Goal: Task Accomplishment & Management: Use online tool/utility

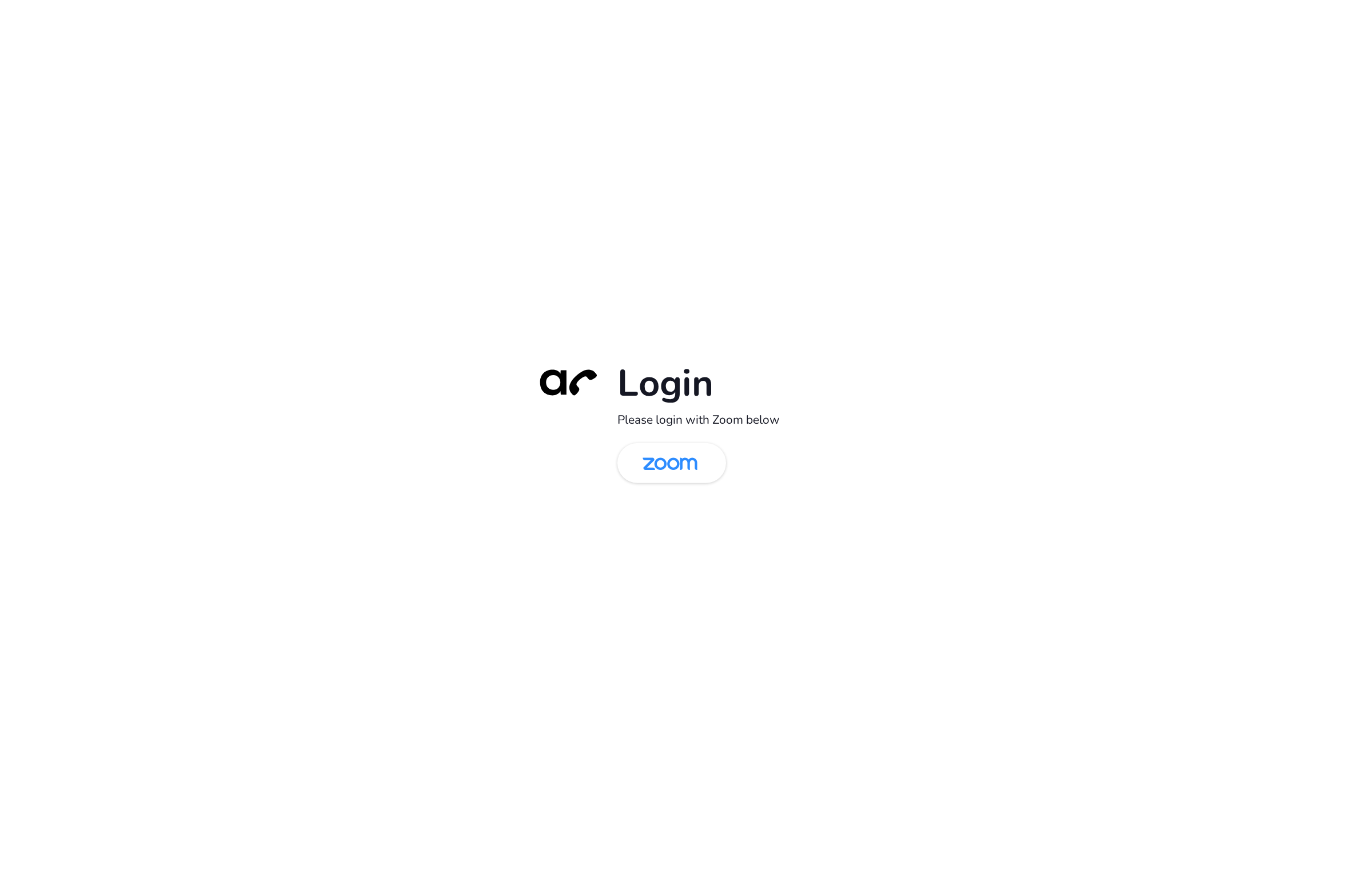
click at [599, 739] on div "Login Please login with Zoom below" at bounding box center [686, 442] width 1372 height 884
click at [651, 462] on img at bounding box center [670, 464] width 79 height 37
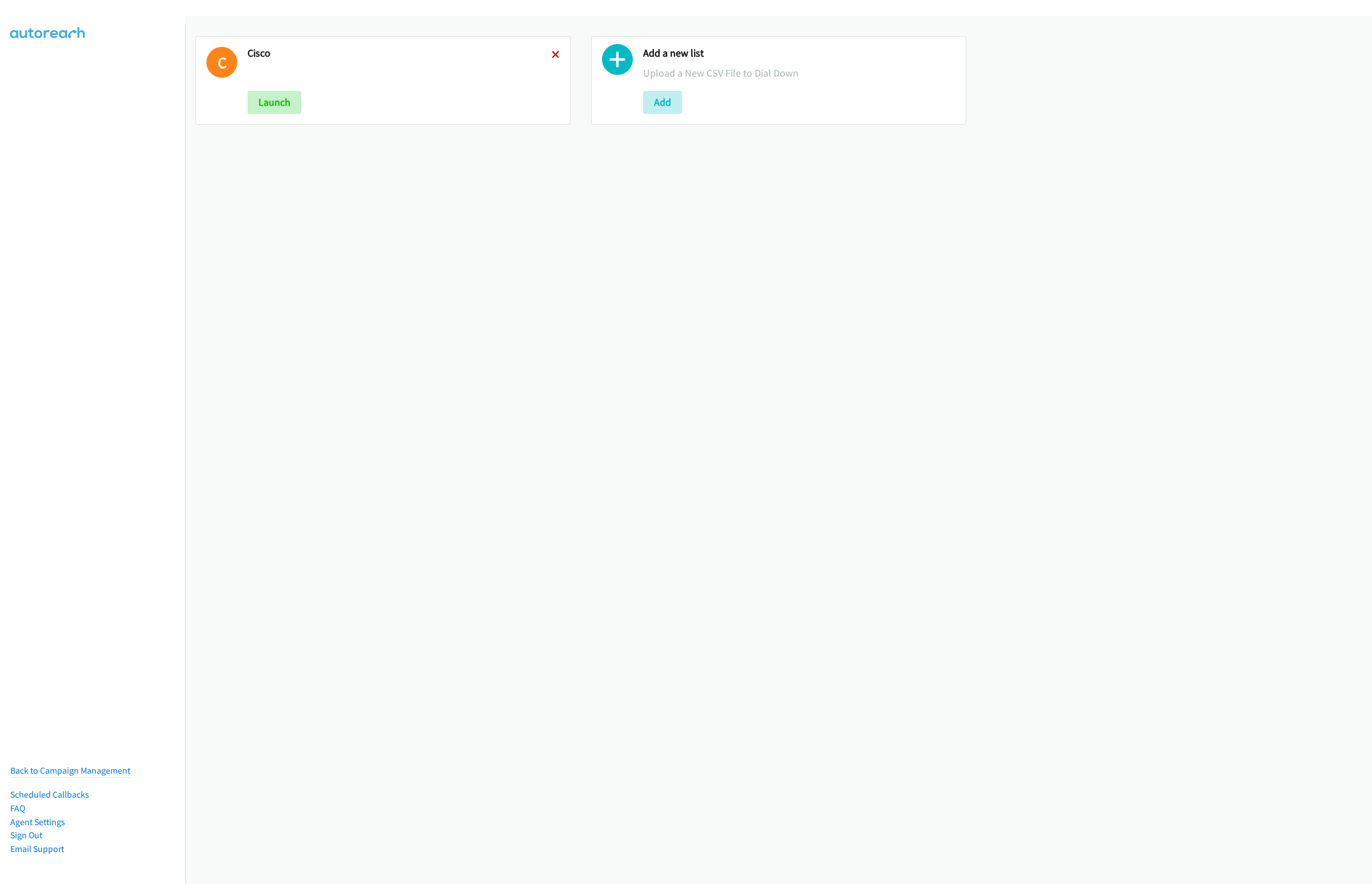
click at [552, 53] on icon at bounding box center [556, 55] width 8 height 8
click at [270, 108] on button "Add" at bounding box center [267, 102] width 39 height 23
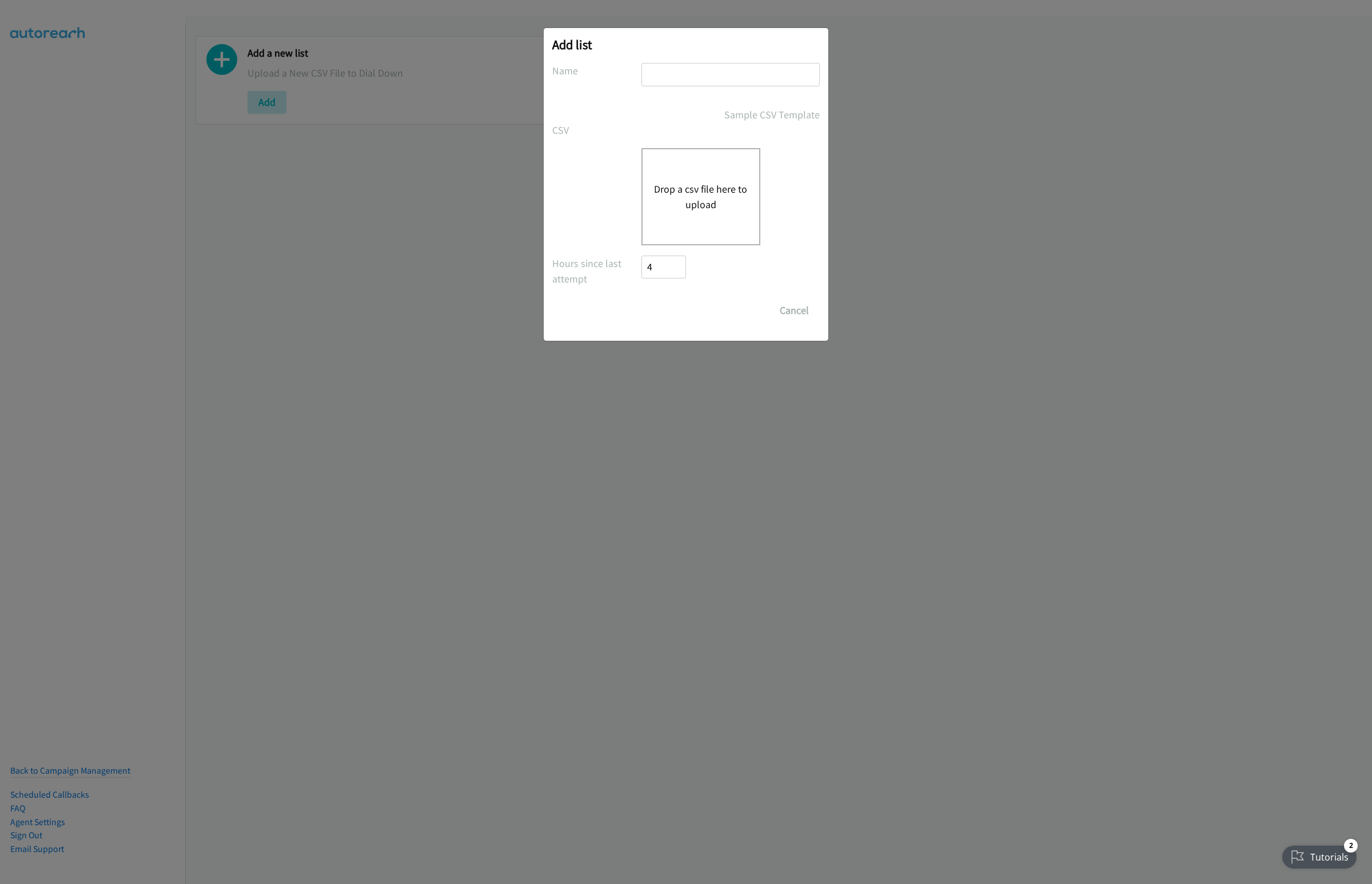
click at [680, 72] on input "text" at bounding box center [731, 74] width 179 height 24
type input "Cisco"
click at [673, 71] on input "Cisco" at bounding box center [731, 74] width 179 height 24
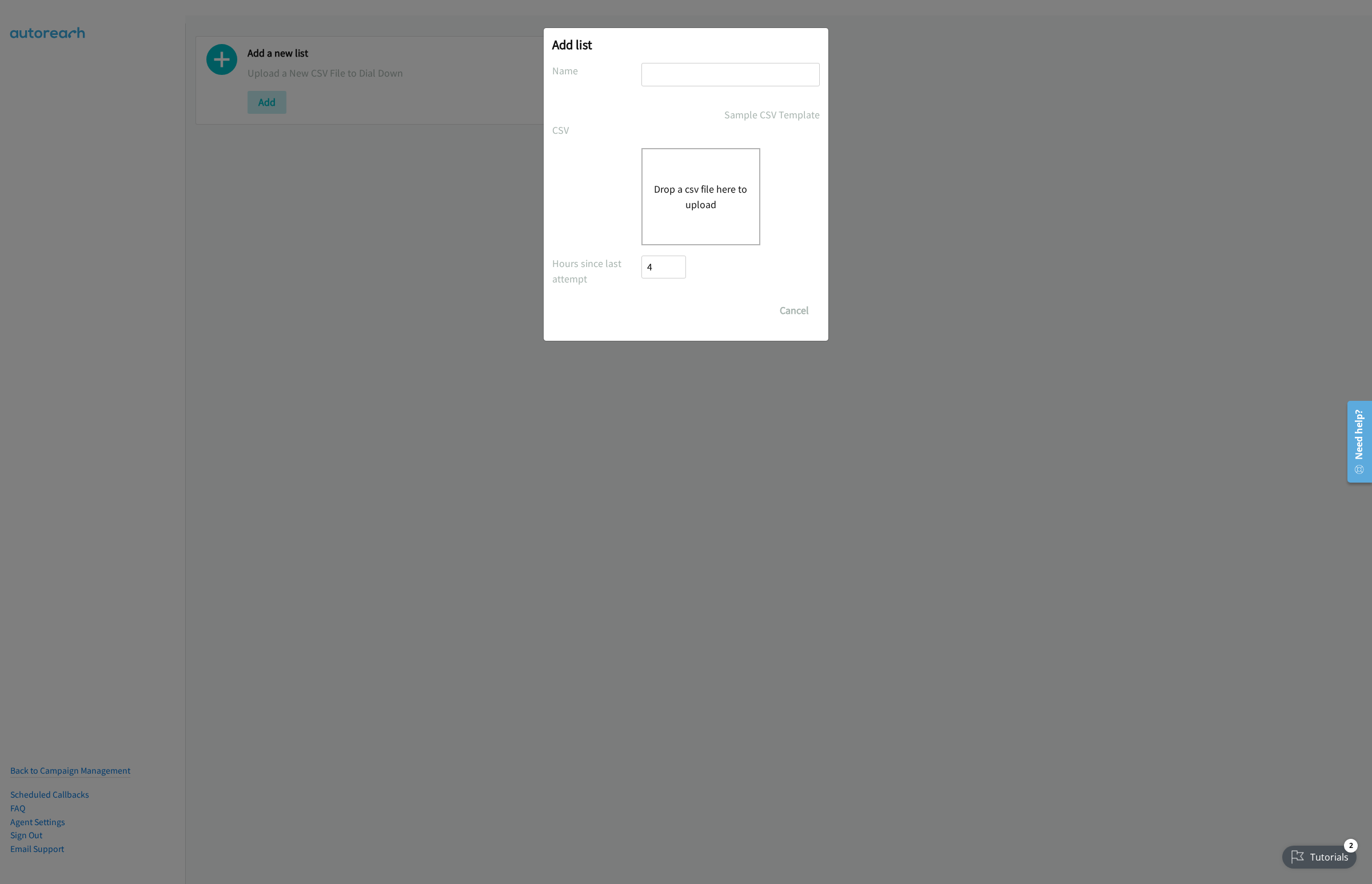
click at [672, 71] on input "text" at bounding box center [731, 74] width 179 height 24
type input "Omnissa"
click at [697, 186] on button "Drop a csv file here to upload" at bounding box center [701, 197] width 94 height 31
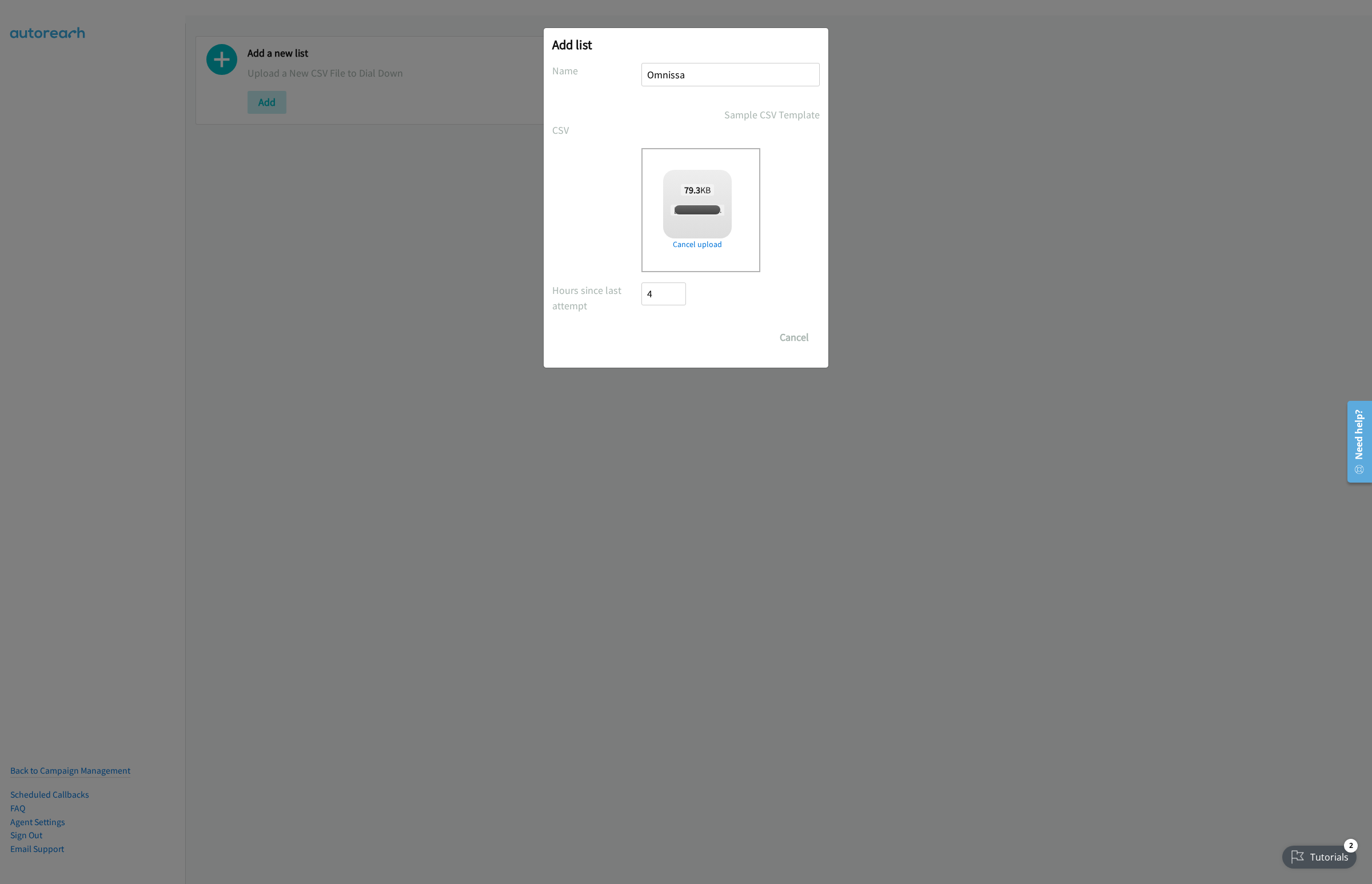
checkbox input "true"
click at [677, 338] on input "Save List" at bounding box center [671, 338] width 60 height 23
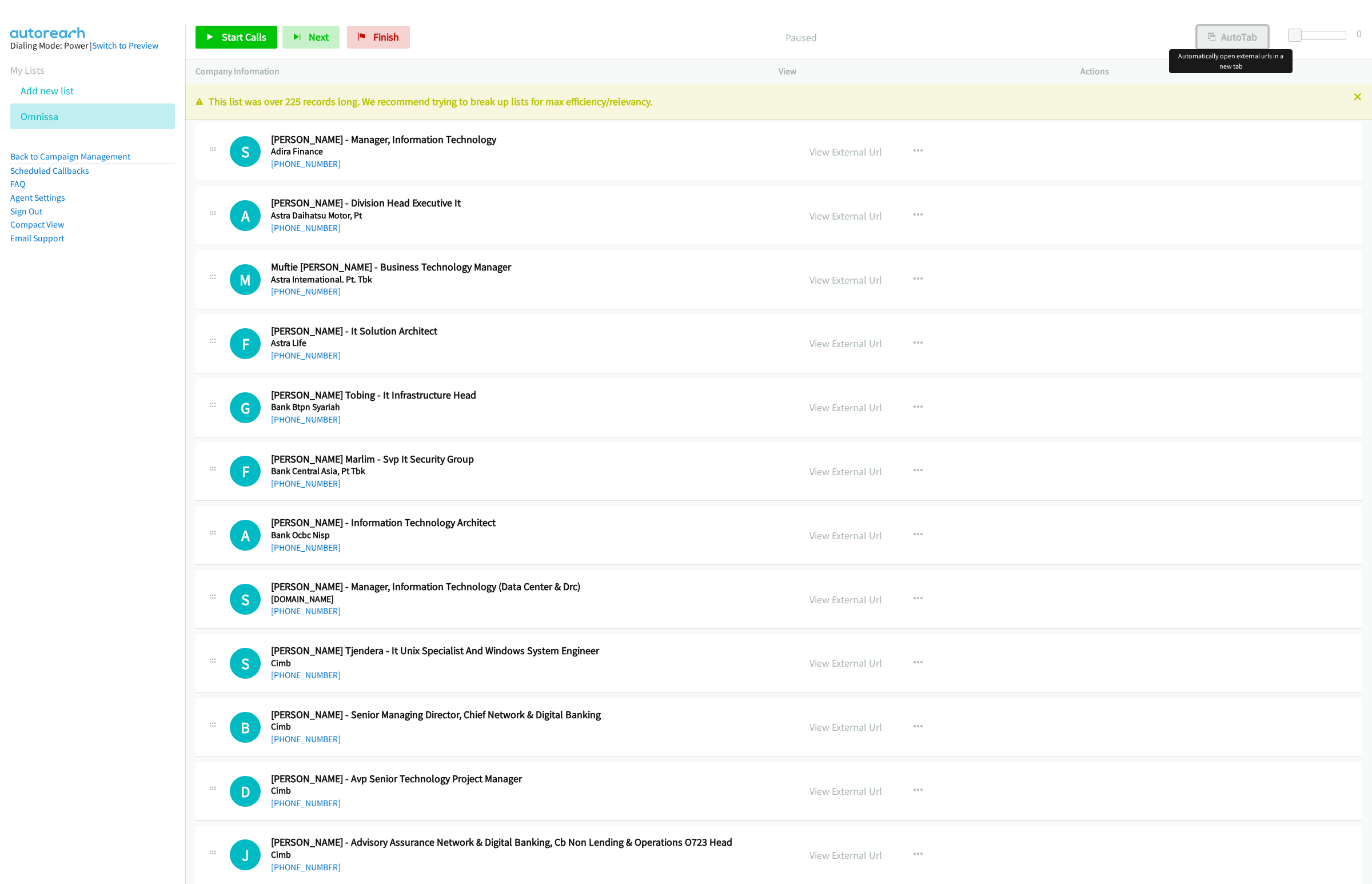
click at [1211, 36] on icon "button" at bounding box center [1211, 37] width 8 height 8
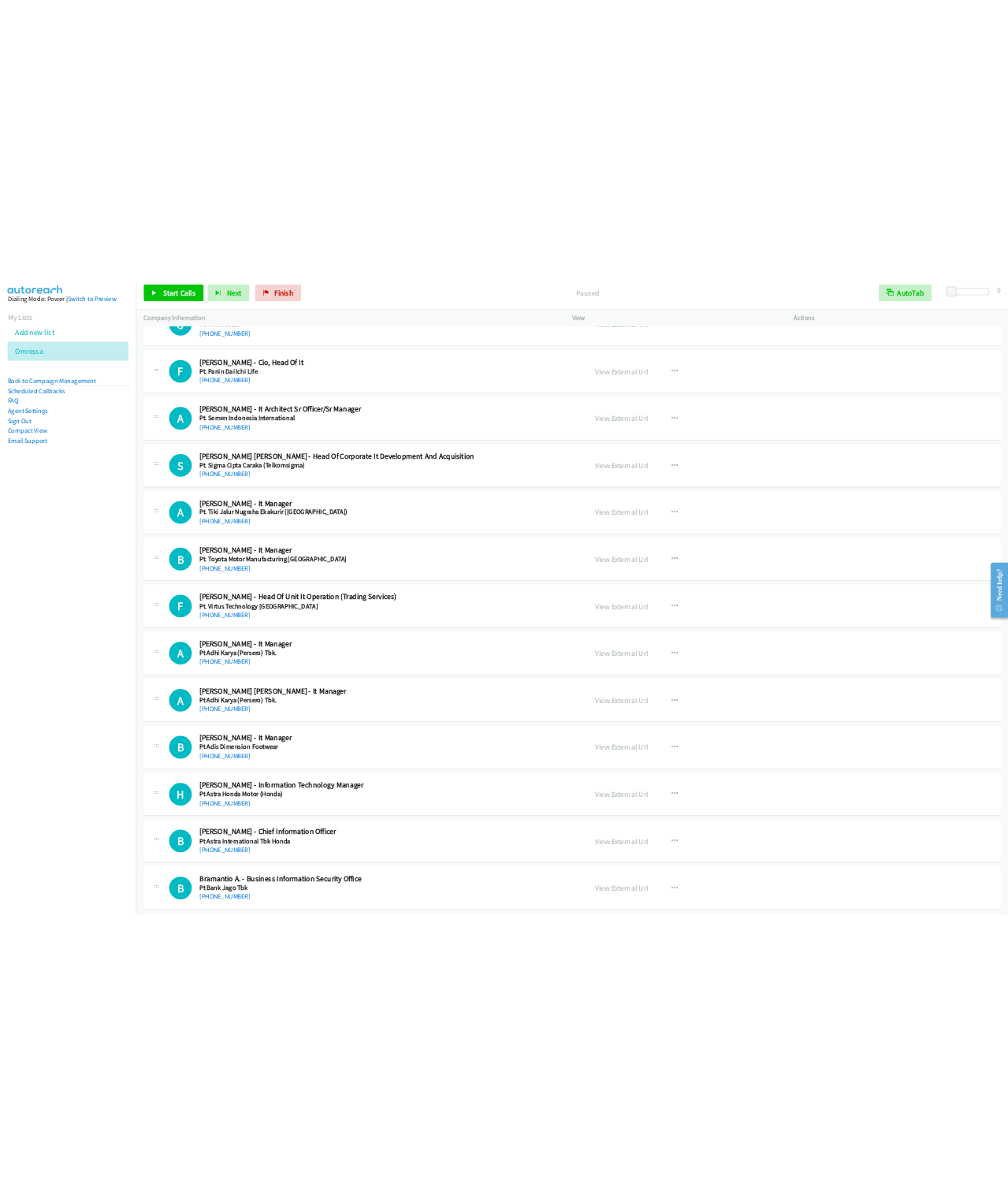
scroll to position [7331, 0]
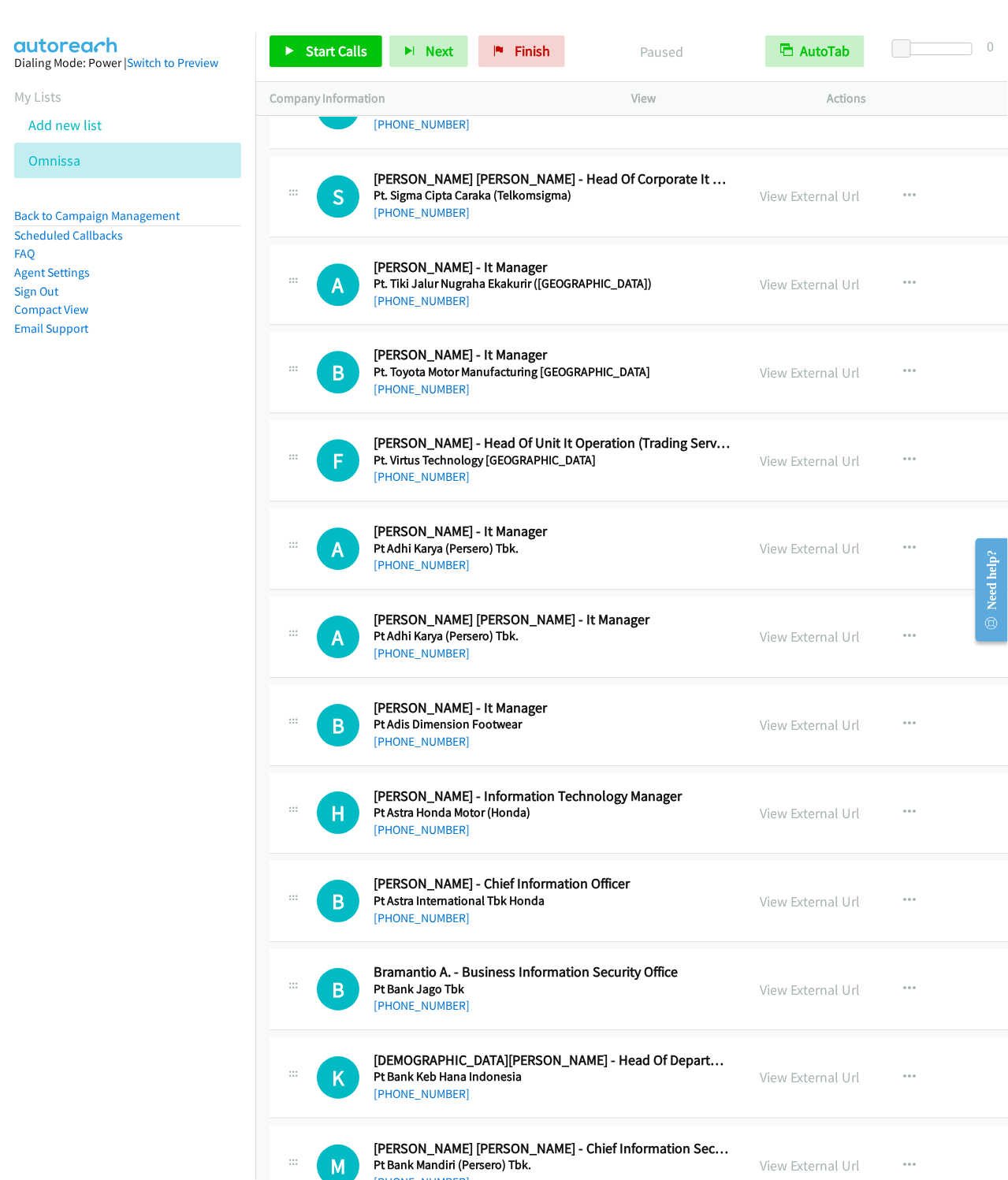
click at [176, 400] on aside "Dialing Mode: Power | Switch to Preview My Lists Add new list Omnissa Back to C…" at bounding box center [127, 221] width 255 height 377
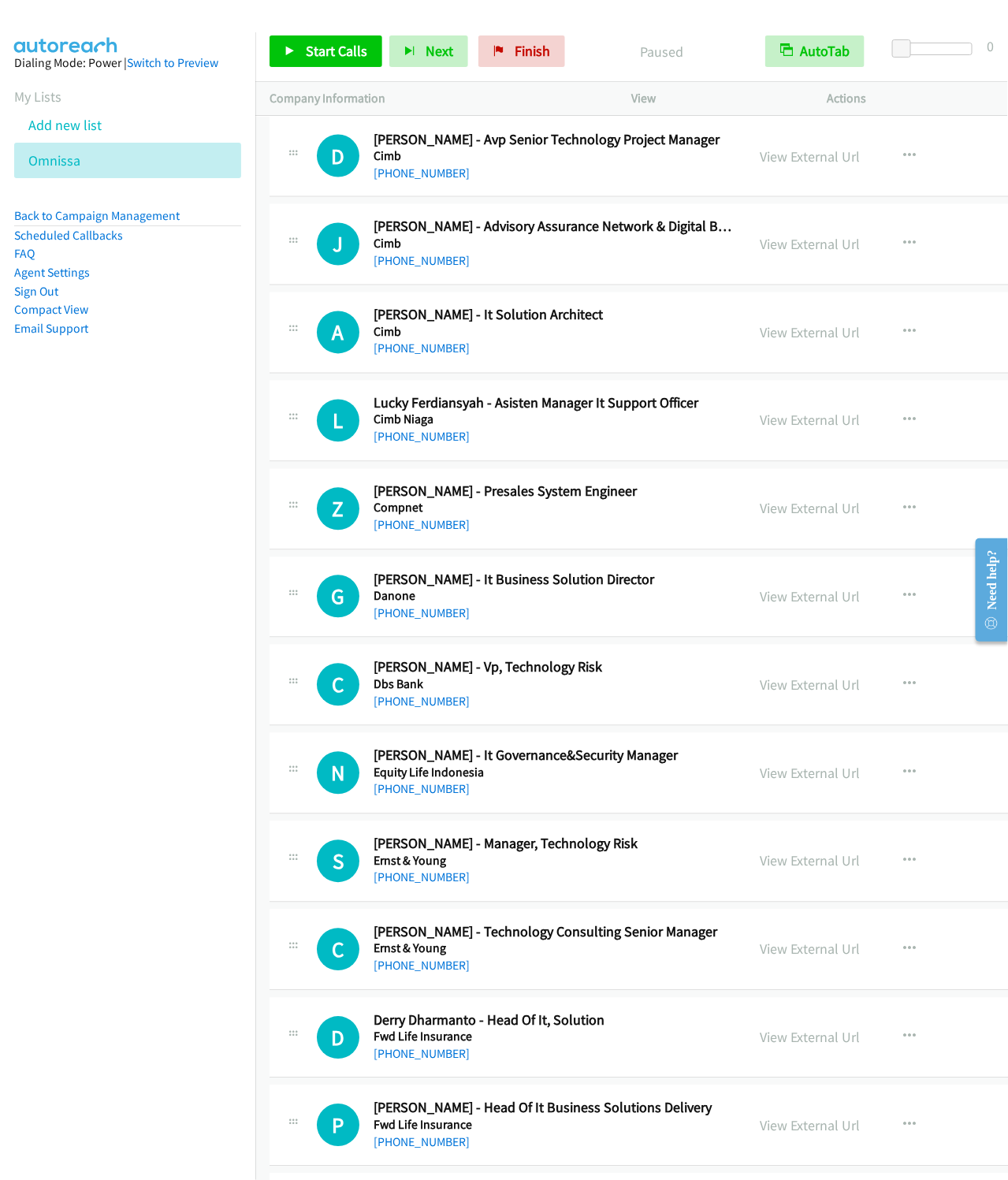
scroll to position [0, 0]
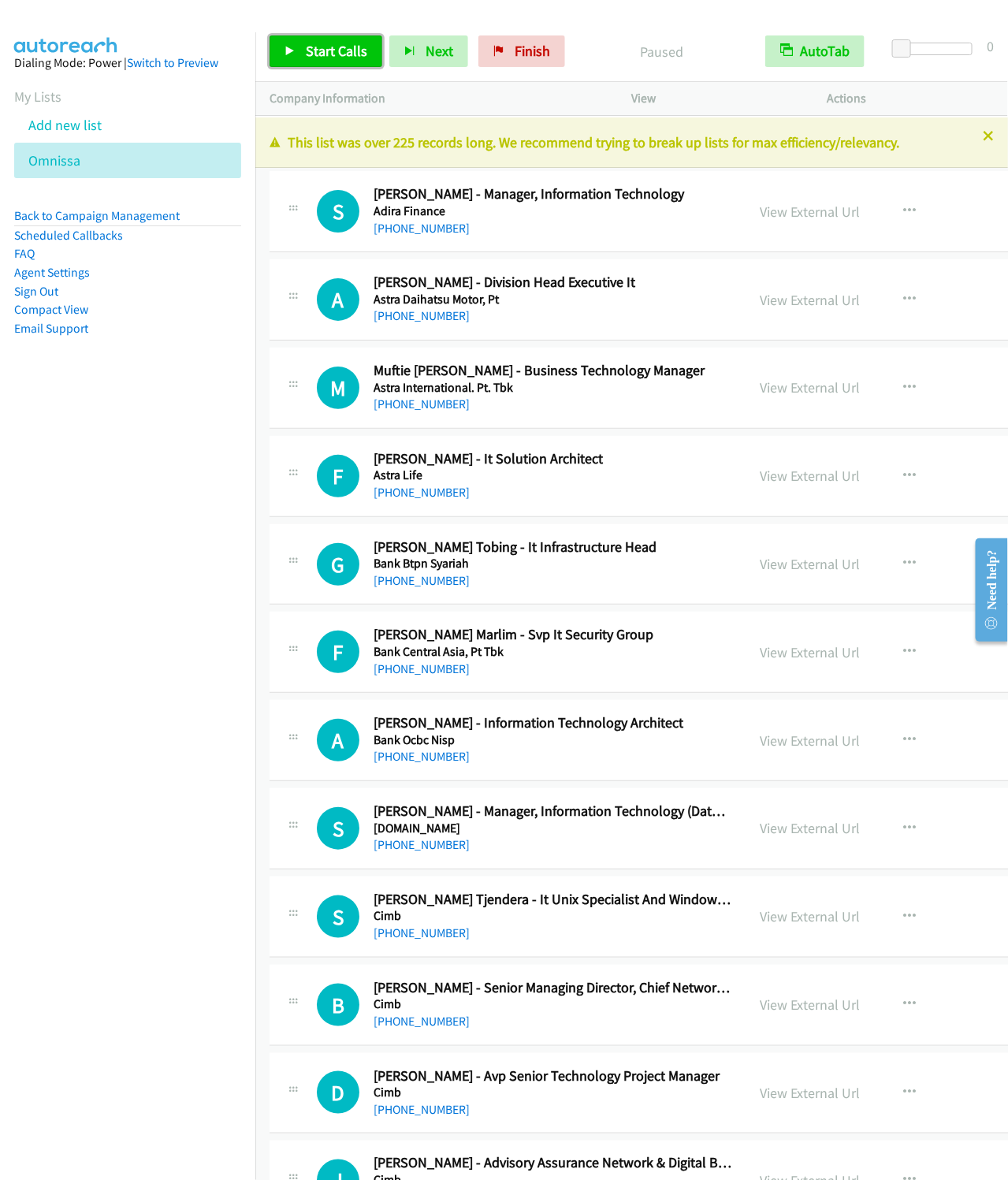
click at [345, 41] on link "Start Calls" at bounding box center [326, 52] width 113 height 32
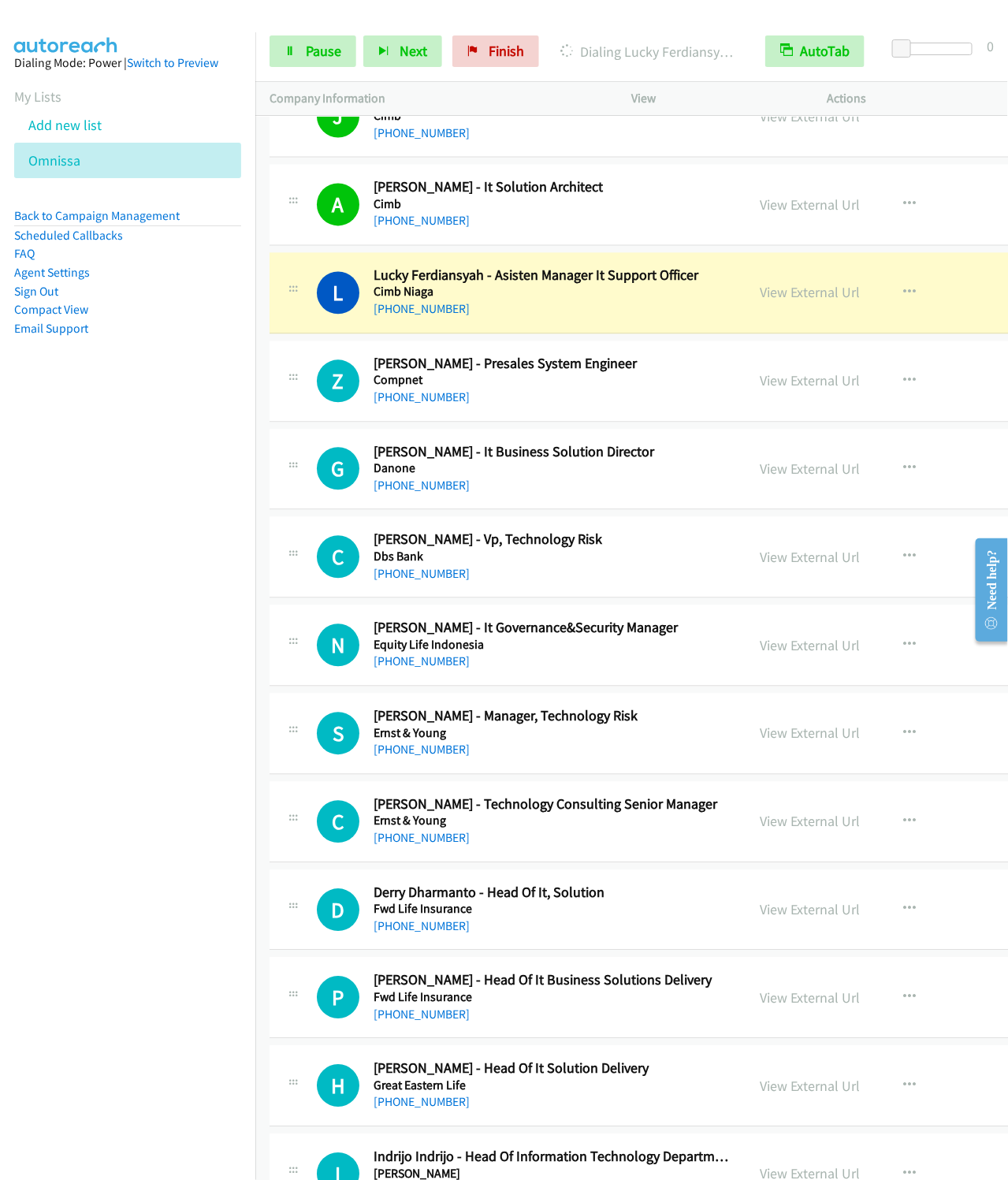
scroll to position [1182, 0]
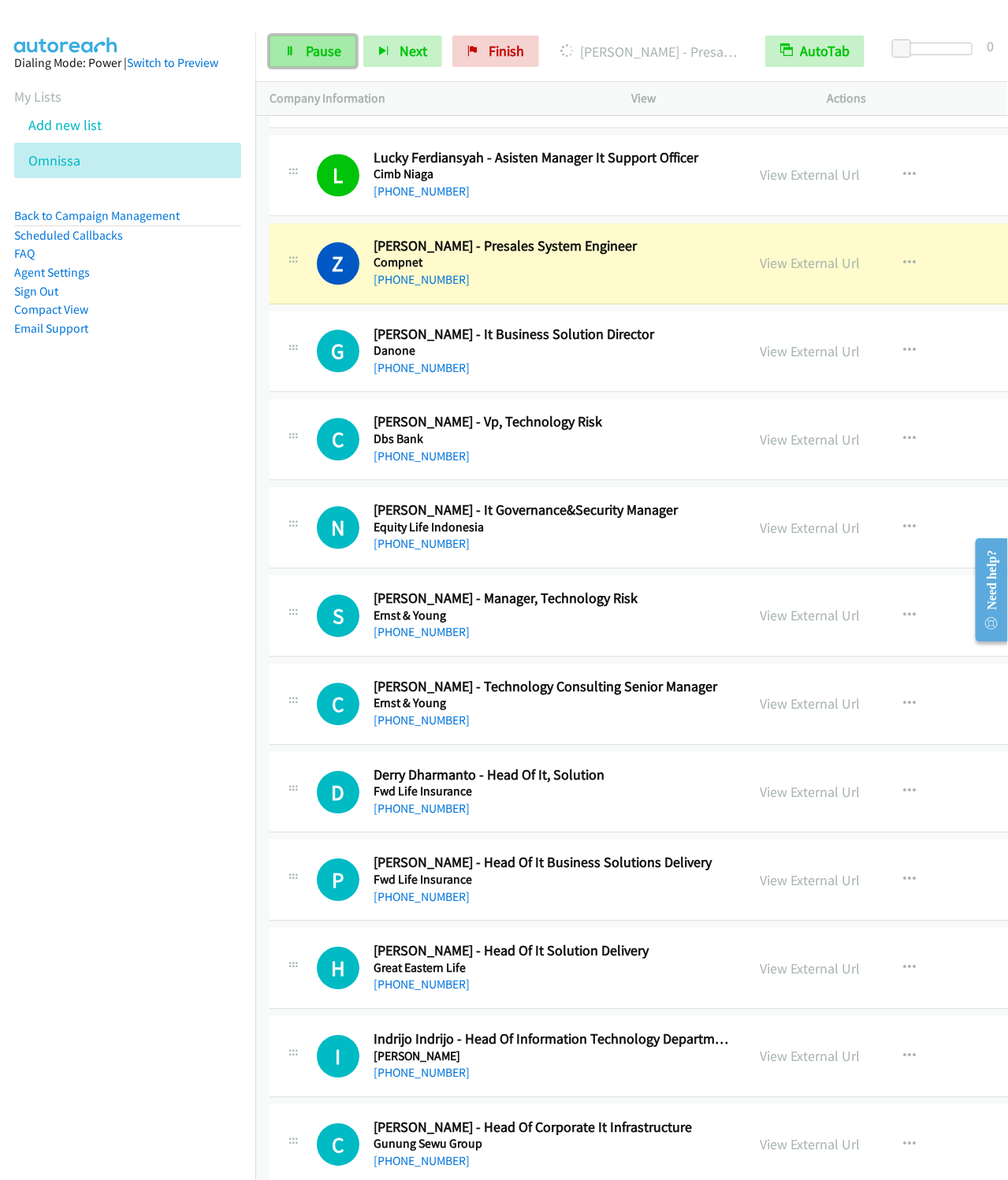
click at [301, 46] on link "Pause" at bounding box center [313, 52] width 86 height 32
click at [923, 347] on button "button" at bounding box center [909, 351] width 43 height 32
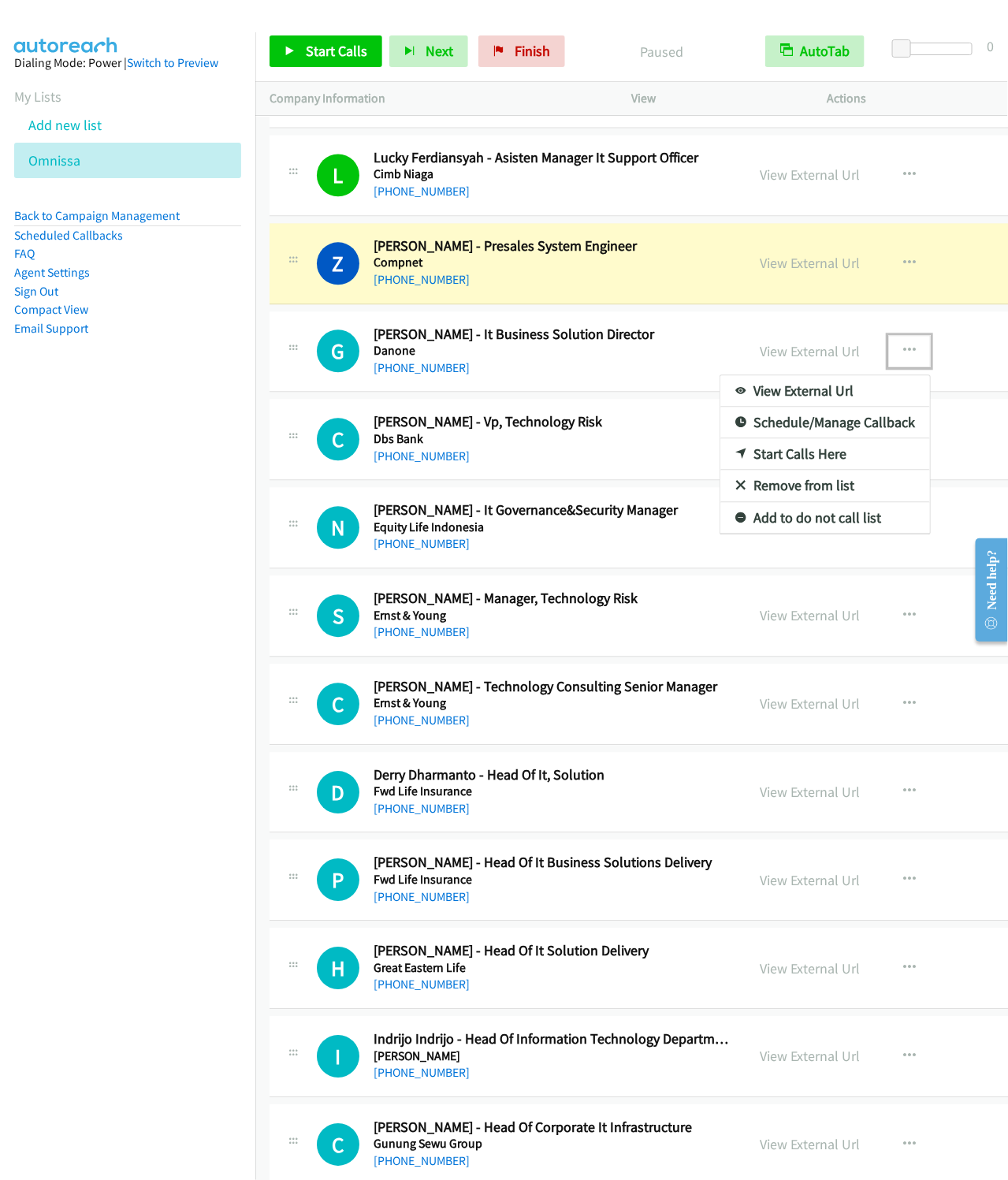
click at [799, 466] on link "Start Calls Here" at bounding box center [824, 455] width 209 height 32
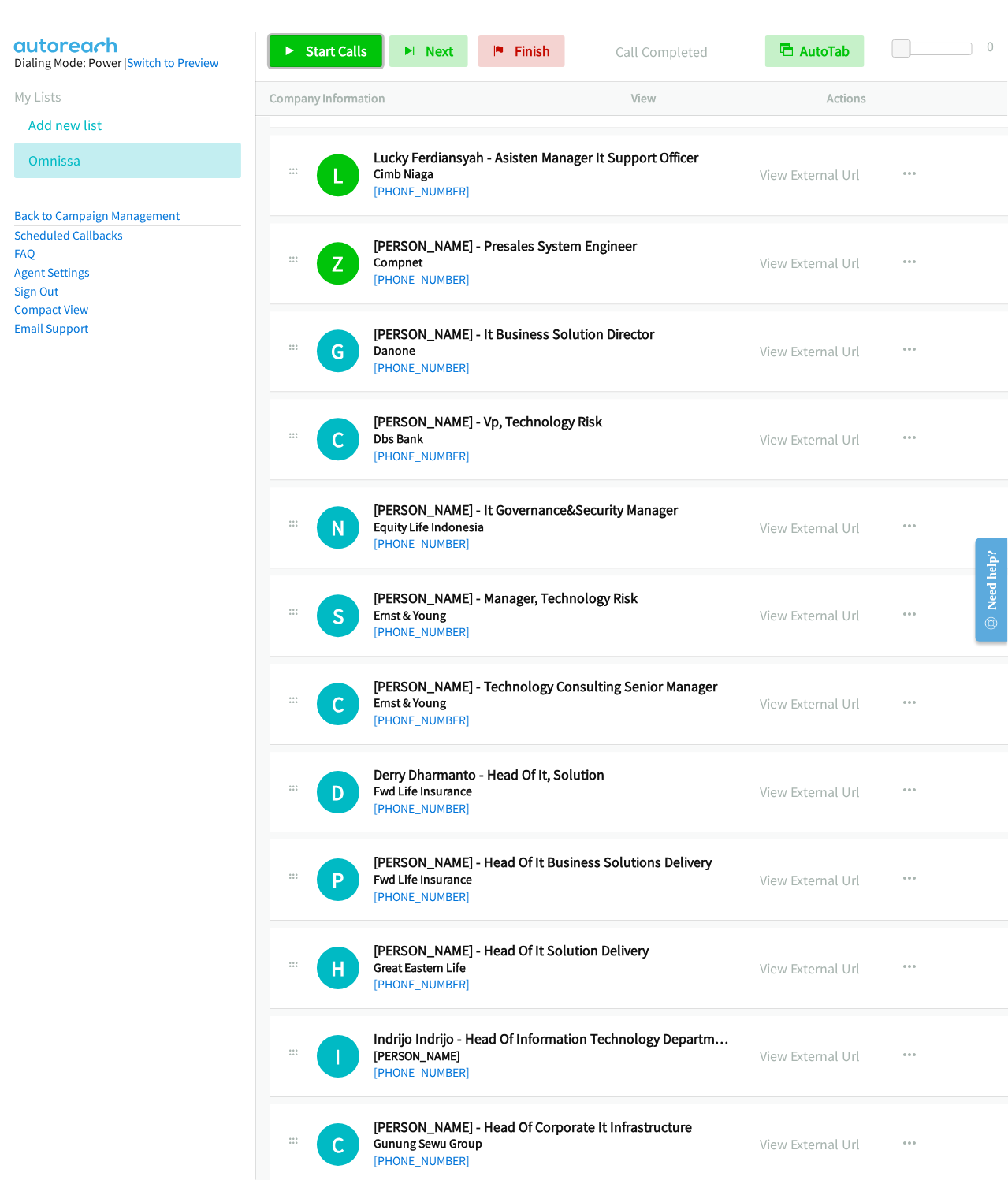
click at [331, 57] on span "Start Calls" at bounding box center [336, 51] width 62 height 18
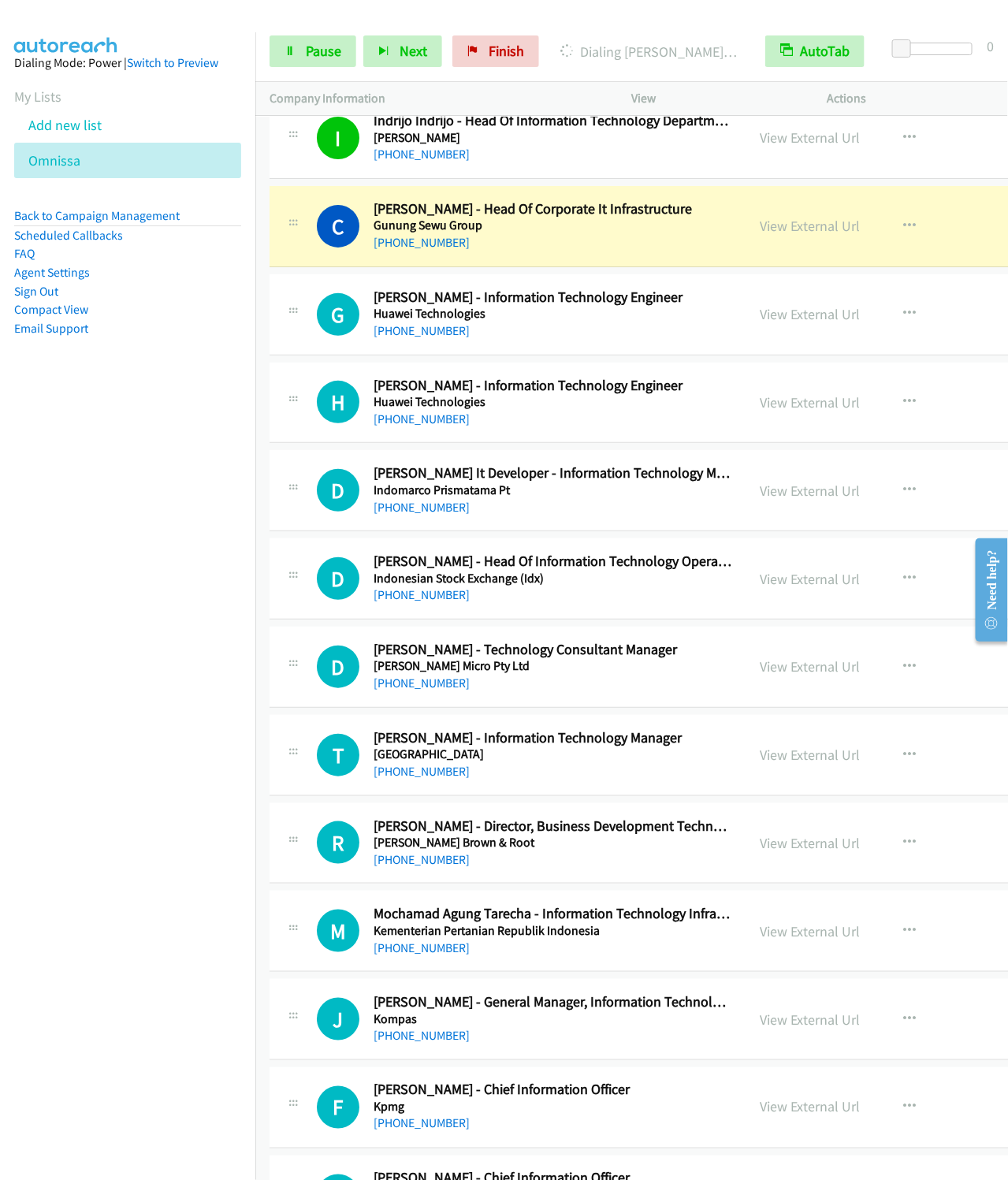
scroll to position [2129, 0]
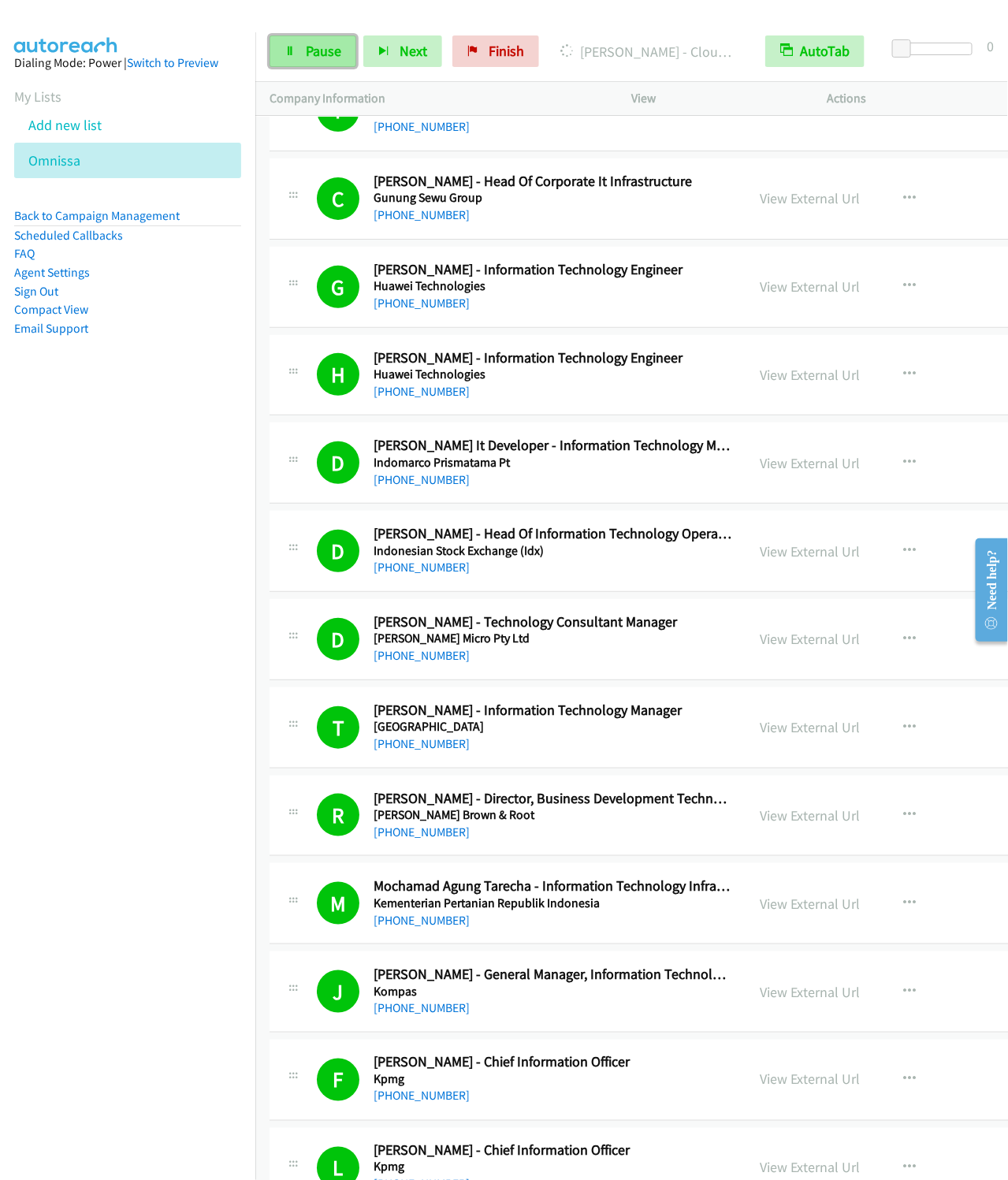
click at [317, 56] on span "Pause" at bounding box center [323, 51] width 36 height 18
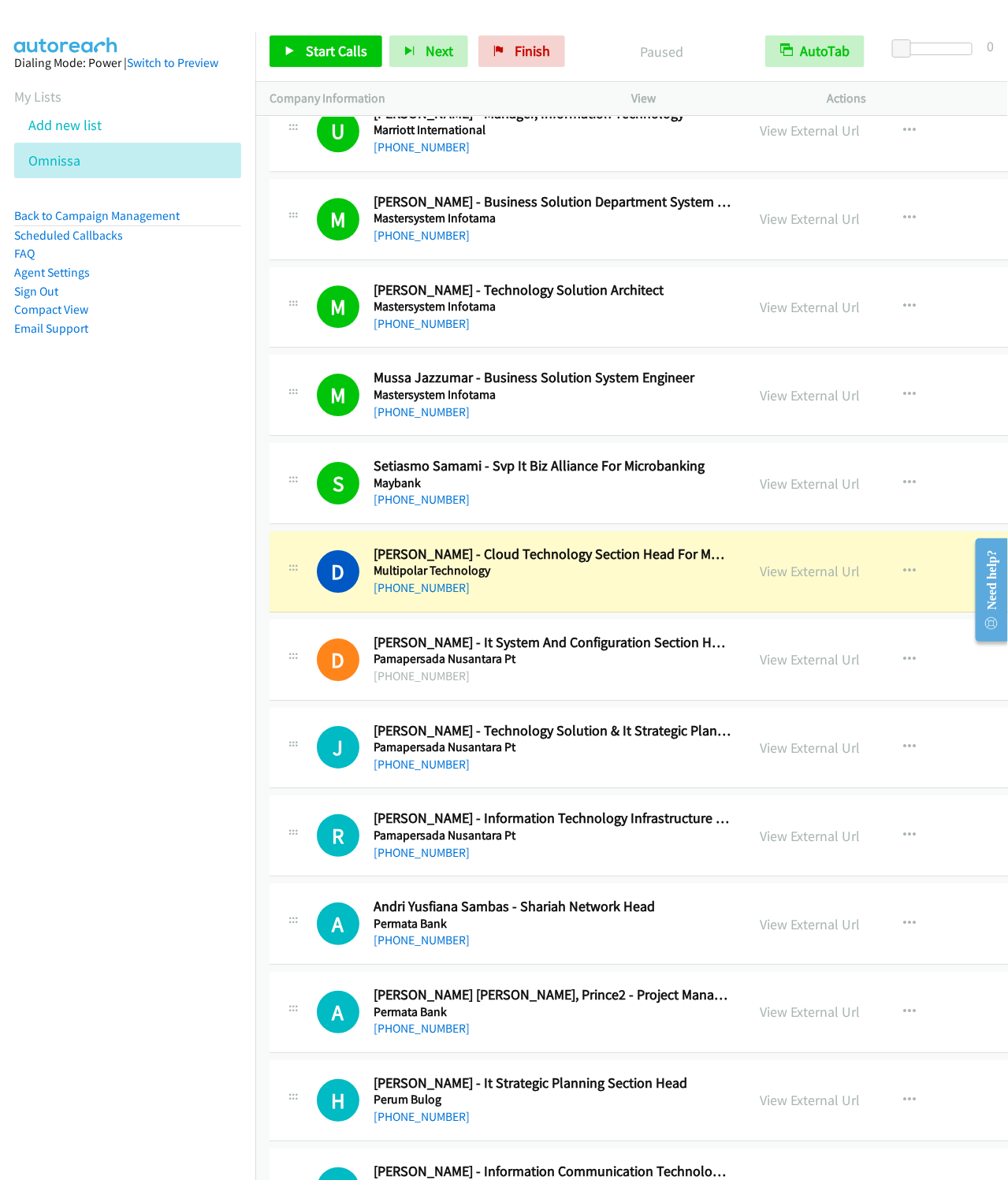
scroll to position [3784, 0]
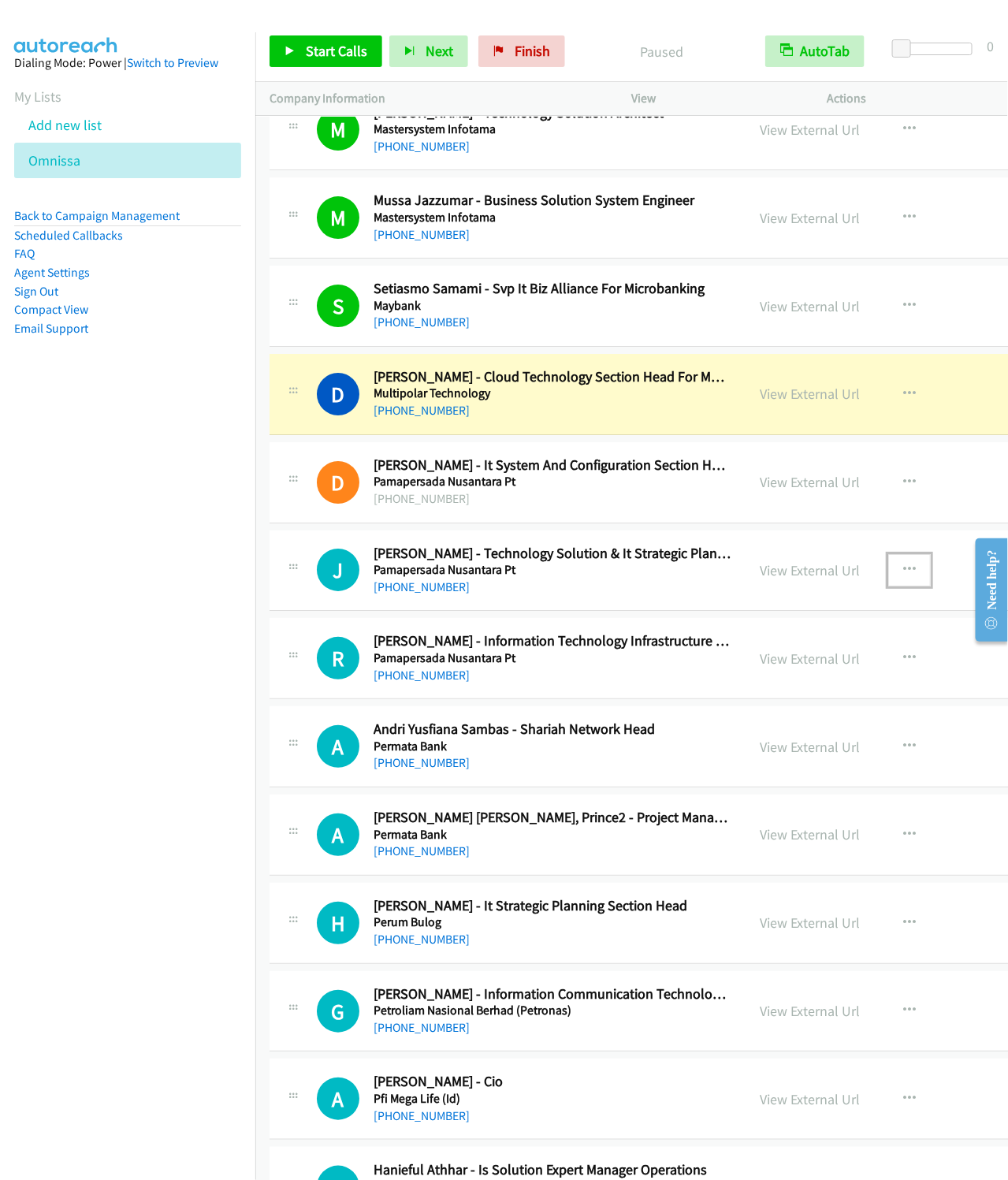
click at [915, 577] on icon "button" at bounding box center [909, 570] width 13 height 13
click at [820, 689] on link "Start Calls Here" at bounding box center [824, 673] width 209 height 32
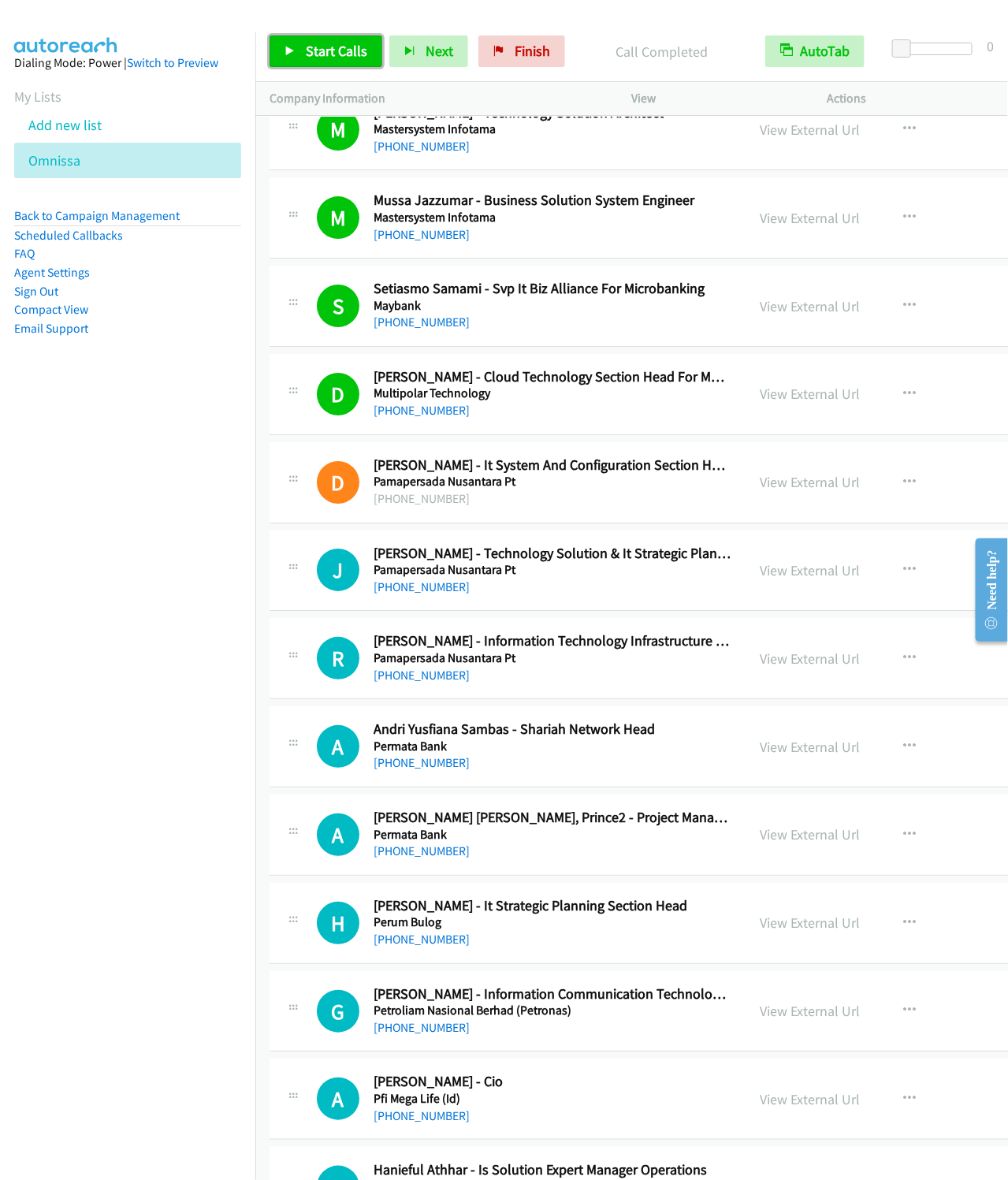
click at [322, 56] on span "Start Calls" at bounding box center [336, 51] width 62 height 18
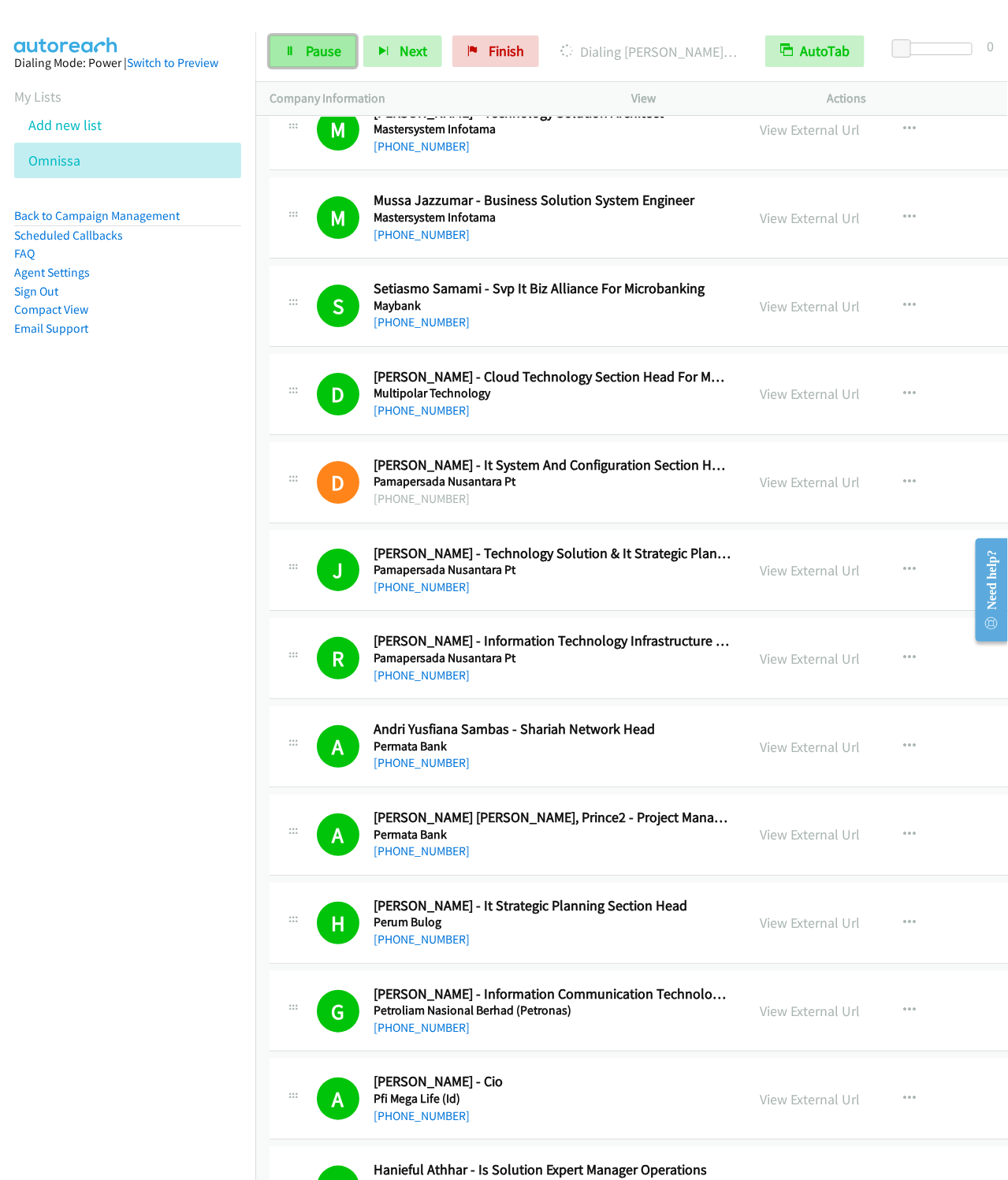
click at [280, 66] on link "Pause" at bounding box center [313, 52] width 86 height 32
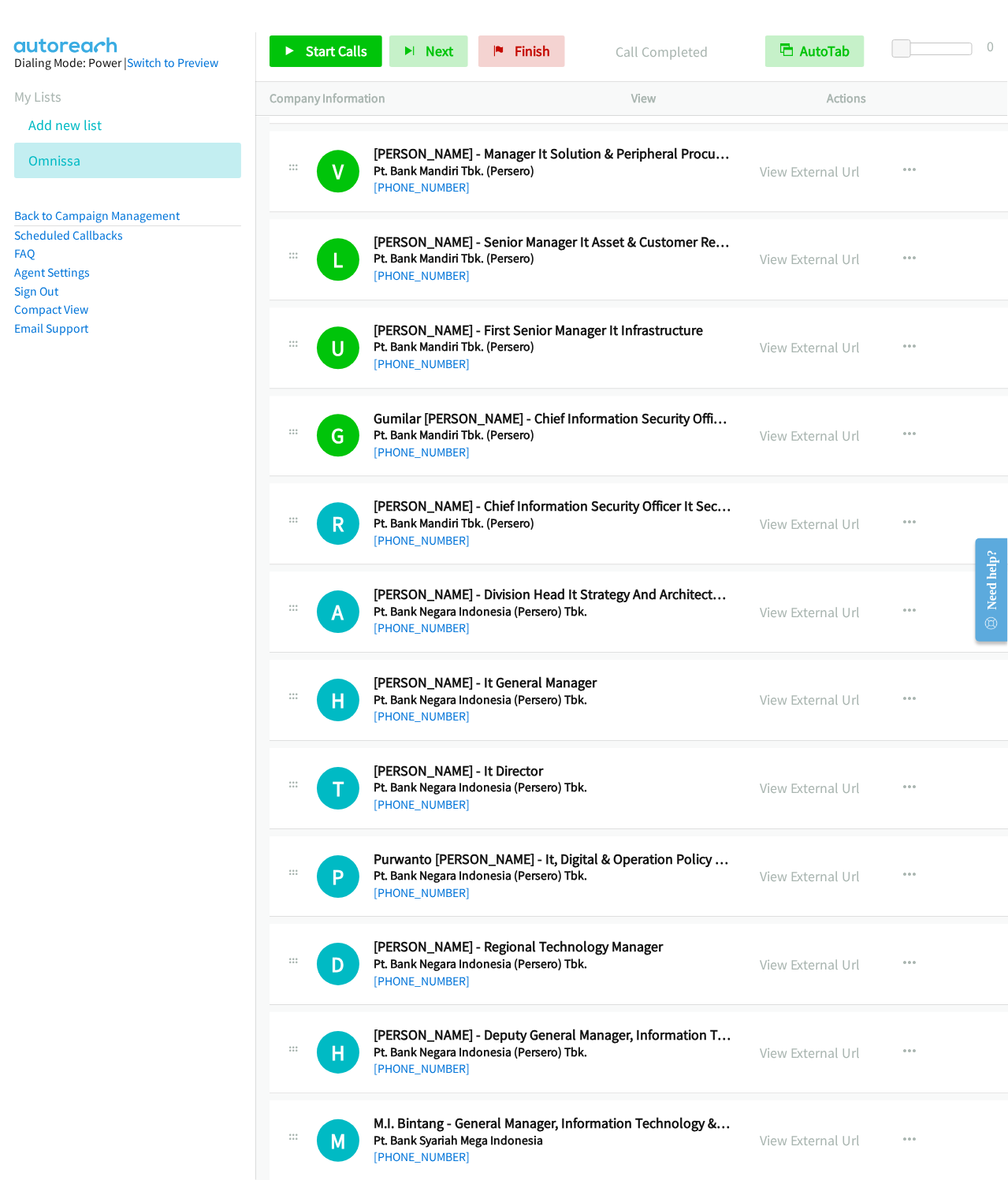
scroll to position [5440, 0]
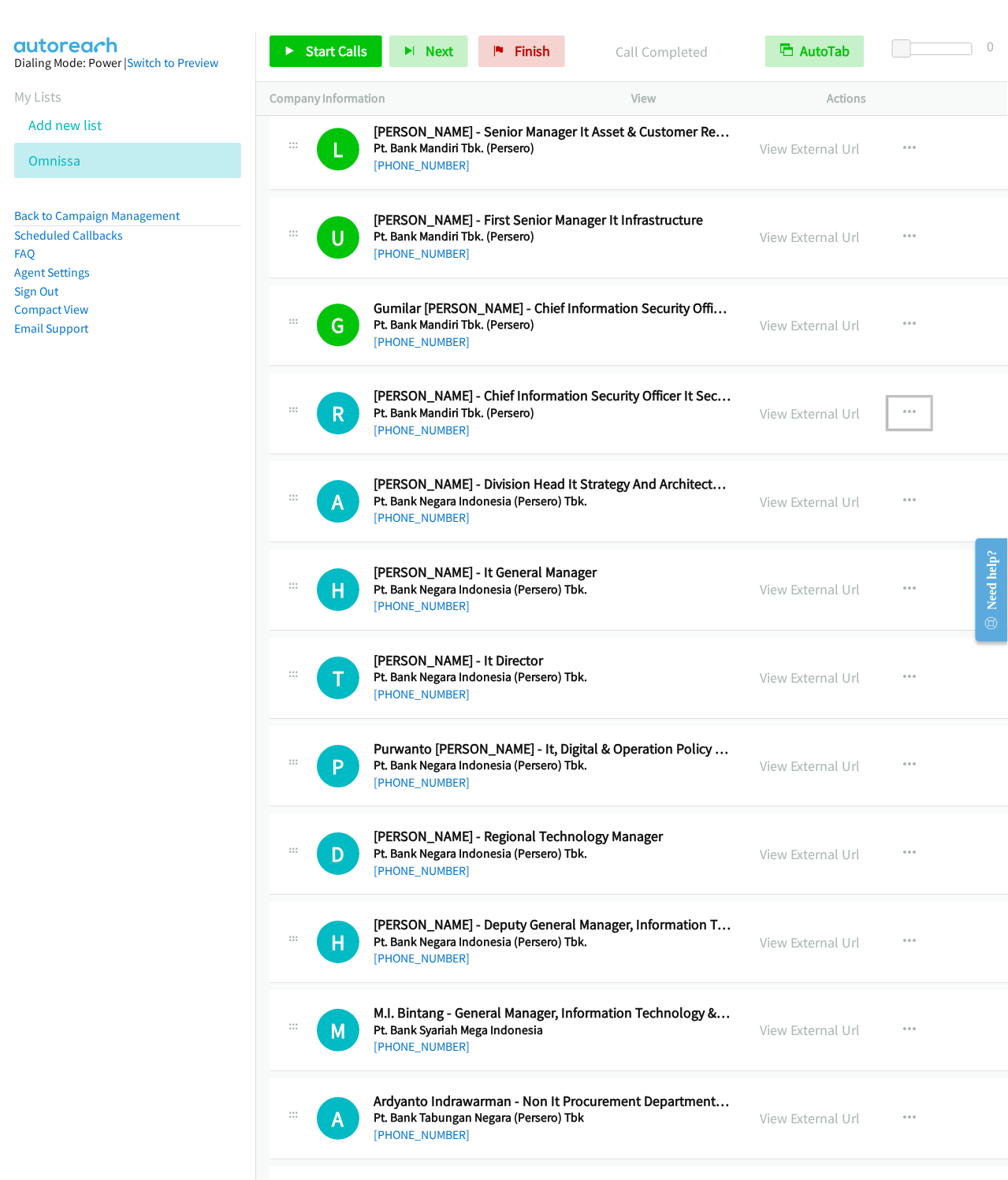
click at [925, 429] on button "button" at bounding box center [909, 413] width 43 height 32
drag, startPoint x: 828, startPoint y: 550, endPoint x: 768, endPoint y: 518, distance: 68.0
click at [828, 532] on link "Start Calls Here" at bounding box center [824, 516] width 209 height 32
click at [321, 32] on div "Start Calls Pause Next Finish Call Completed AutoTab AutoTab 0" at bounding box center [631, 51] width 753 height 61
click at [322, 41] on link "Start Calls" at bounding box center [326, 52] width 113 height 32
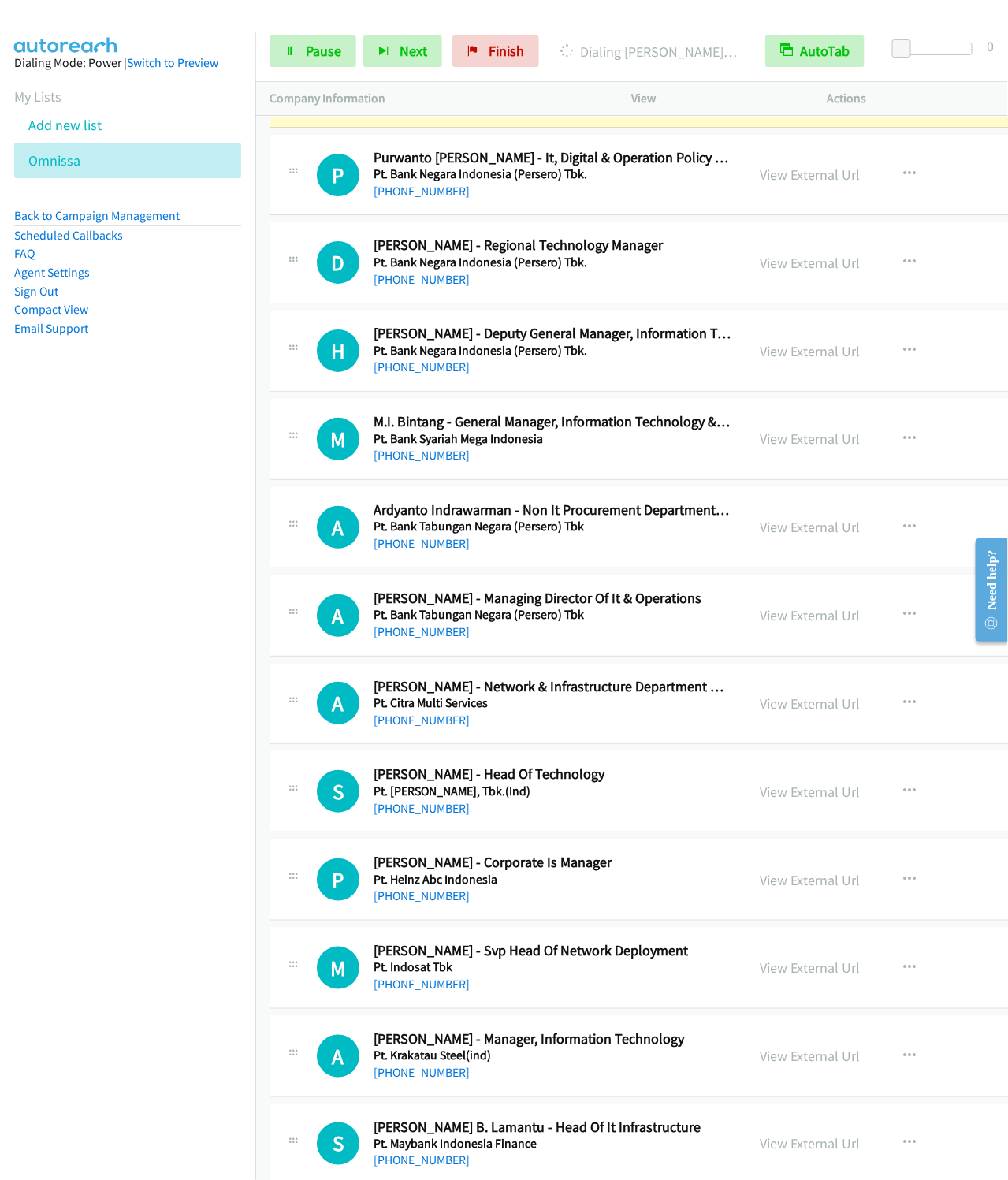
scroll to position [5912, 0]
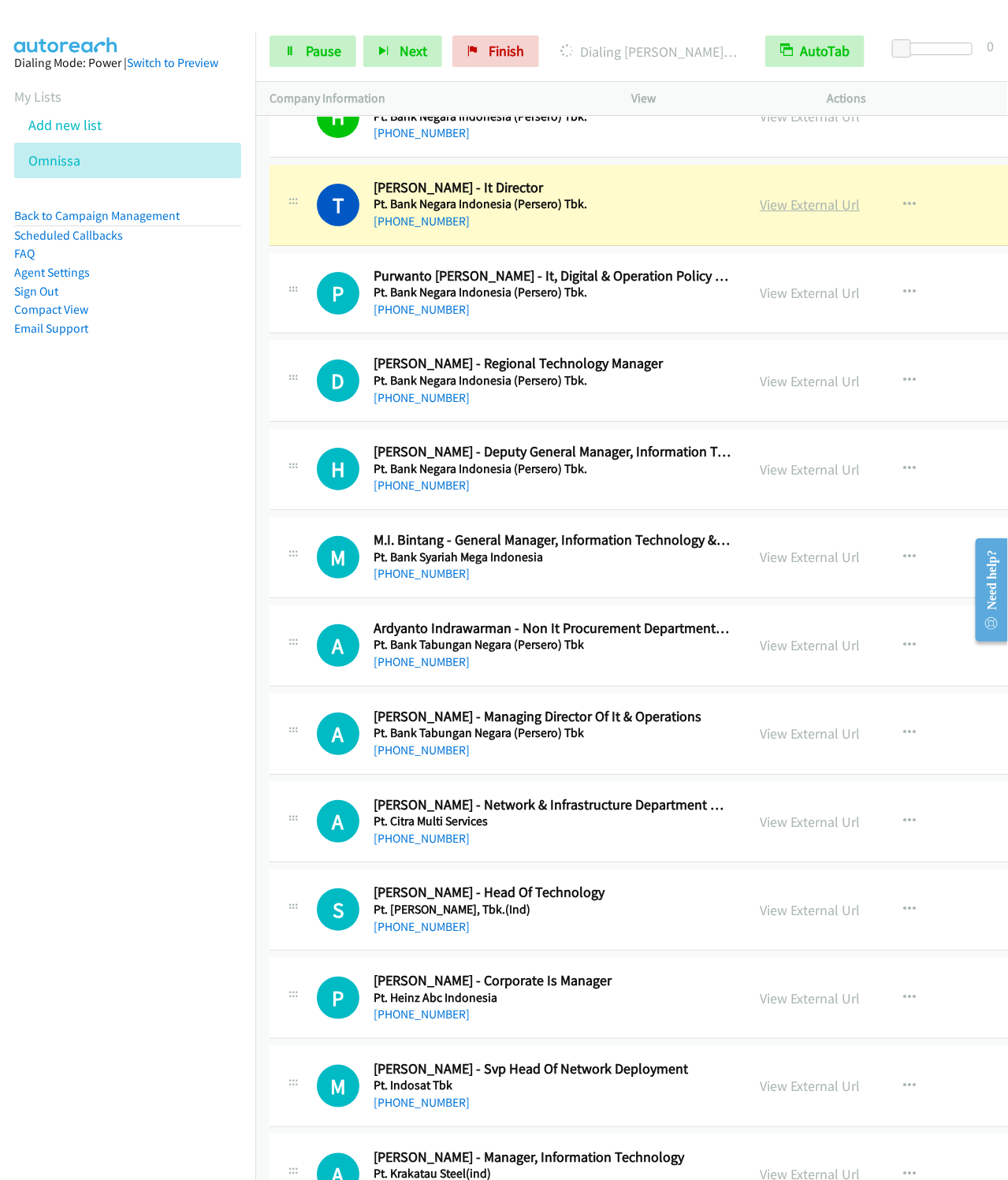
click at [825, 213] on link "View External Url" at bounding box center [810, 204] width 100 height 18
click at [916, 299] on icon "button" at bounding box center [909, 292] width 13 height 13
click at [807, 412] on link "Start Calls Here" at bounding box center [824, 396] width 209 height 32
click at [334, 45] on span "Pause" at bounding box center [323, 51] width 36 height 18
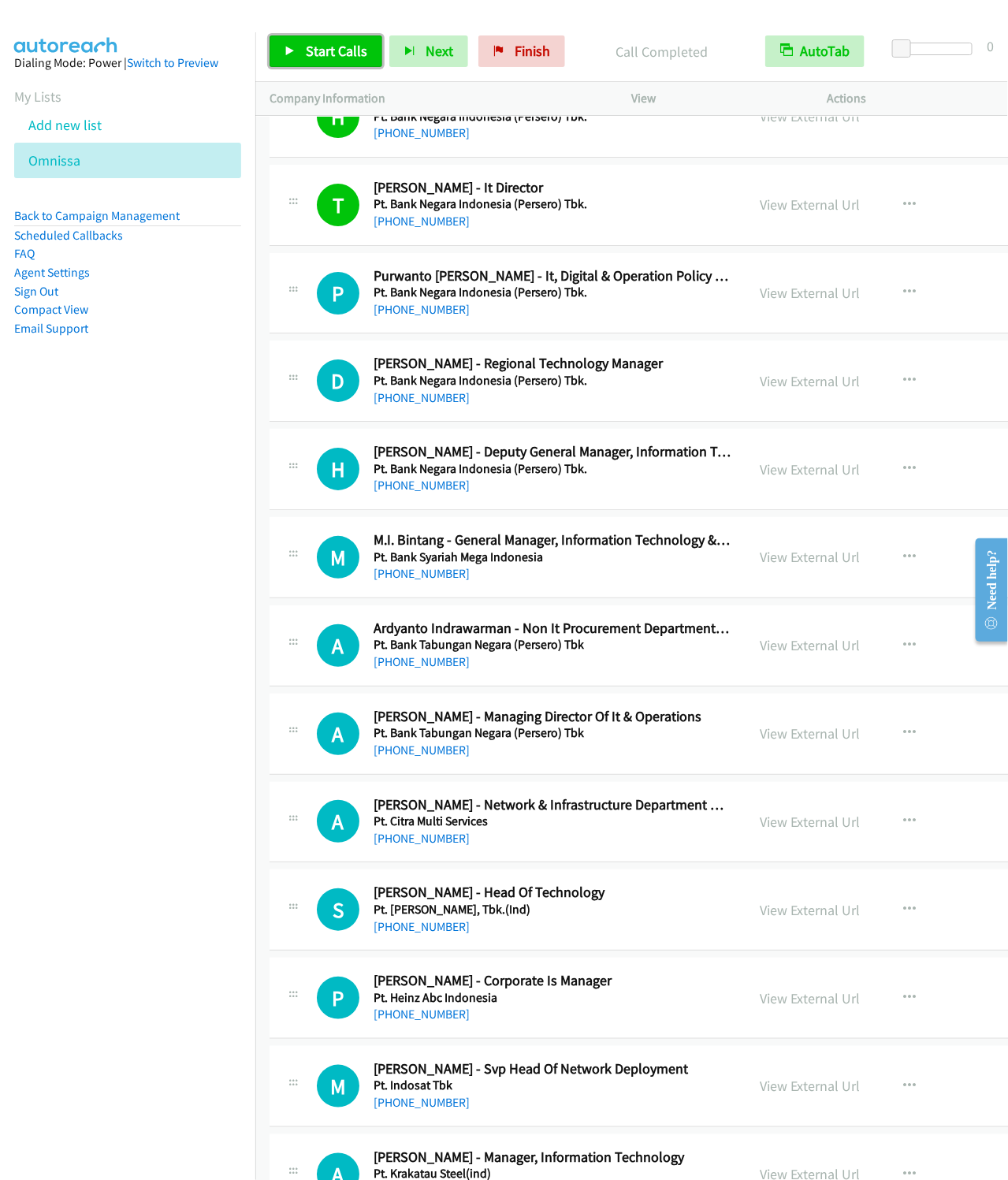
click at [313, 55] on span "Start Calls" at bounding box center [336, 51] width 62 height 18
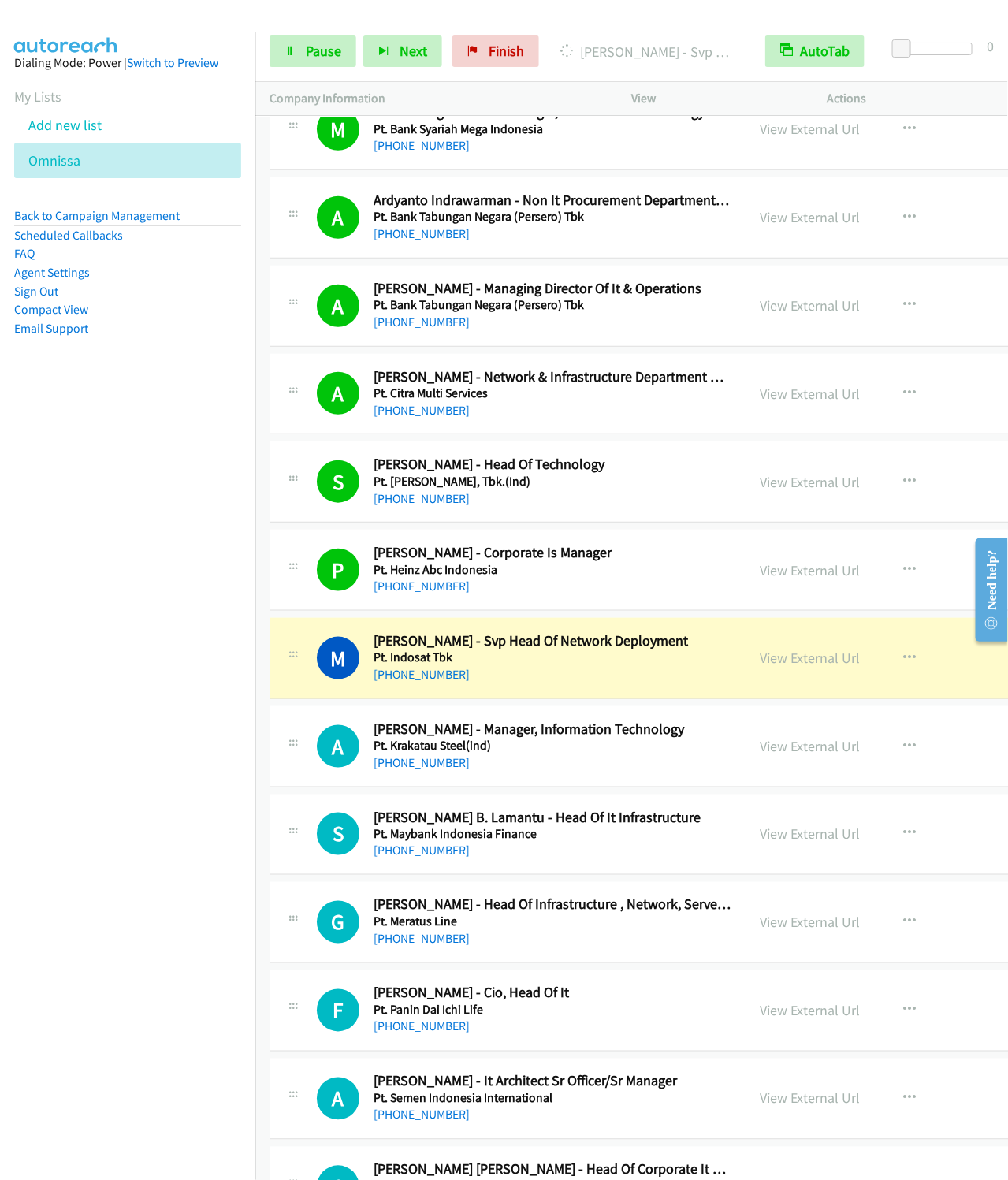
scroll to position [6503, 0]
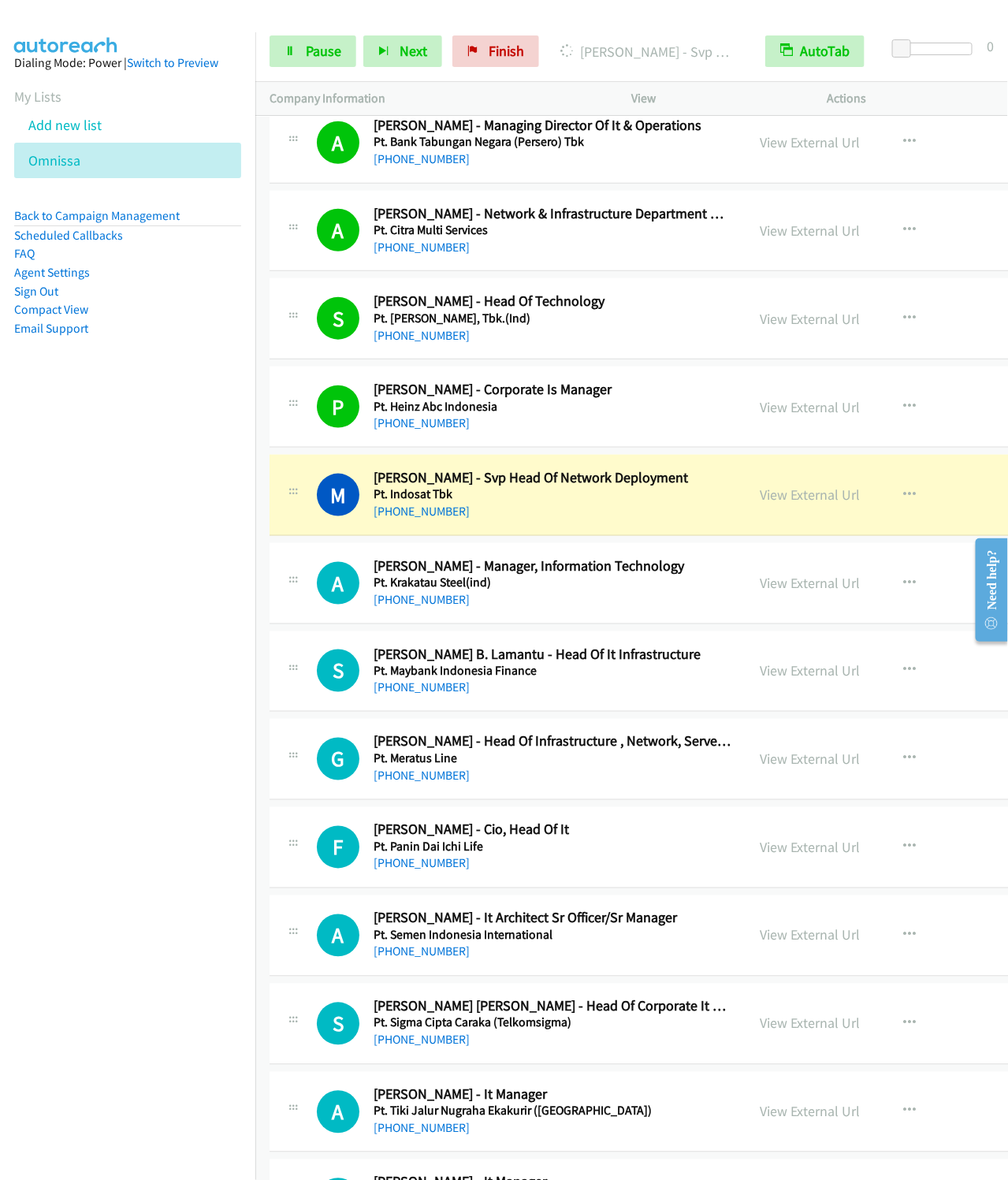
drag, startPoint x: 203, startPoint y: 653, endPoint x: 804, endPoint y: 546, distance: 610.5
click at [203, 653] on nav "Dialing Mode: Power | Switch to Preview My Lists Add new list Omnissa Back to C…" at bounding box center [128, 622] width 256 height 1180
click at [915, 590] on icon "button" at bounding box center [909, 583] width 13 height 13
click at [810, 702] on link "Start Calls Here" at bounding box center [824, 686] width 209 height 32
click at [282, 65] on link "Pause" at bounding box center [313, 52] width 86 height 32
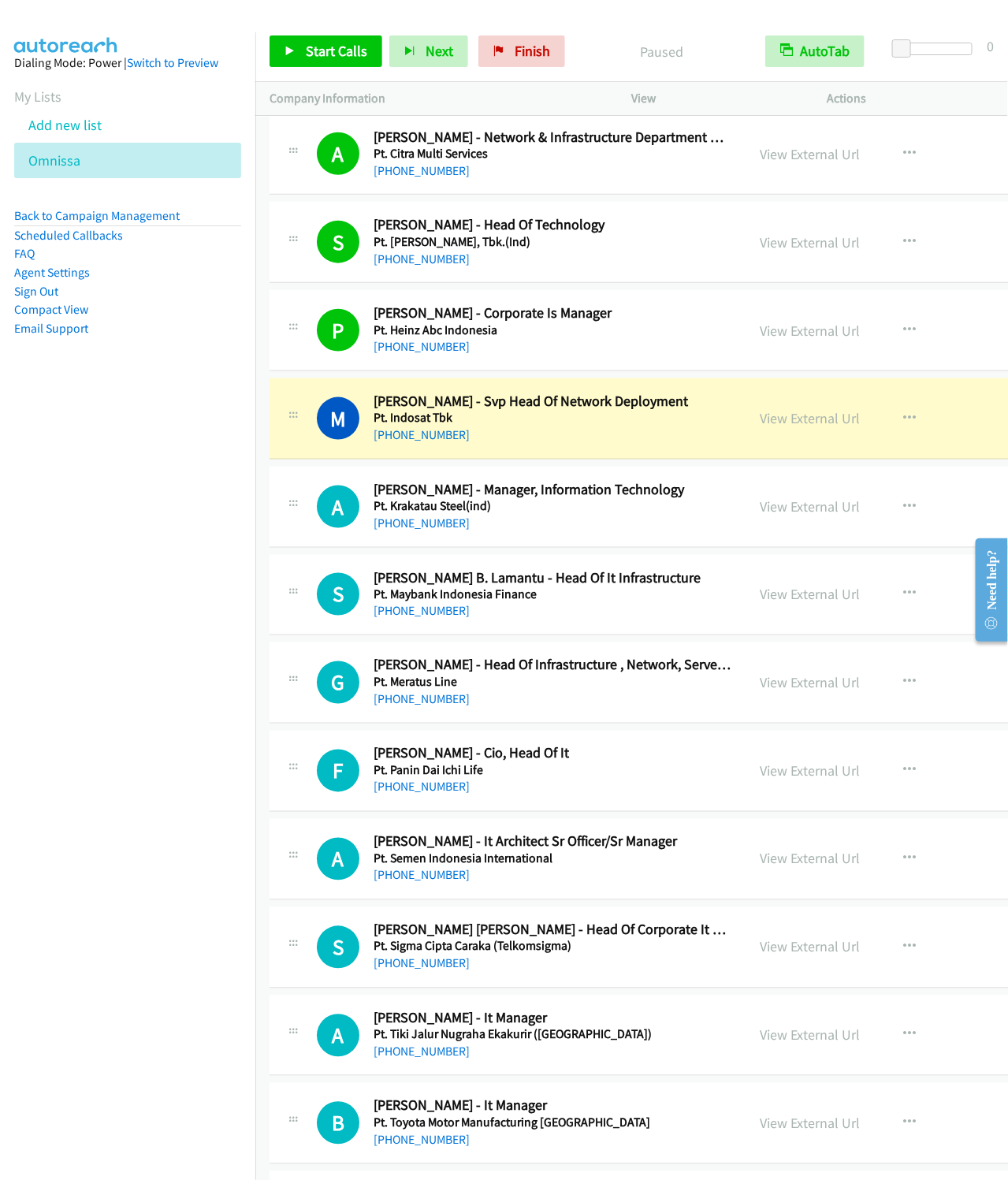
scroll to position [6858, 0]
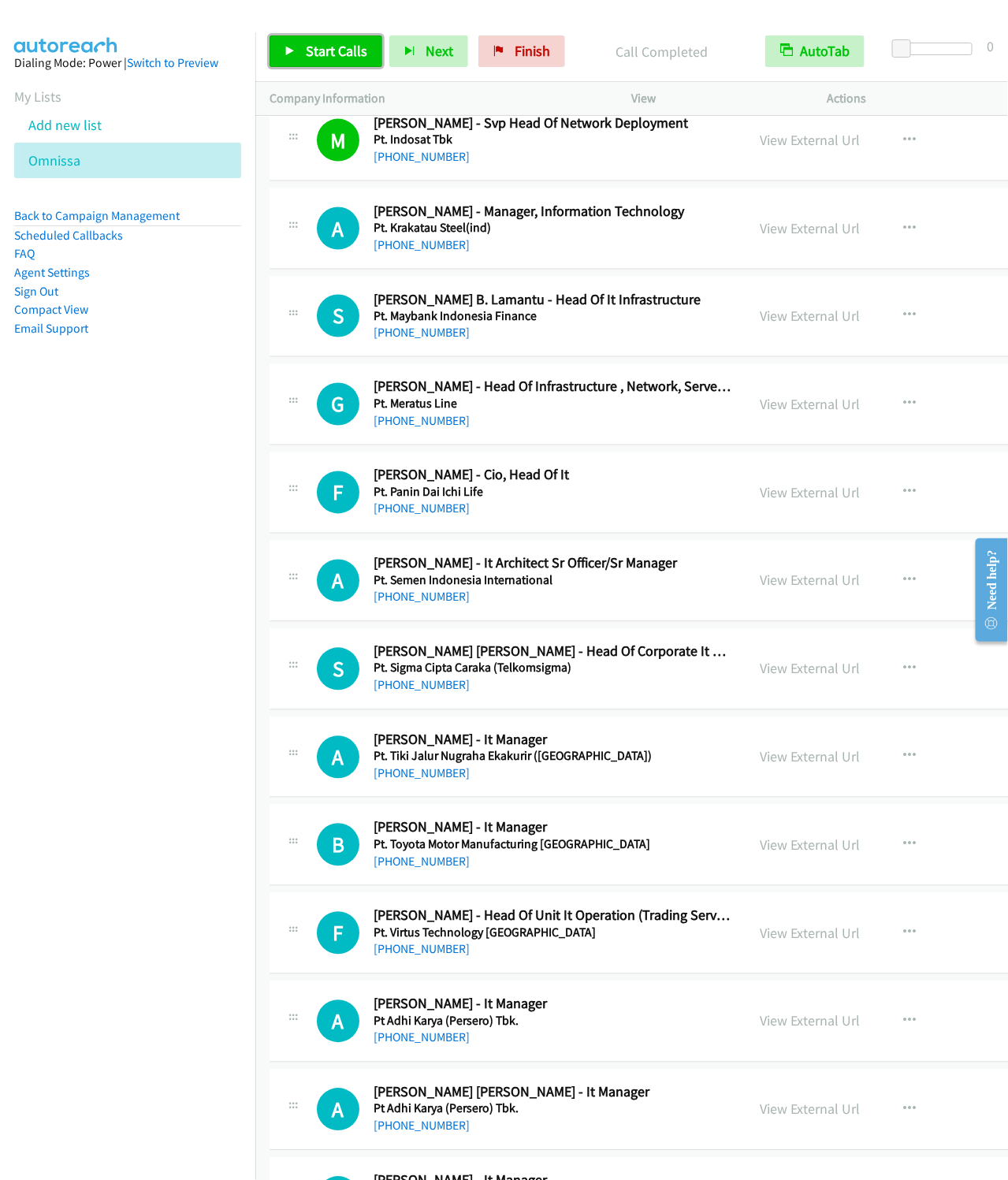
click at [348, 46] on span "Start Calls" at bounding box center [336, 51] width 62 height 18
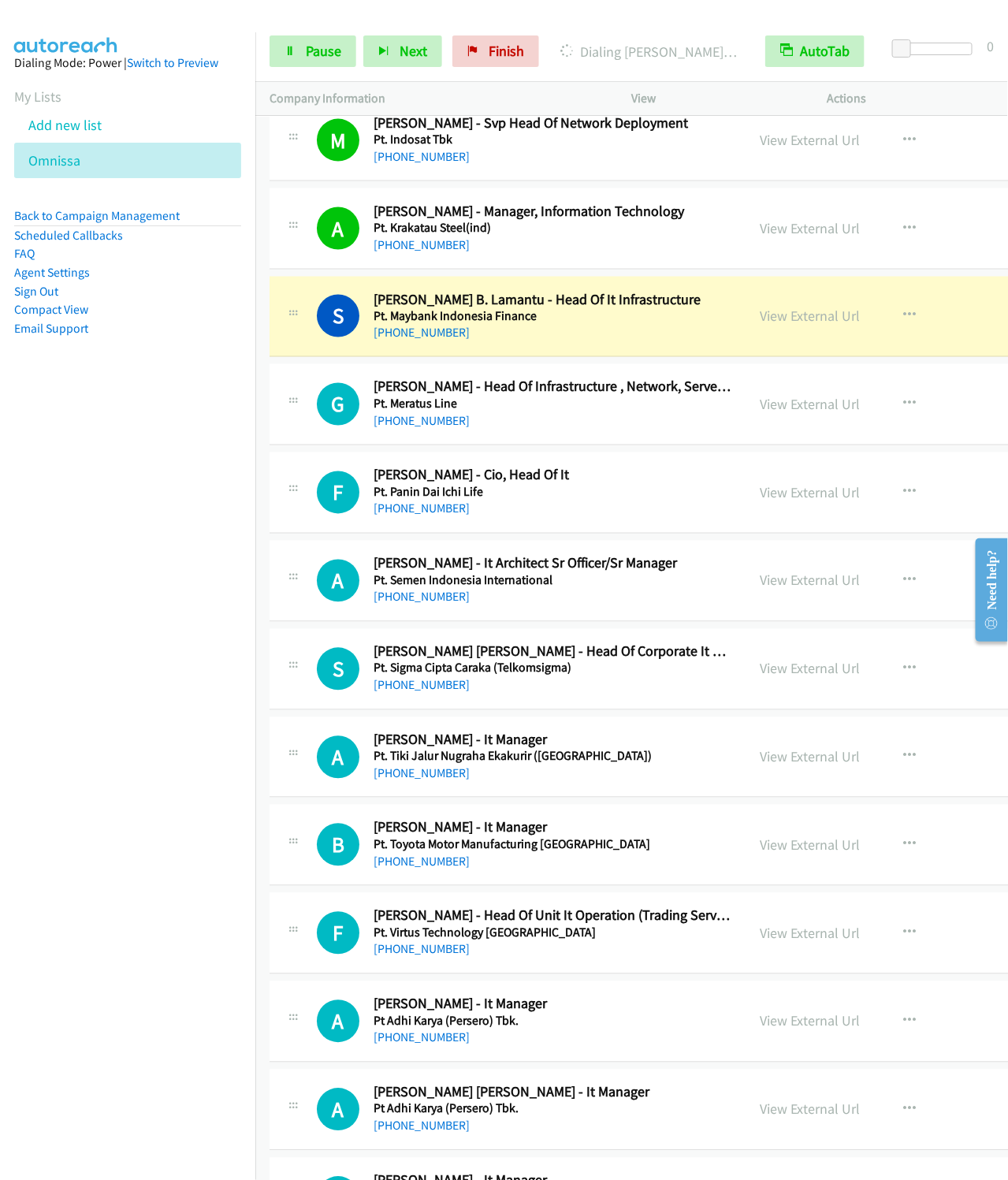
scroll to position [6977, 0]
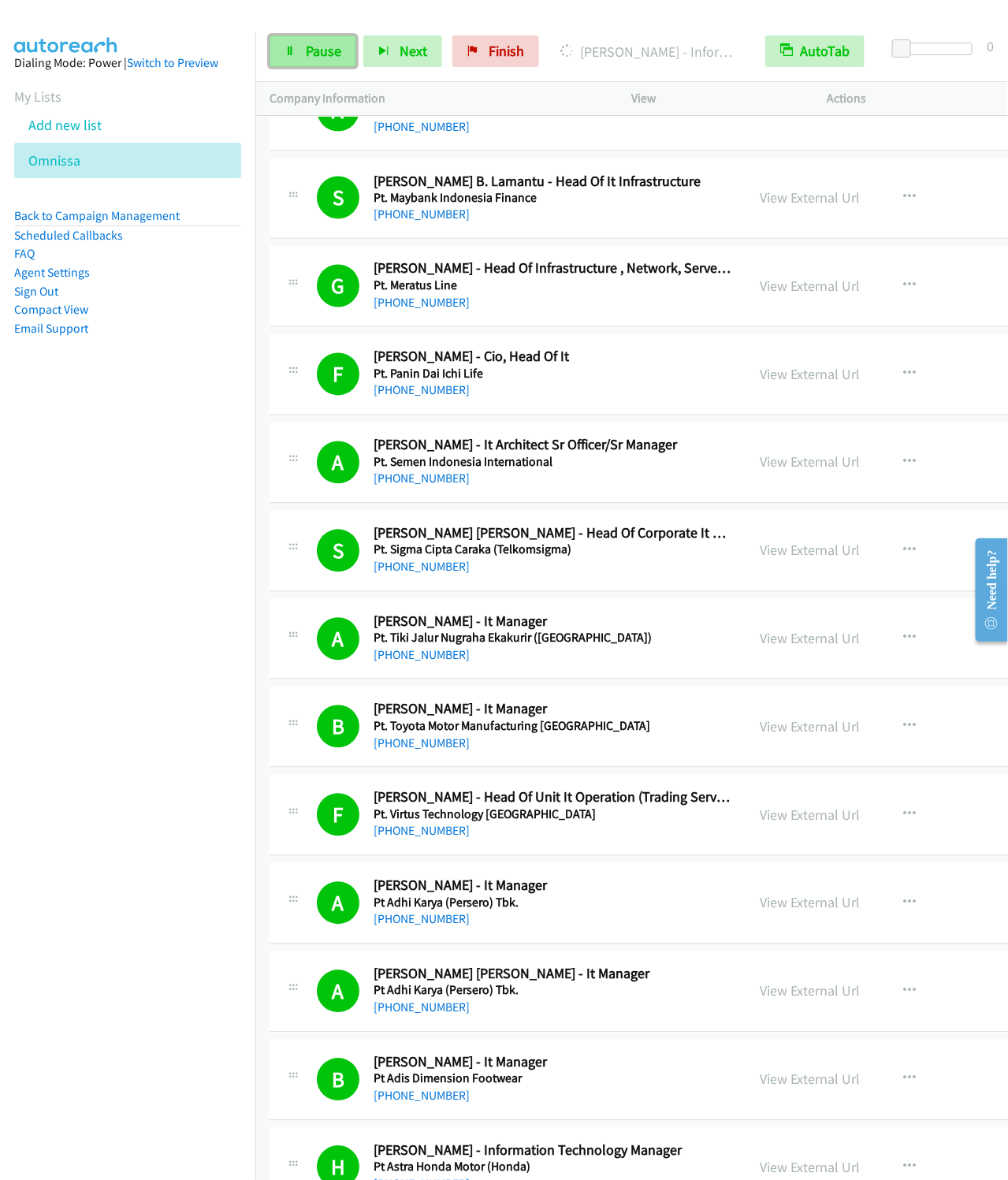
click at [310, 62] on link "Pause" at bounding box center [313, 52] width 86 height 32
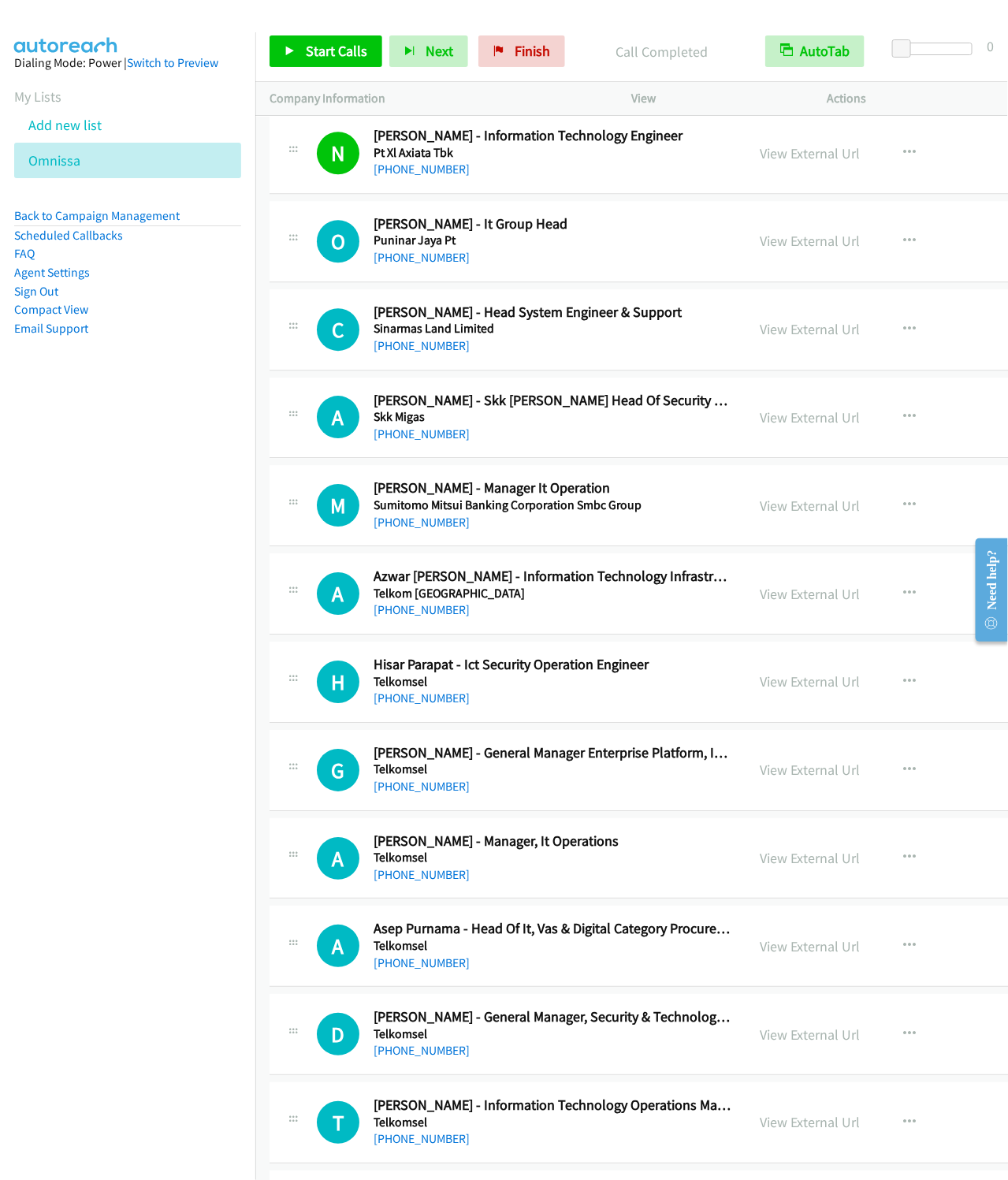
scroll to position [9460, 0]
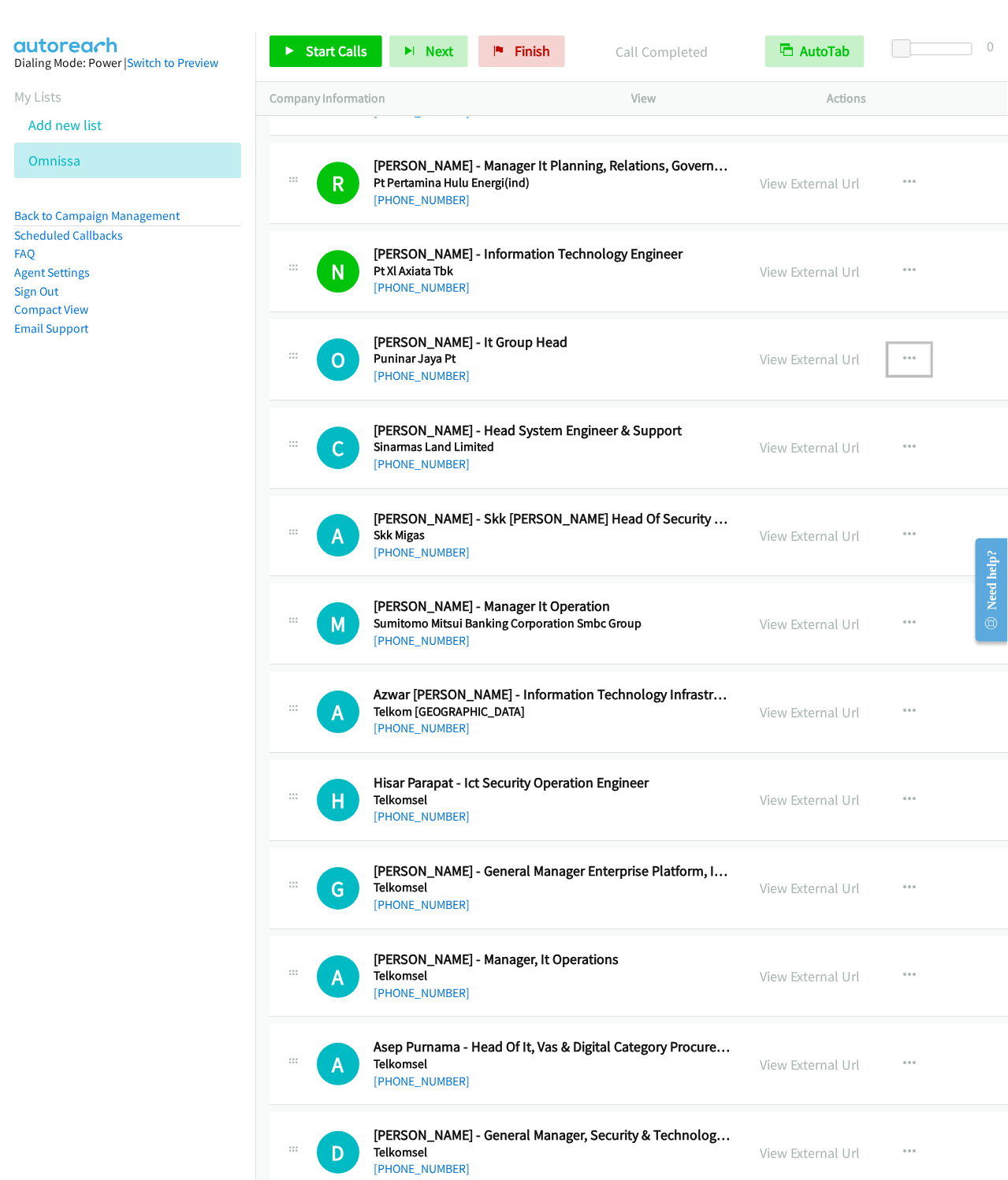
click at [925, 375] on button "button" at bounding box center [909, 359] width 43 height 32
click at [791, 477] on link "Start Calls Here" at bounding box center [824, 462] width 209 height 32
click at [331, 43] on span "Start Calls" at bounding box center [336, 51] width 62 height 18
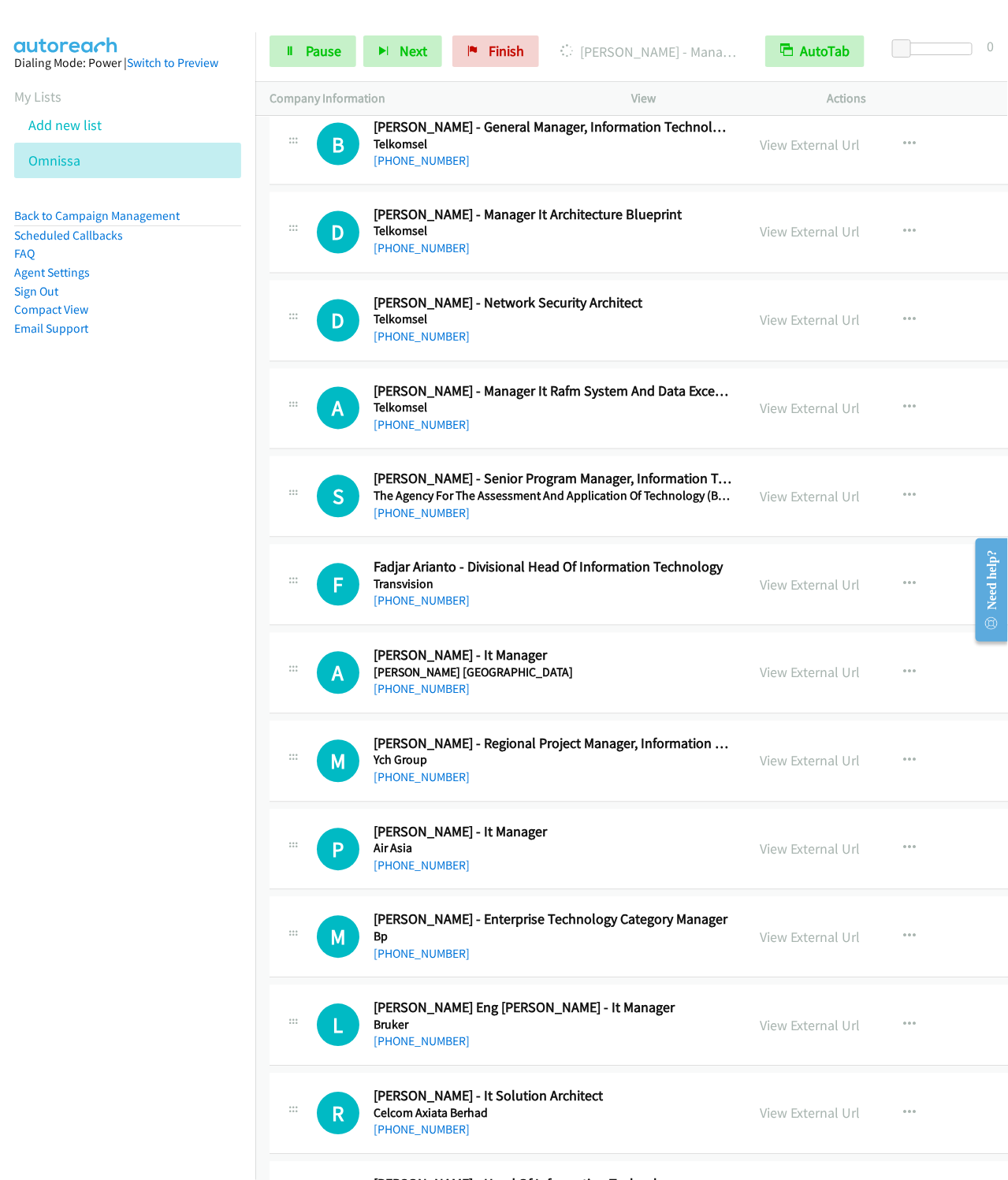
scroll to position [11351, 0]
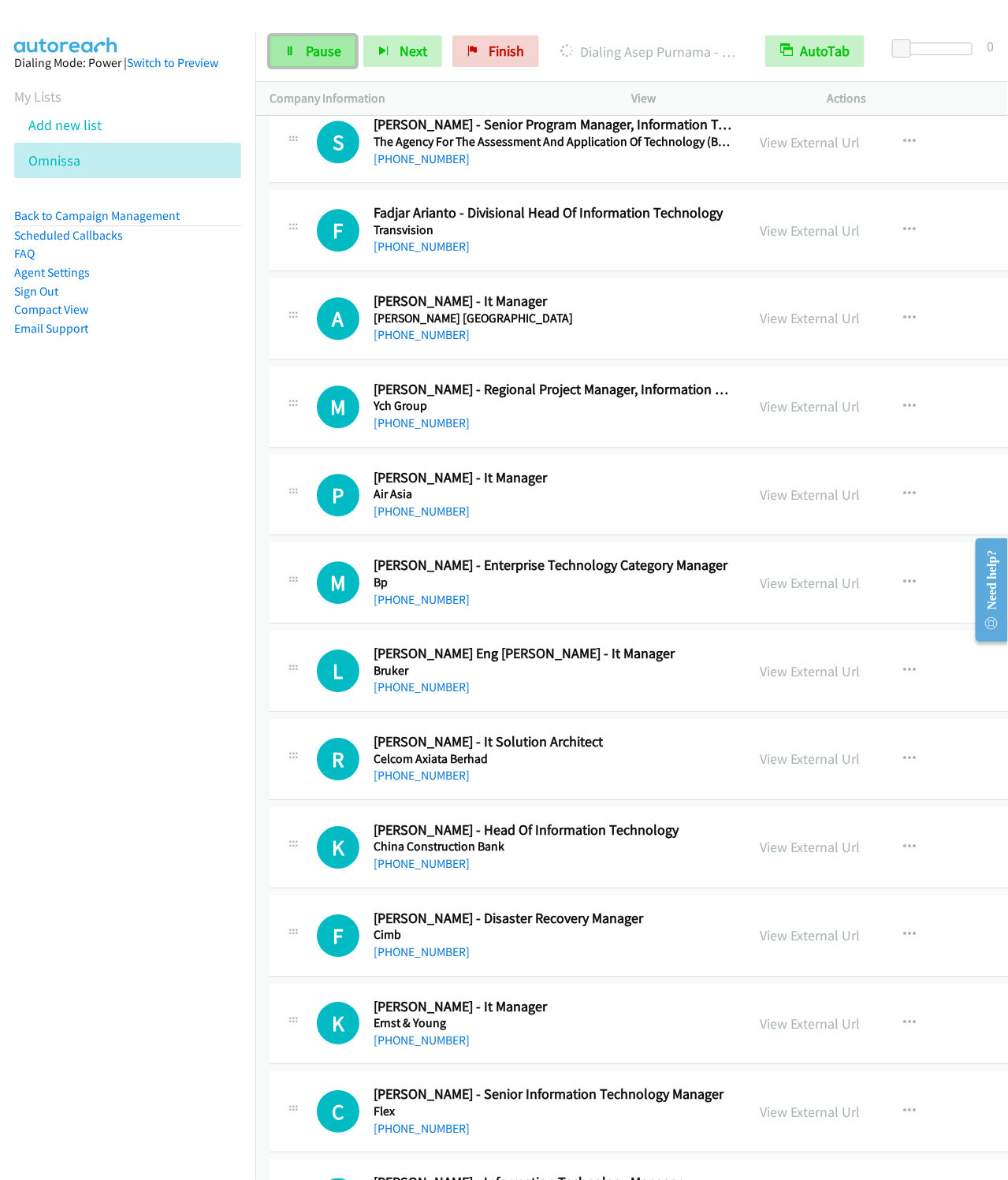
click at [315, 45] on span "Pause" at bounding box center [323, 51] width 36 height 18
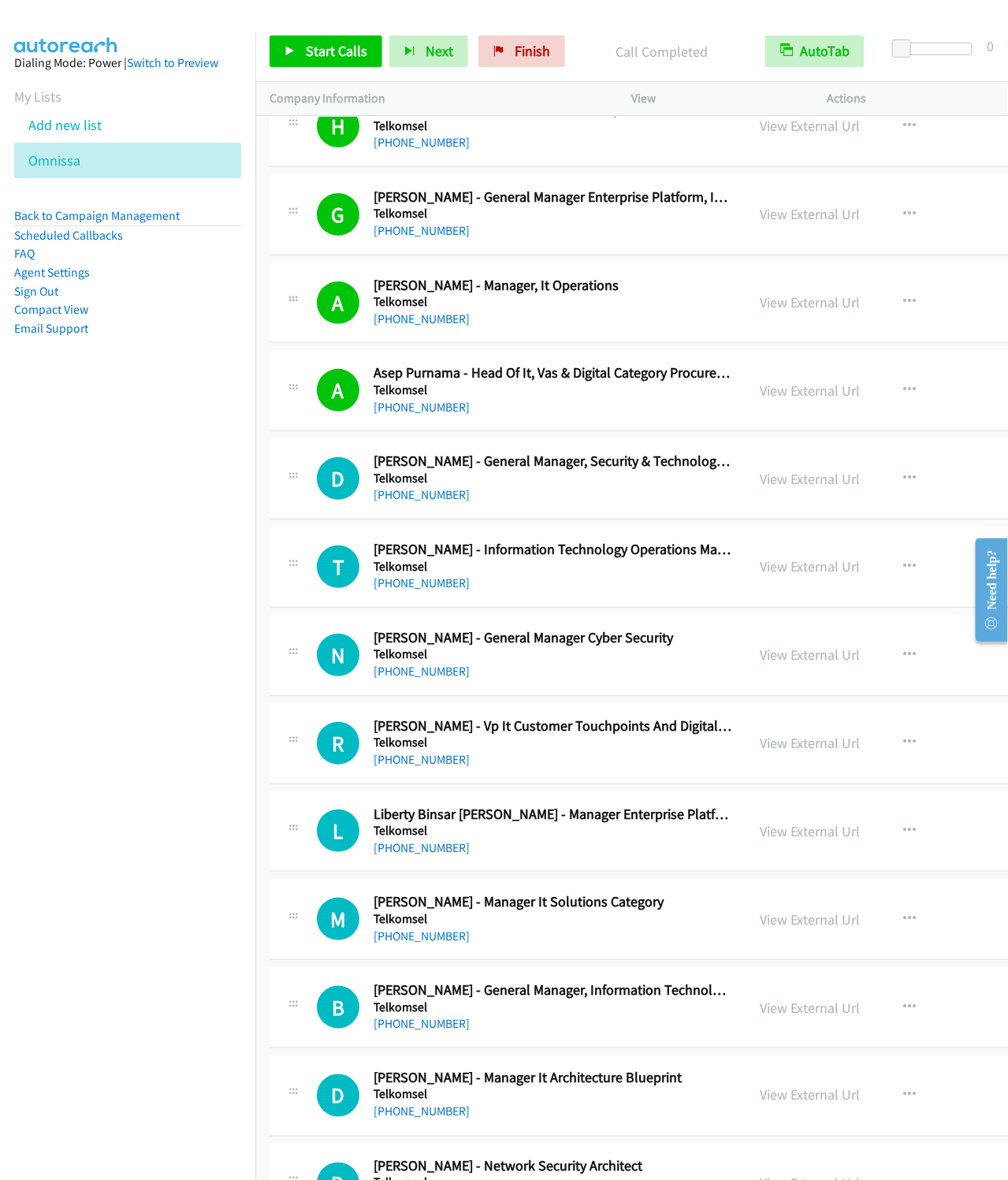
scroll to position [10288, 0]
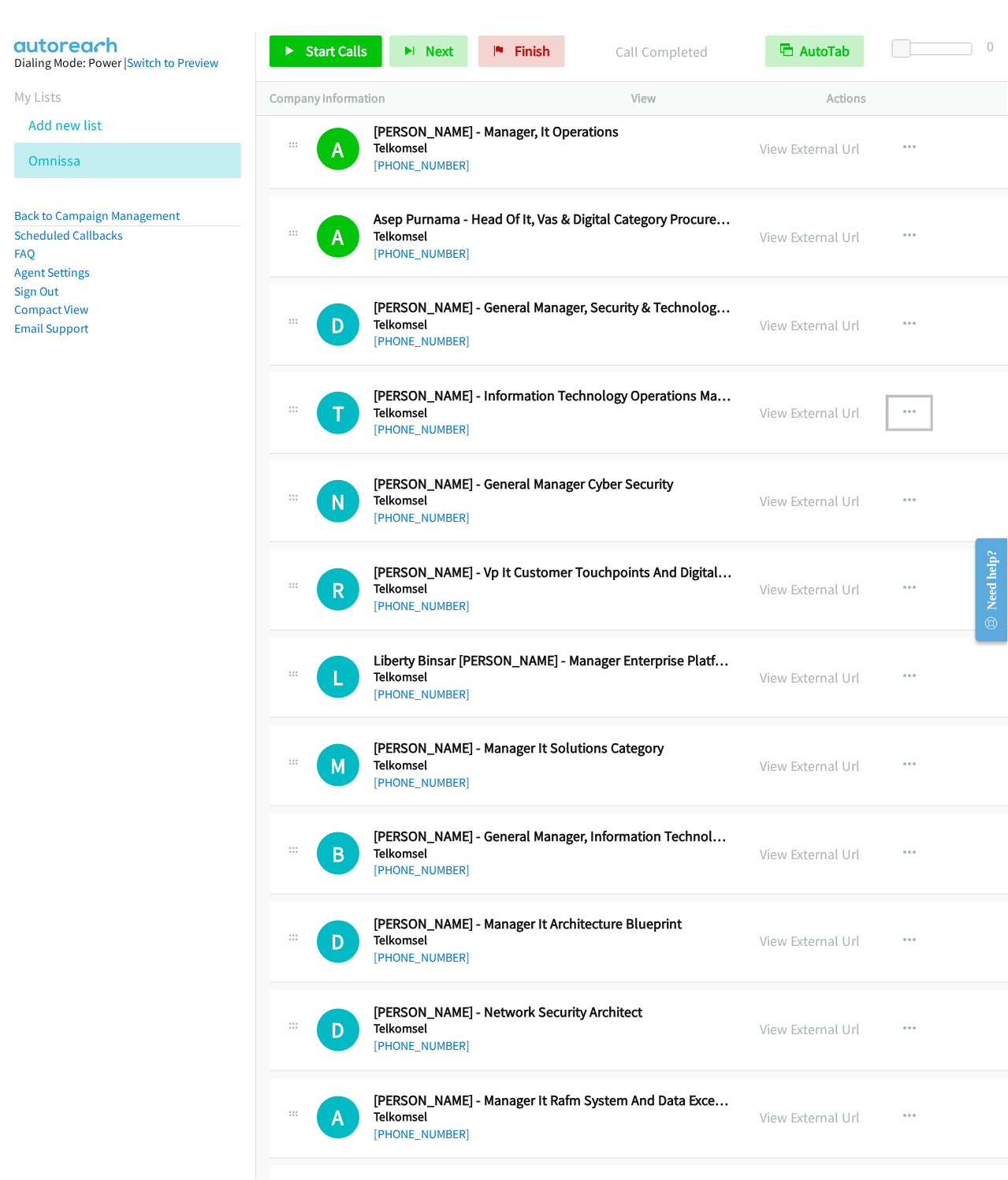
click at [916, 420] on icon "button" at bounding box center [909, 413] width 13 height 13
click at [812, 532] on link "Start Calls Here" at bounding box center [824, 516] width 209 height 32
click at [347, 46] on span "Start Calls" at bounding box center [336, 51] width 62 height 18
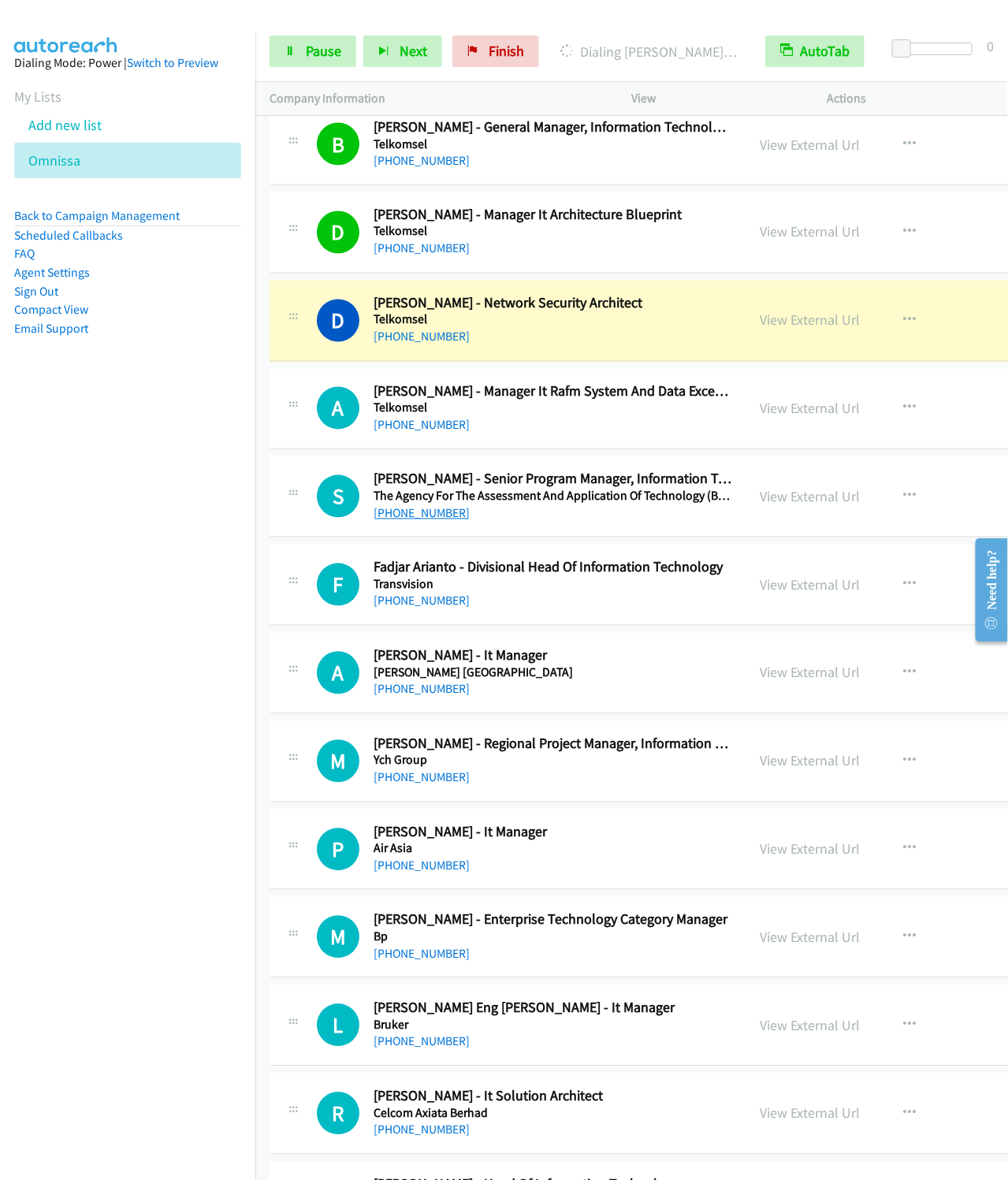
scroll to position [11115, 0]
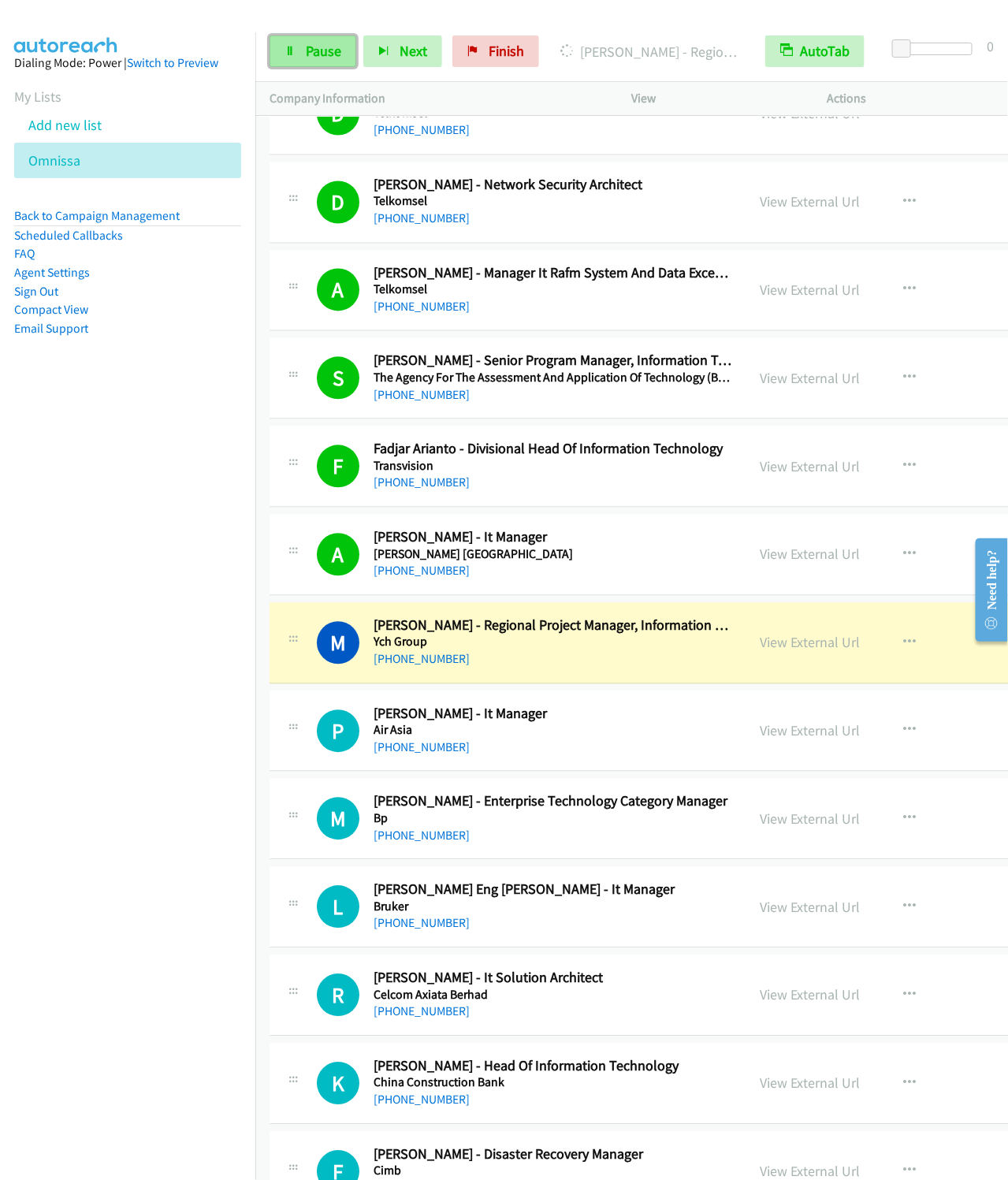
click at [331, 60] on link "Pause" at bounding box center [313, 52] width 86 height 32
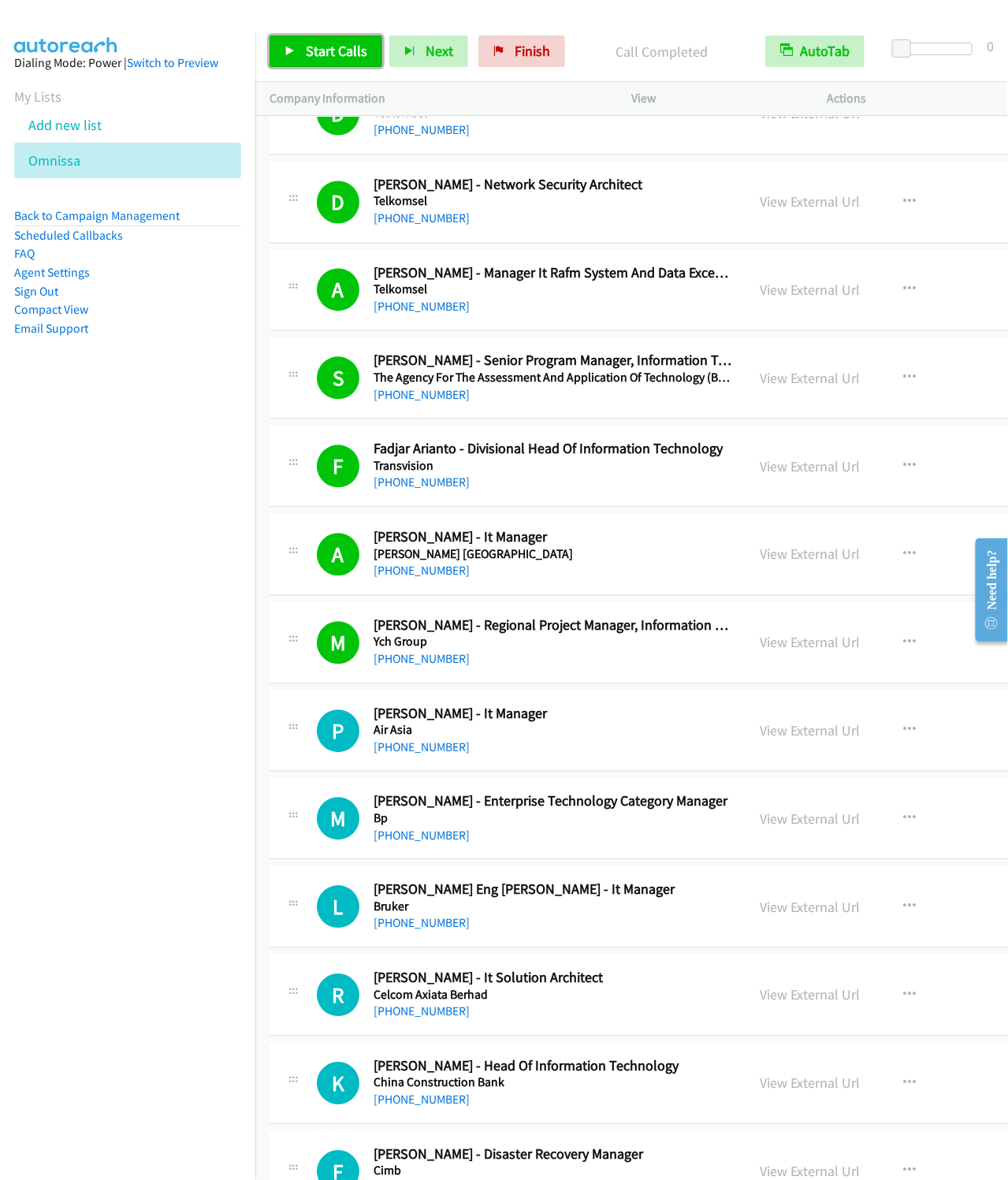
click at [333, 58] on span "Start Calls" at bounding box center [336, 51] width 62 height 18
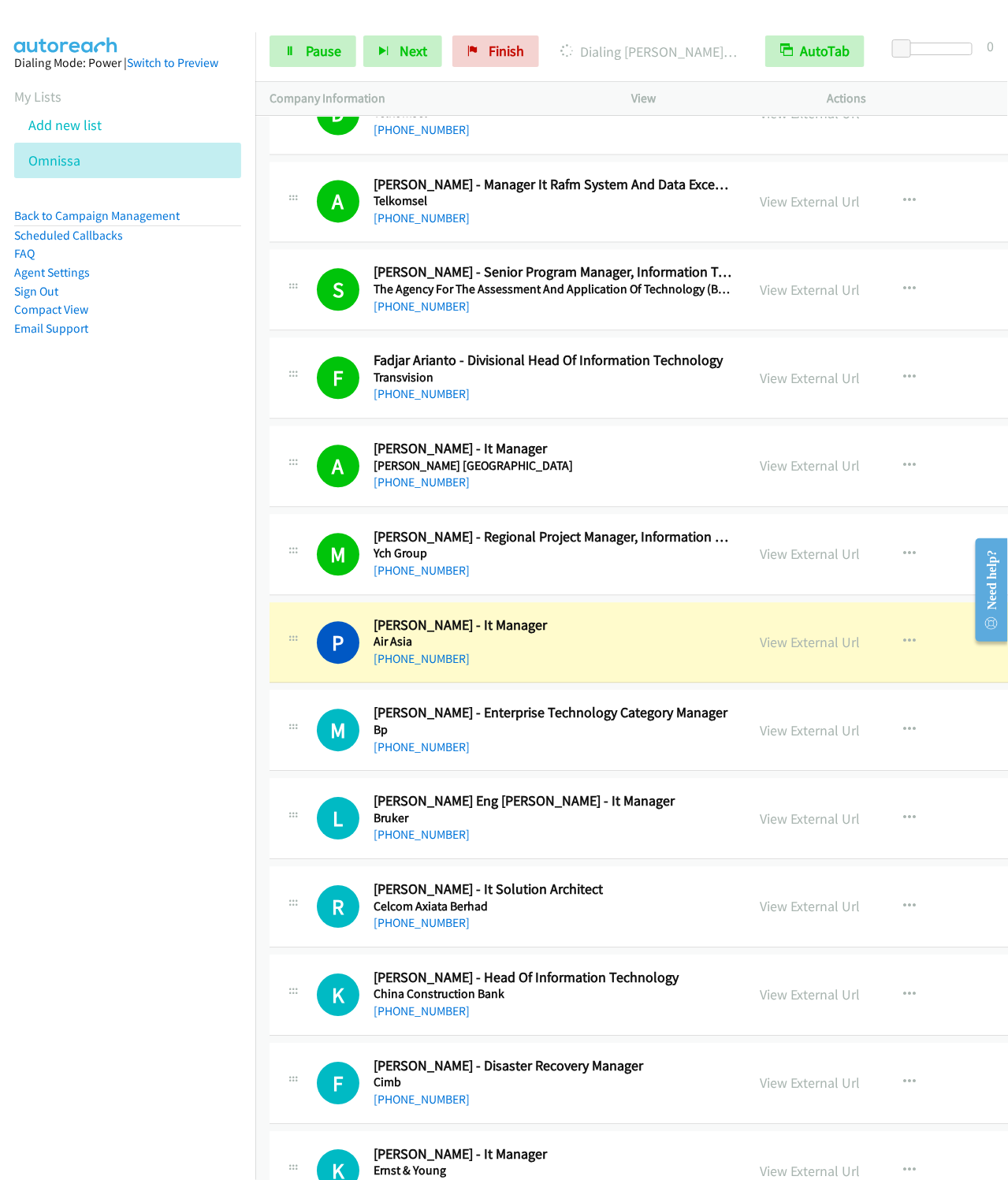
scroll to position [11351, 0]
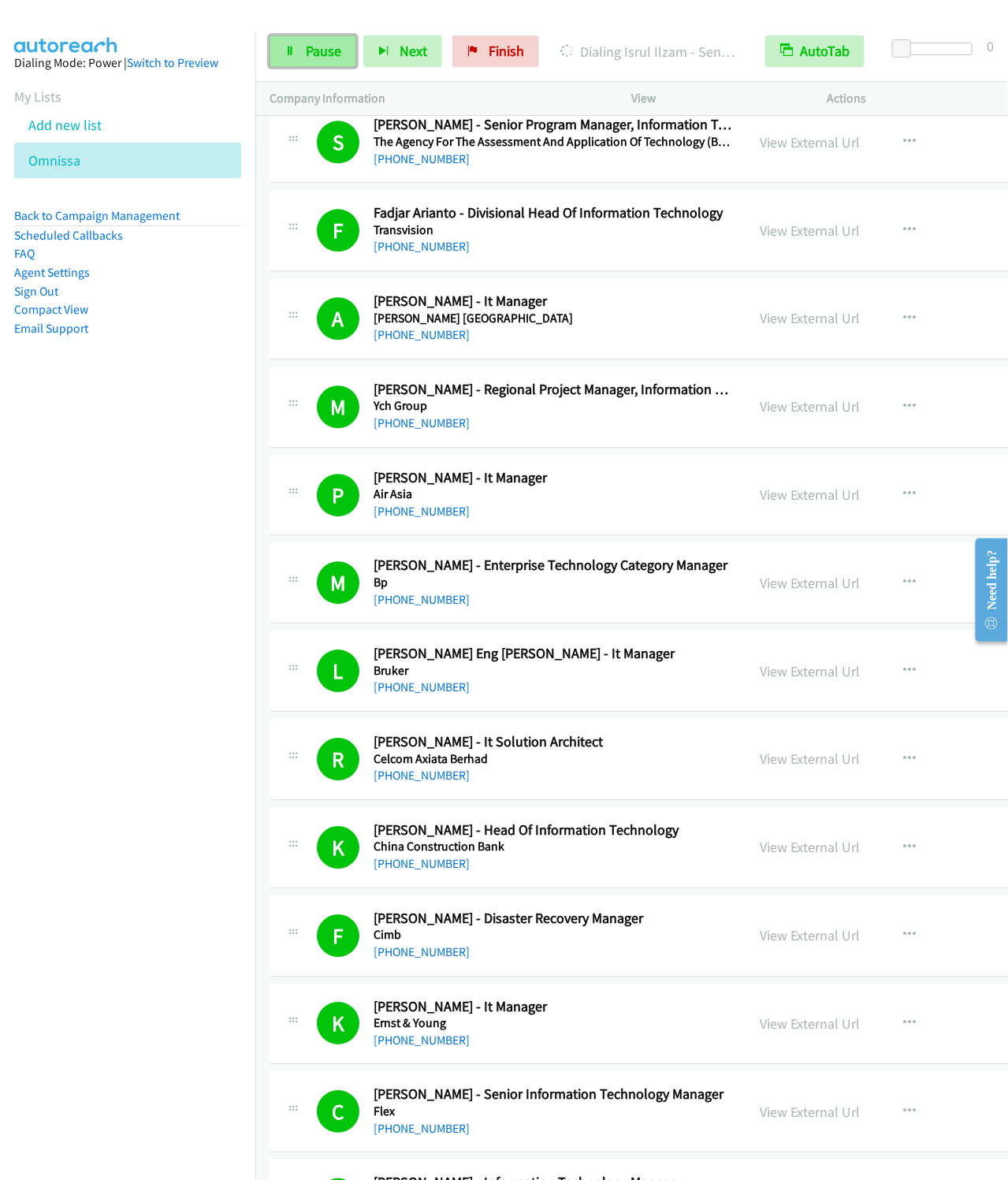
click at [310, 58] on span "Pause" at bounding box center [323, 51] width 36 height 18
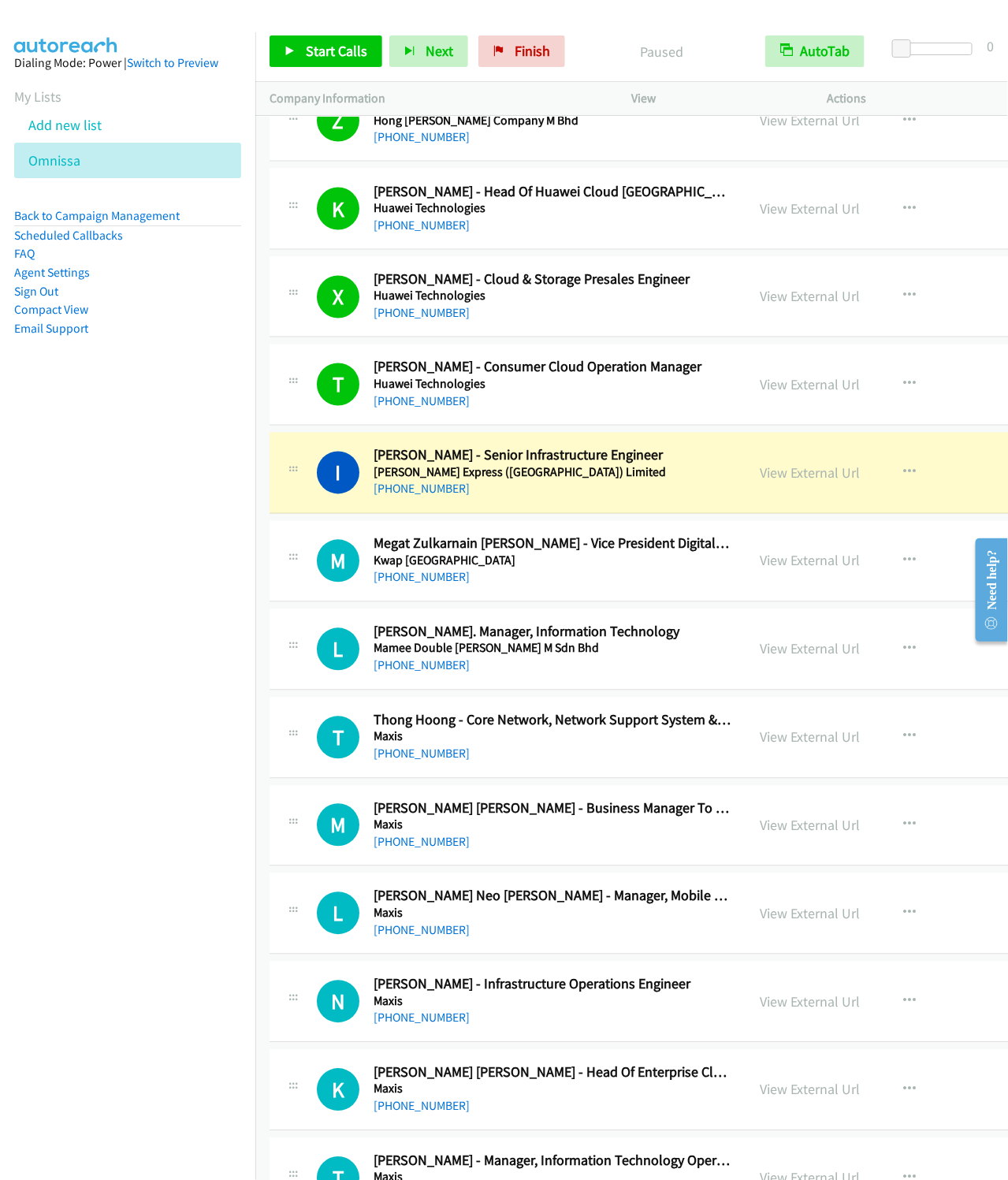
scroll to position [13007, 0]
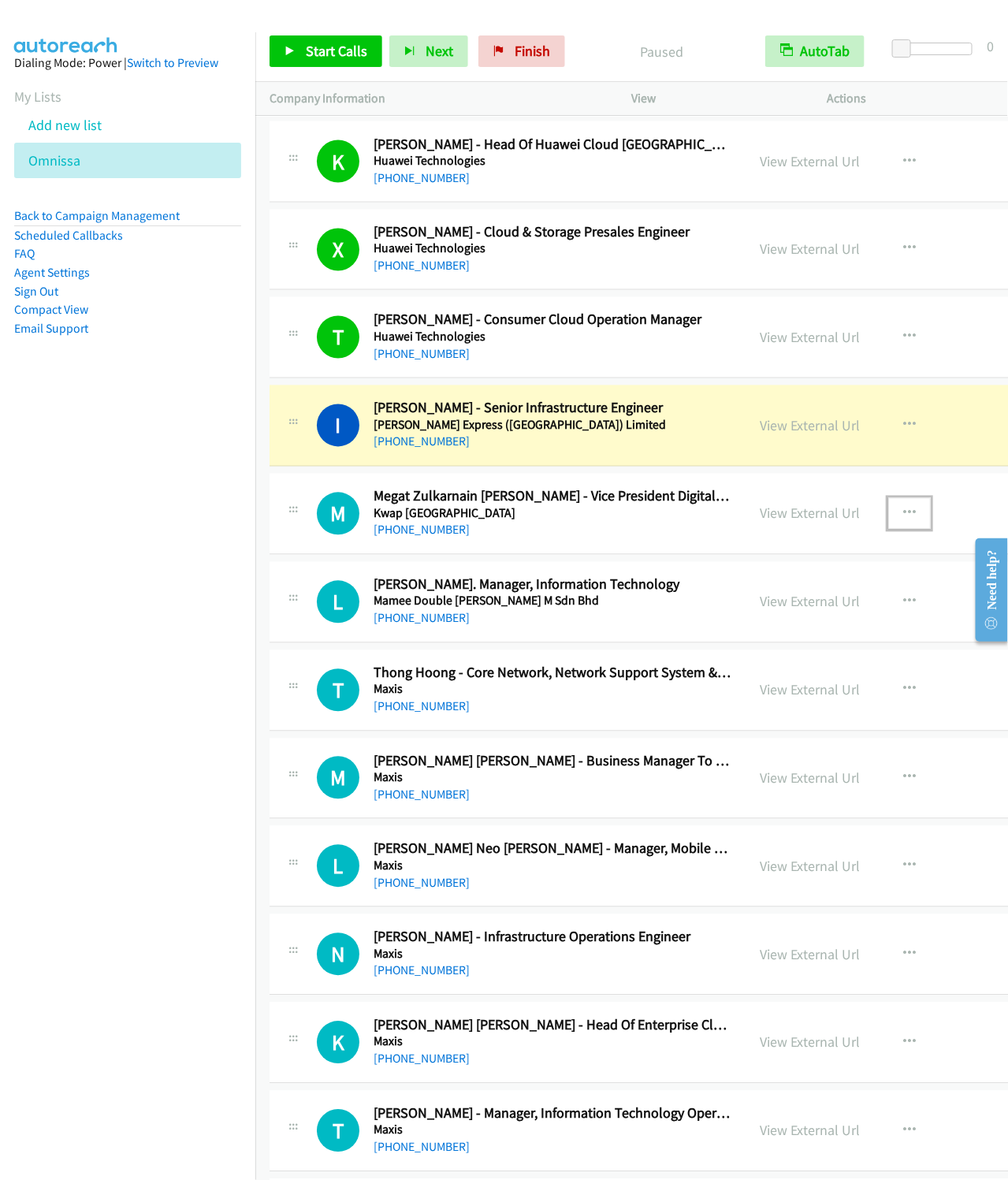
click at [916, 520] on icon "button" at bounding box center [909, 514] width 13 height 13
click at [790, 633] on link "Start Calls Here" at bounding box center [824, 617] width 209 height 32
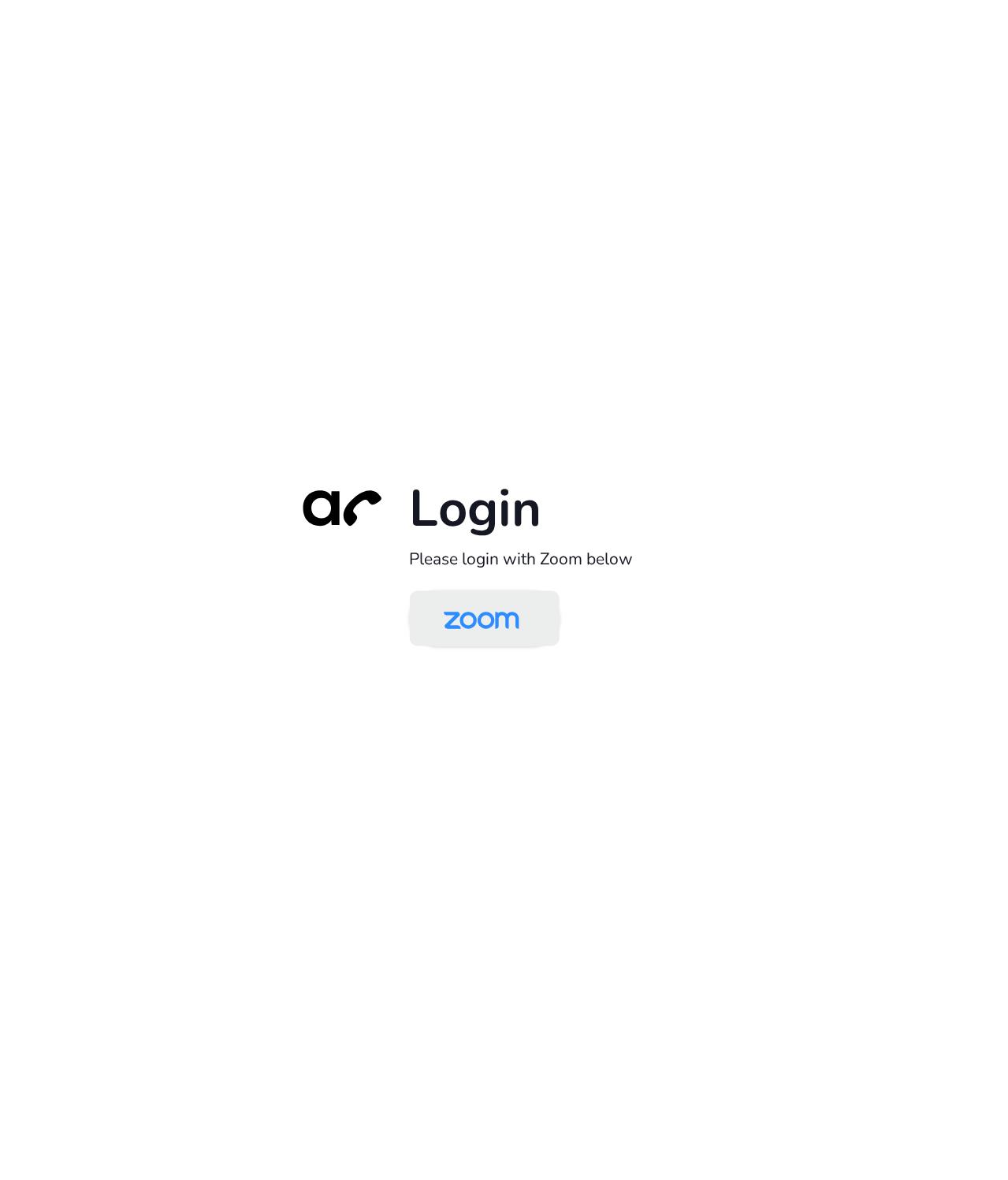
click at [476, 611] on img at bounding box center [482, 620] width 109 height 52
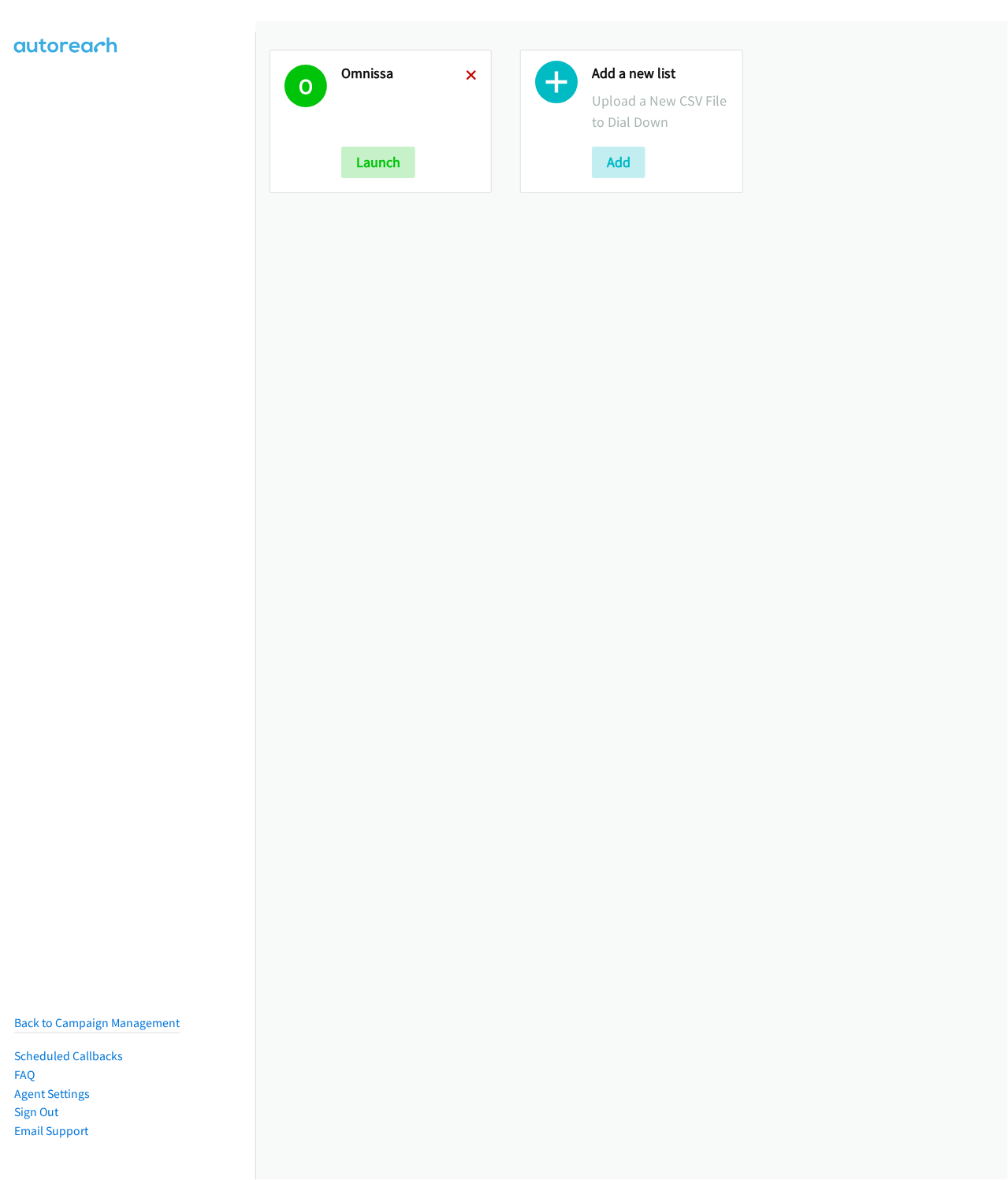
click at [465, 76] on icon at bounding box center [470, 75] width 11 height 11
click at [396, 174] on div "Add" at bounding box center [409, 163] width 136 height 32
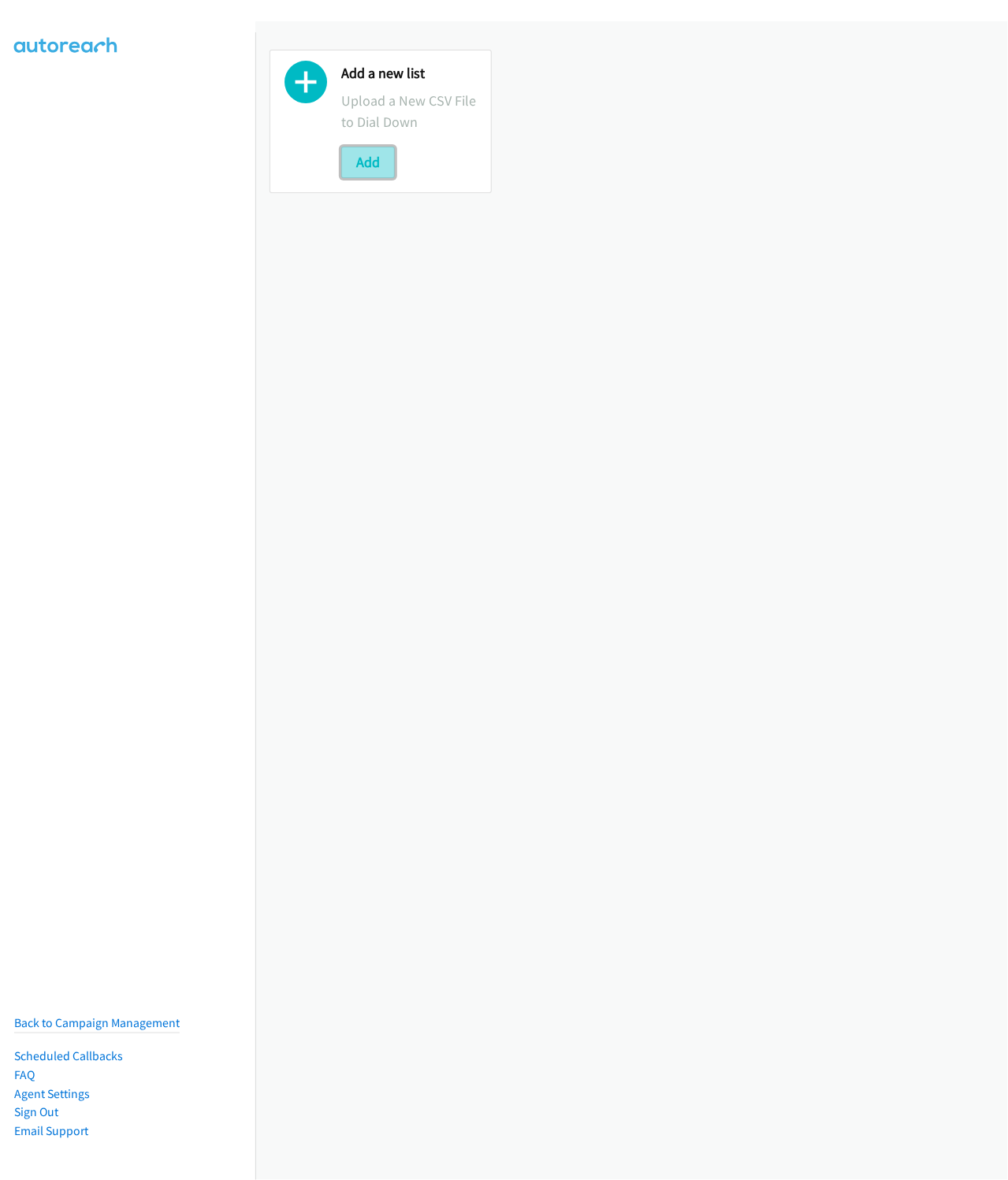
click at [385, 169] on button "Add" at bounding box center [368, 163] width 54 height 32
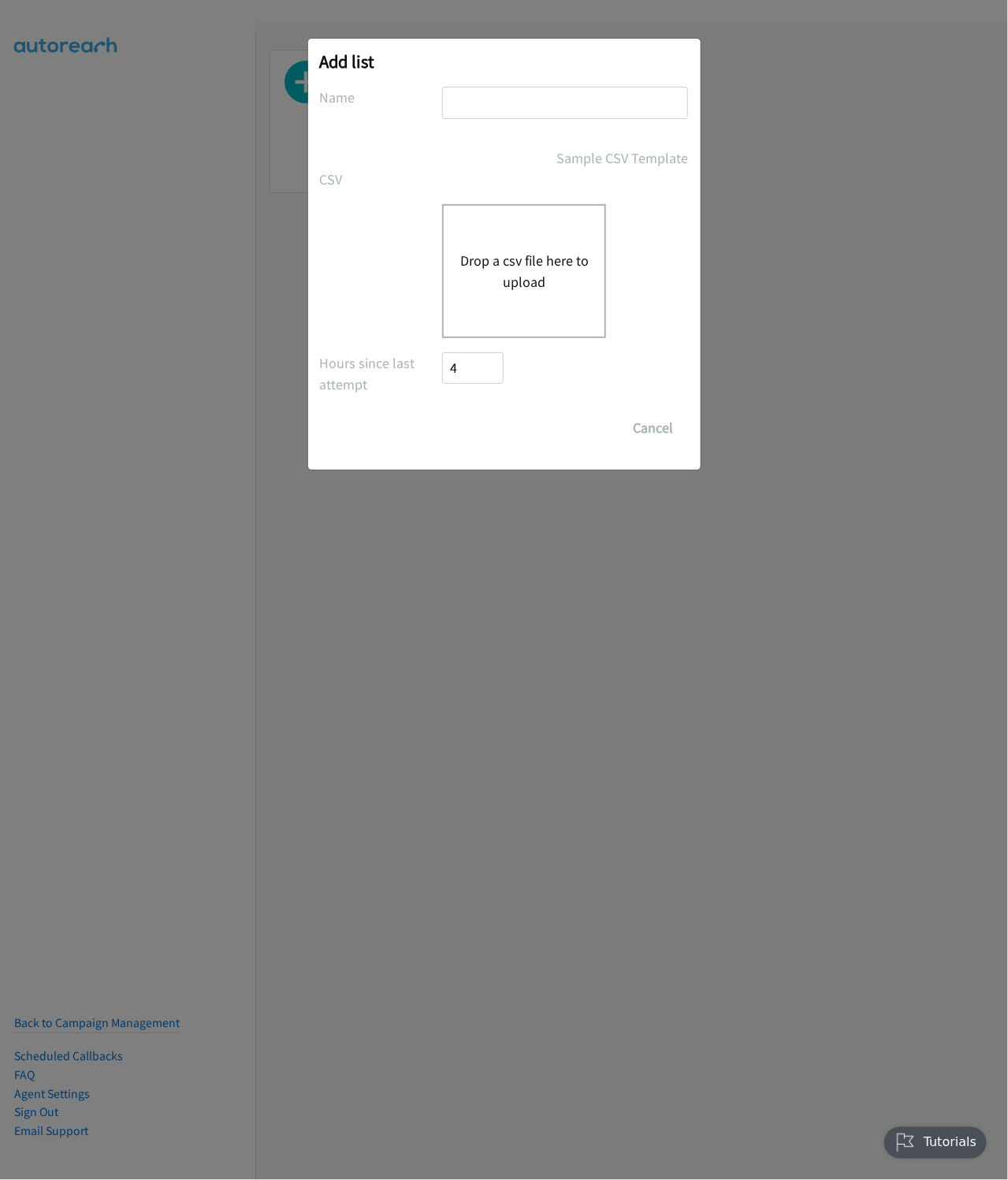
click at [487, 95] on input "text" at bounding box center [566, 102] width 246 height 33
click at [488, 99] on input "Dell Virtual" at bounding box center [566, 102] width 246 height 33
type input "Dell"
click at [523, 265] on button "Drop a csv file here to upload" at bounding box center [524, 271] width 129 height 43
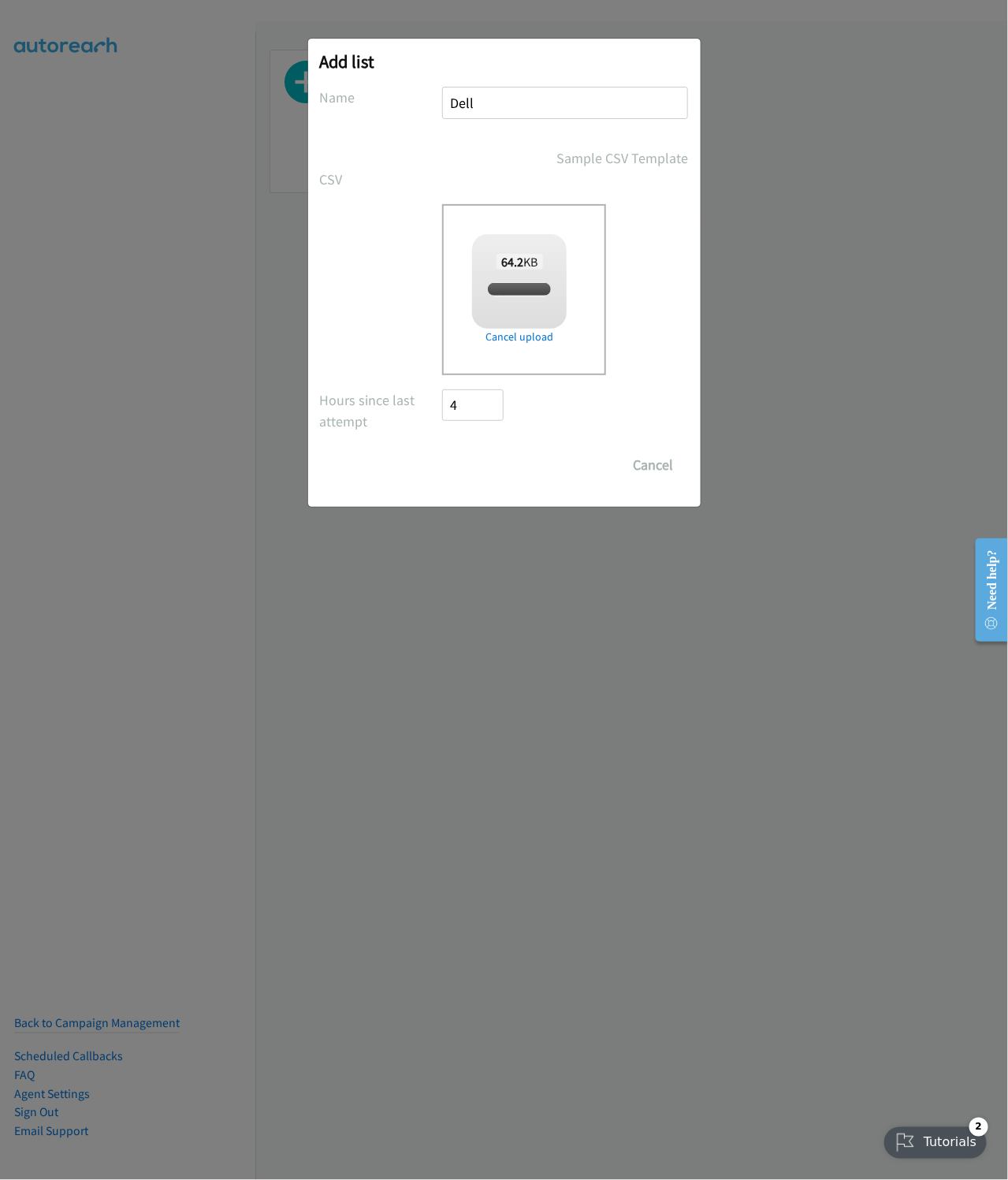
checkbox input "true"
click at [473, 477] on input "Save List" at bounding box center [483, 465] width 82 height 32
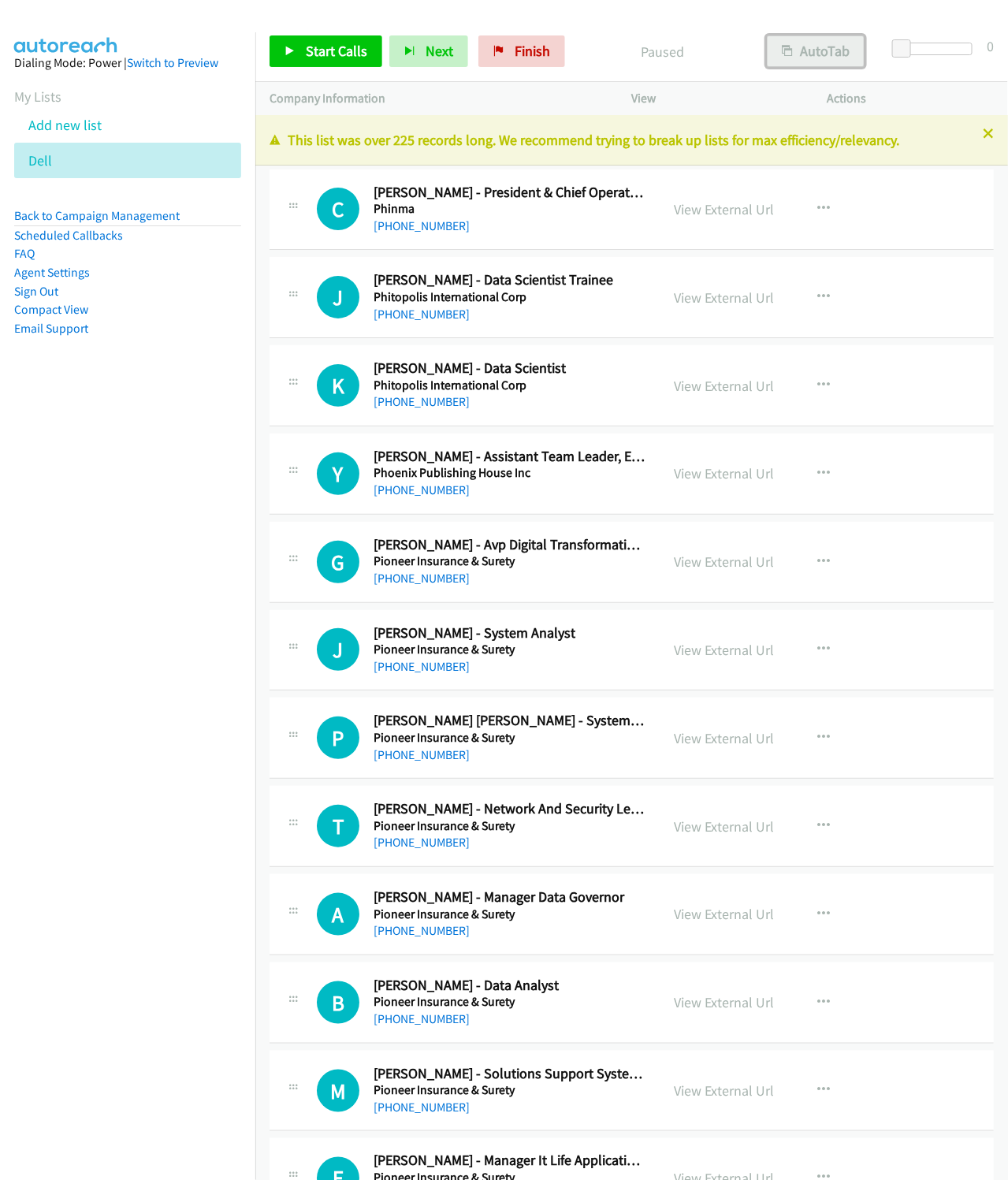
click at [821, 48] on button "AutoTab" at bounding box center [816, 52] width 97 height 32
click at [316, 55] on span "Start Calls" at bounding box center [336, 51] width 62 height 18
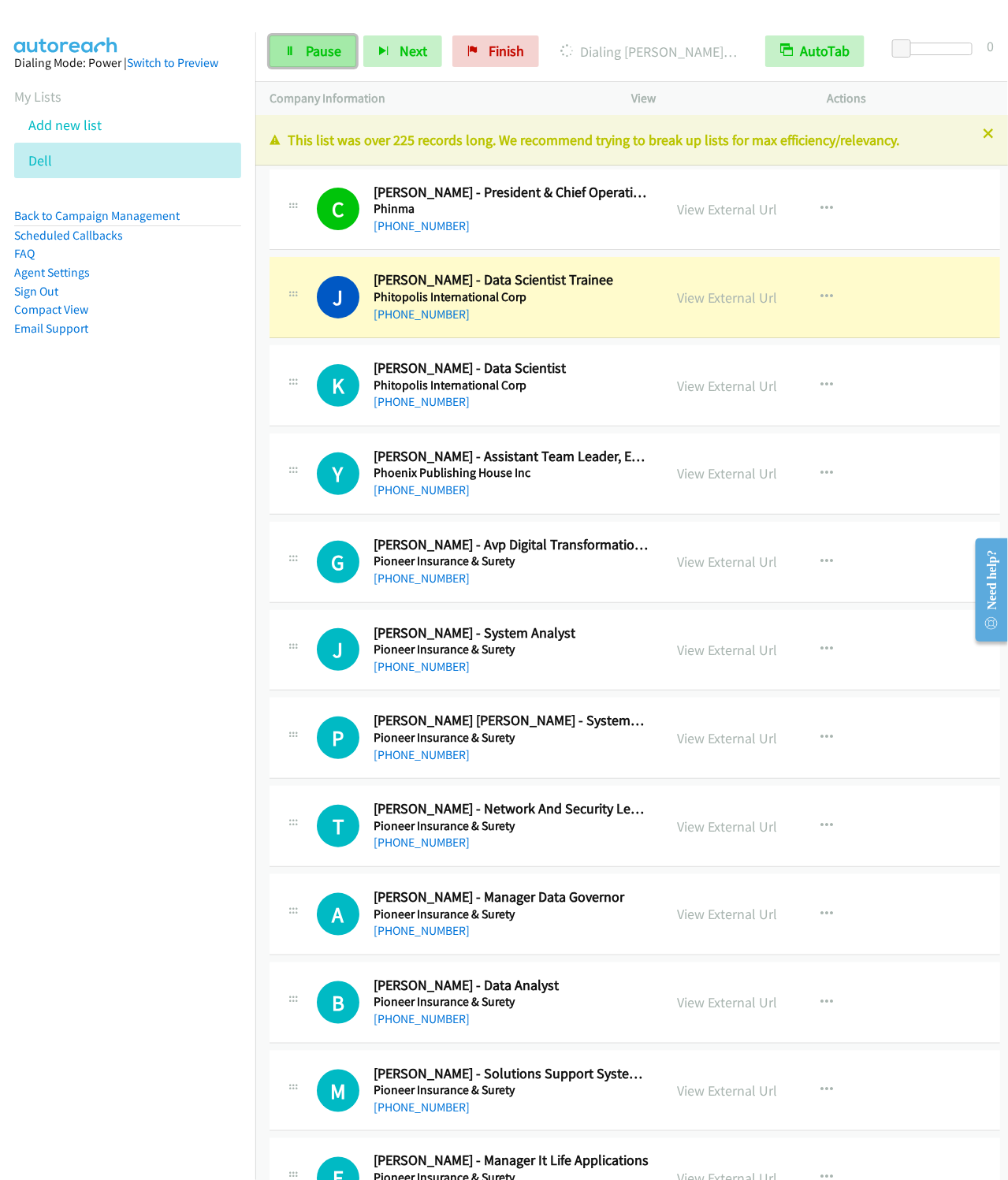
click at [323, 57] on span "Pause" at bounding box center [323, 51] width 36 height 18
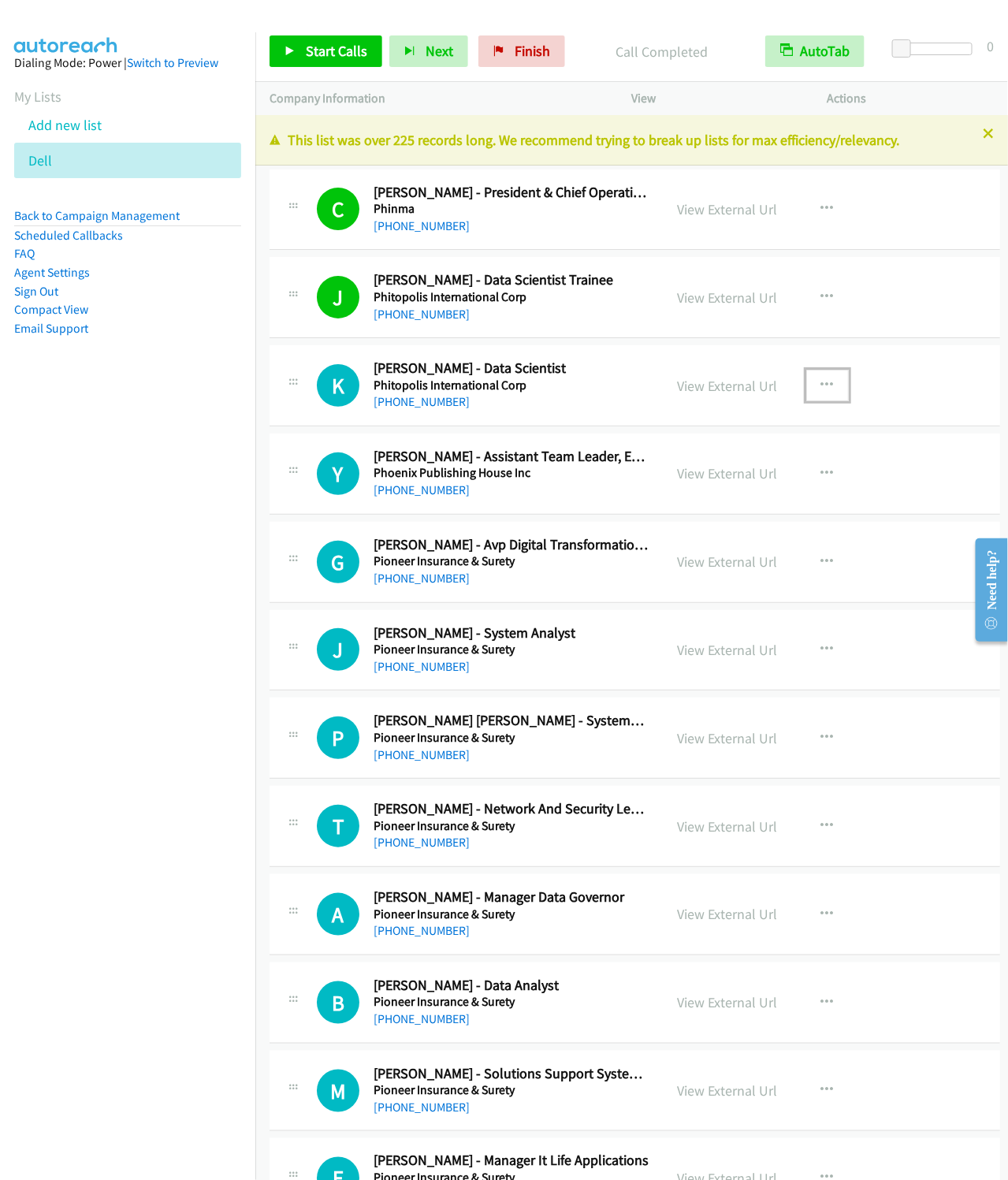
click at [830, 385] on icon "button" at bounding box center [827, 385] width 13 height 13
click at [736, 500] on link "Start Calls Here" at bounding box center [742, 489] width 209 height 32
click at [326, 46] on span "Start Calls" at bounding box center [336, 51] width 62 height 18
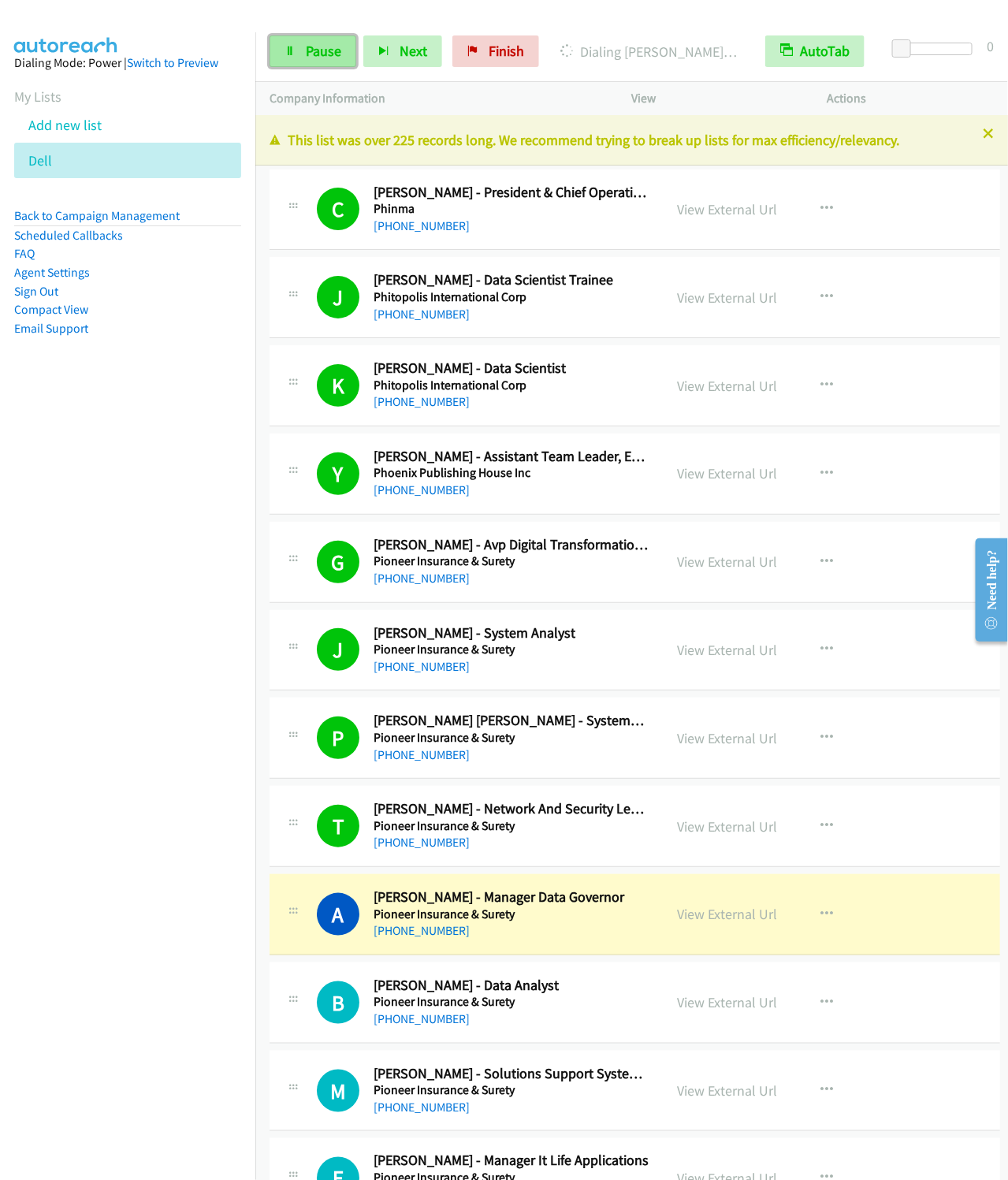
click at [319, 44] on span "Pause" at bounding box center [323, 51] width 36 height 18
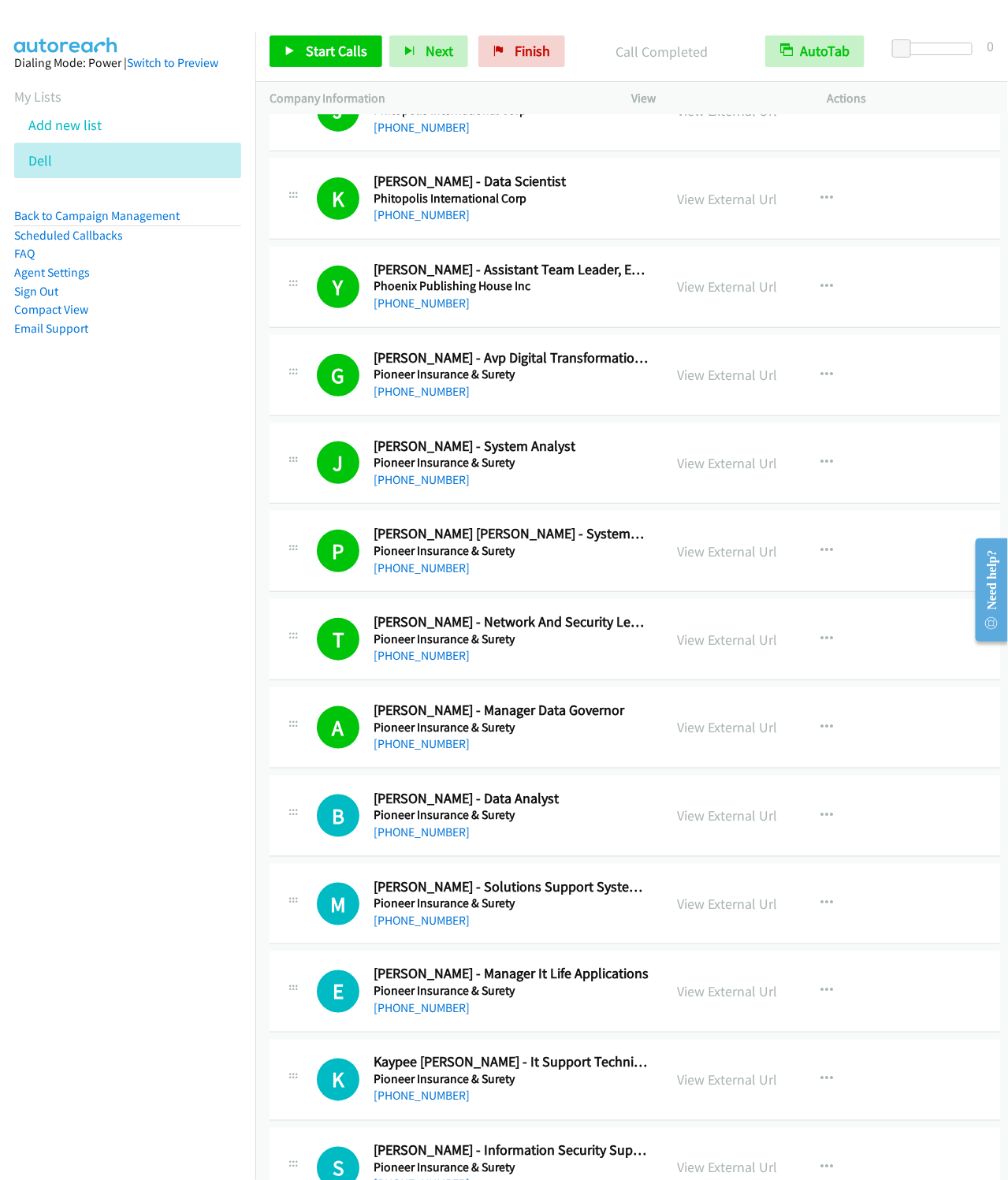
scroll to position [354, 0]
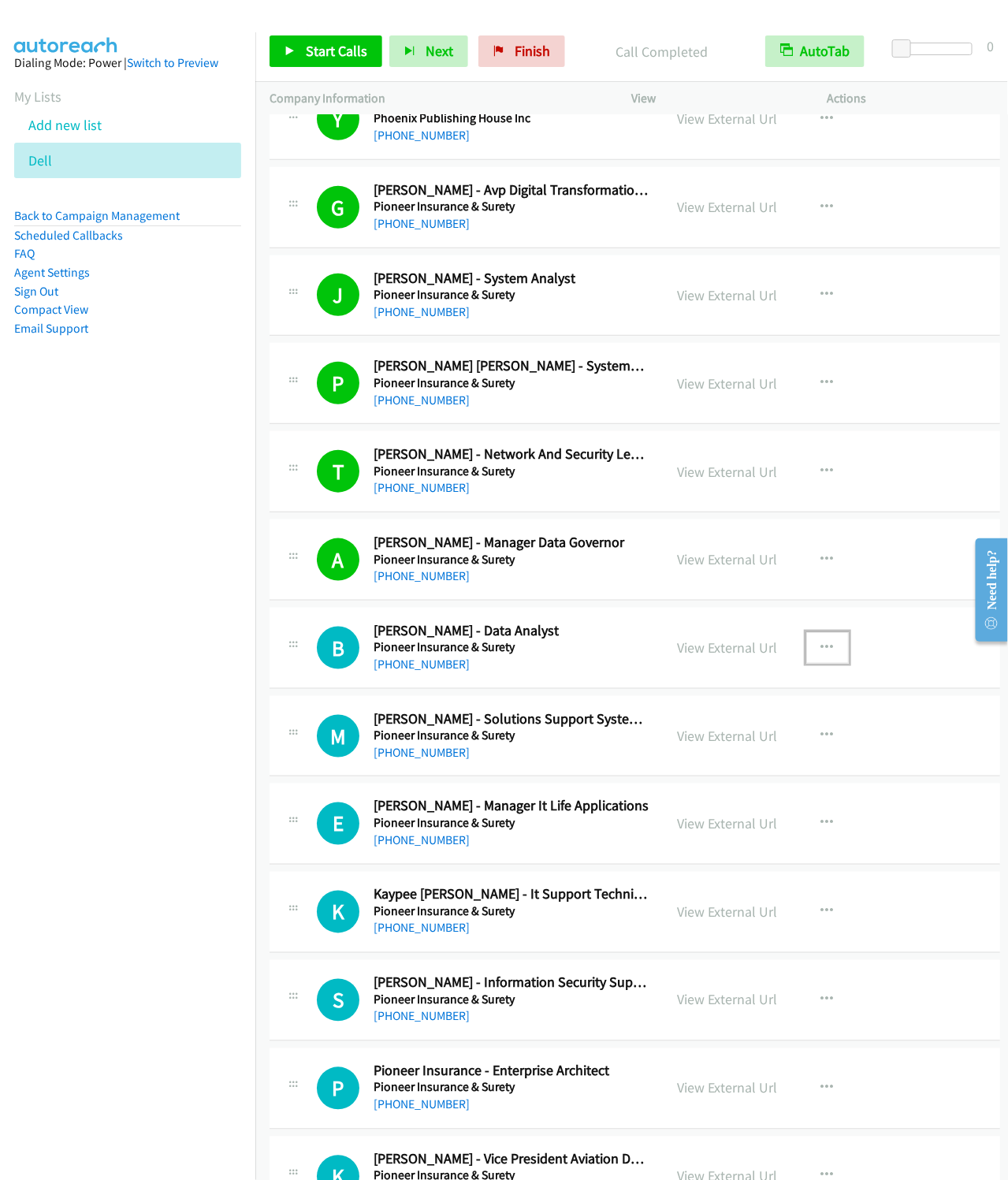
click at [827, 646] on icon "button" at bounding box center [827, 648] width 13 height 13
click at [691, 757] on link "Start Calls Here" at bounding box center [742, 750] width 209 height 32
click at [301, 41] on link "Start Calls" at bounding box center [326, 52] width 113 height 32
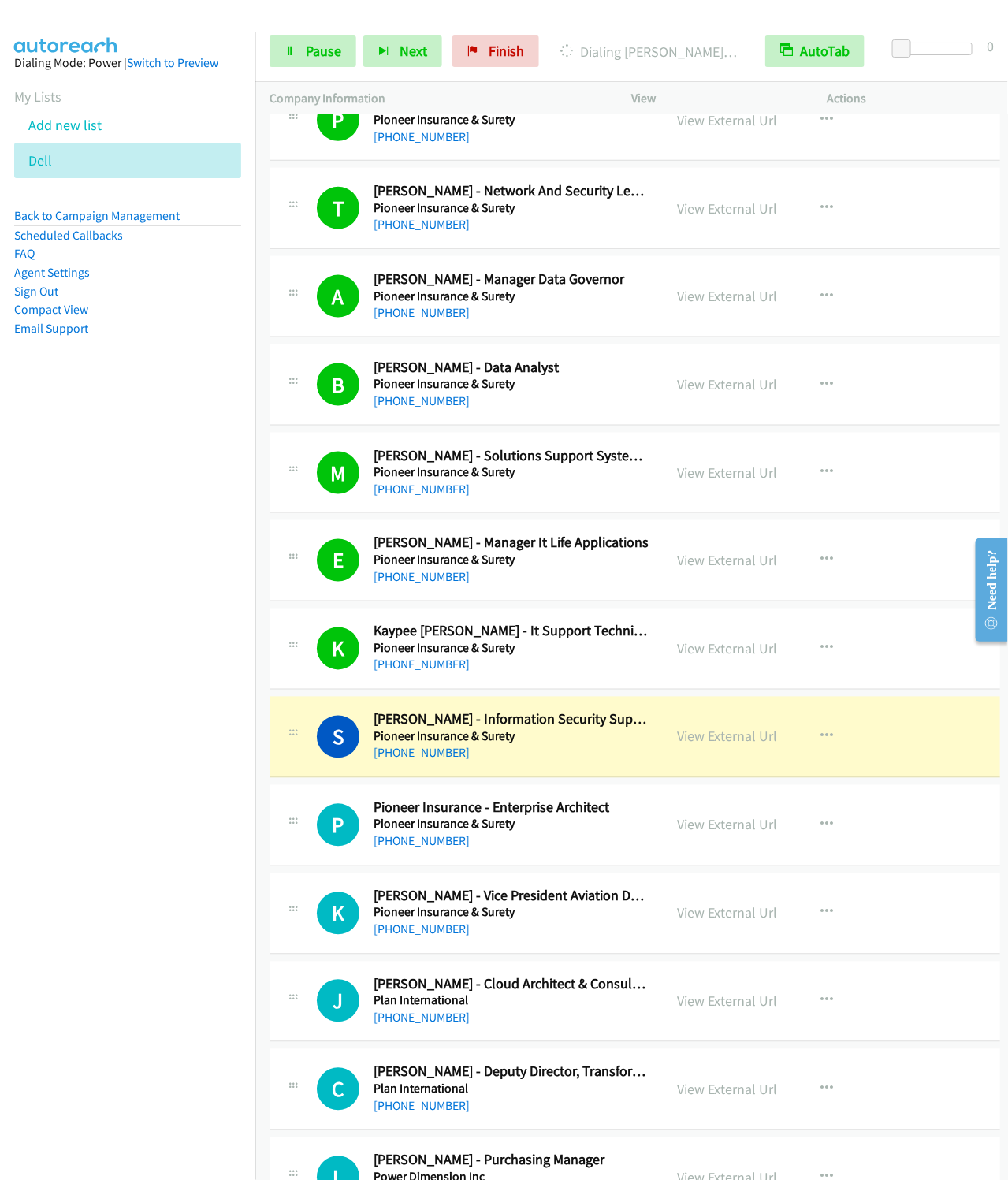
scroll to position [828, 0]
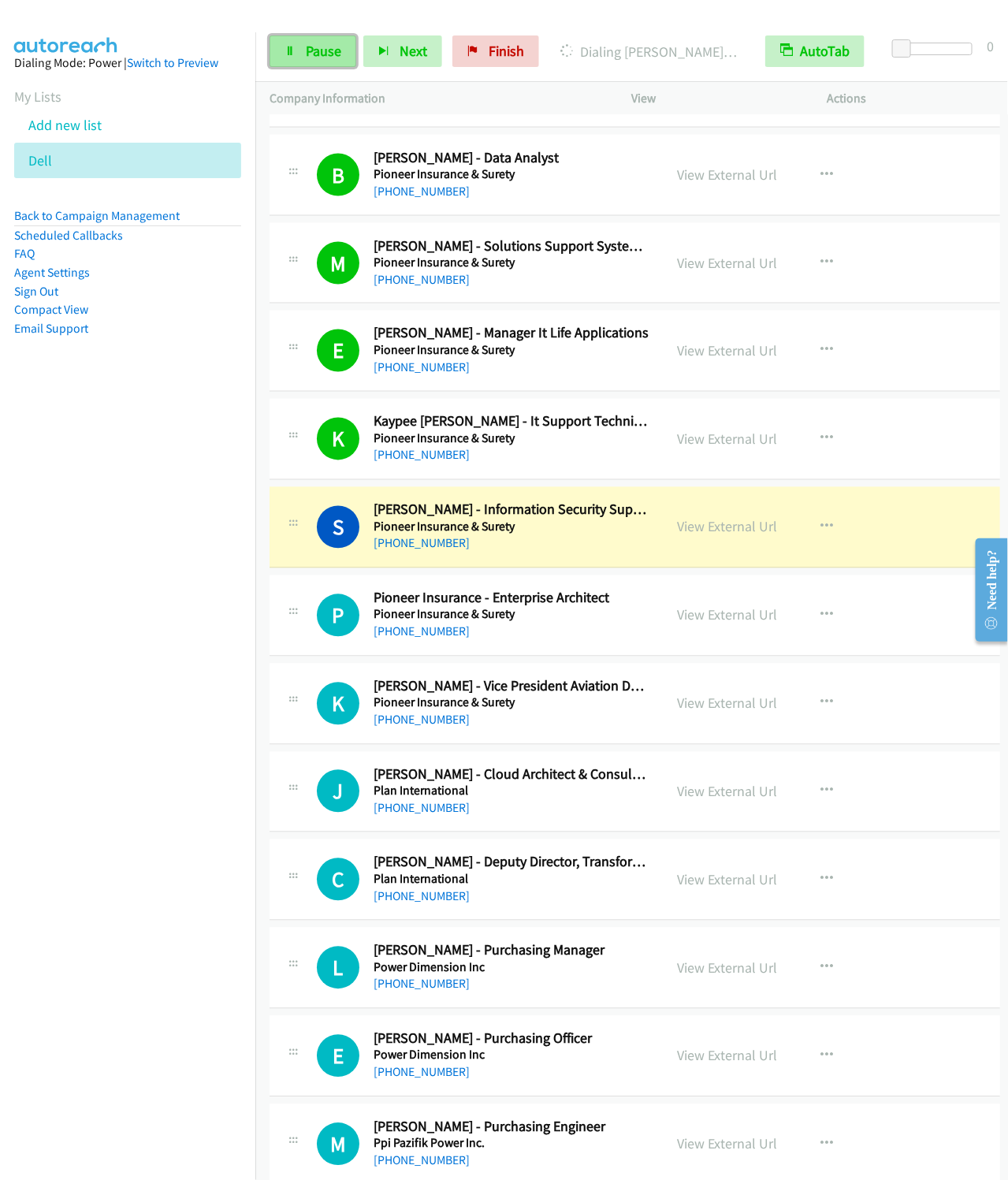
click at [322, 65] on link "Pause" at bounding box center [313, 52] width 86 height 32
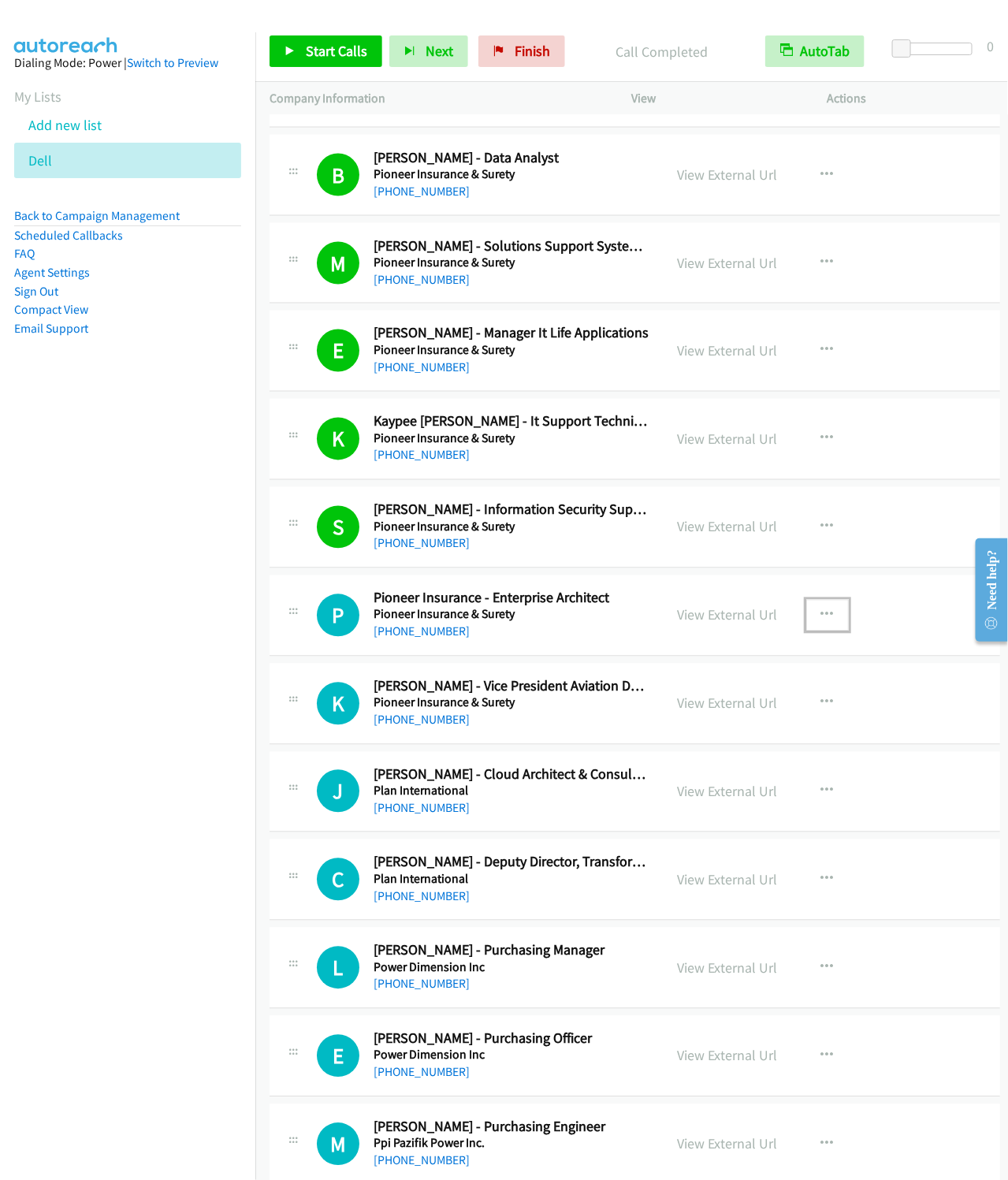
click at [835, 615] on button "button" at bounding box center [827, 615] width 43 height 32
click at [705, 730] on link "Start Calls Here" at bounding box center [742, 719] width 209 height 32
click at [284, 60] on link "Start Calls" at bounding box center [326, 52] width 113 height 32
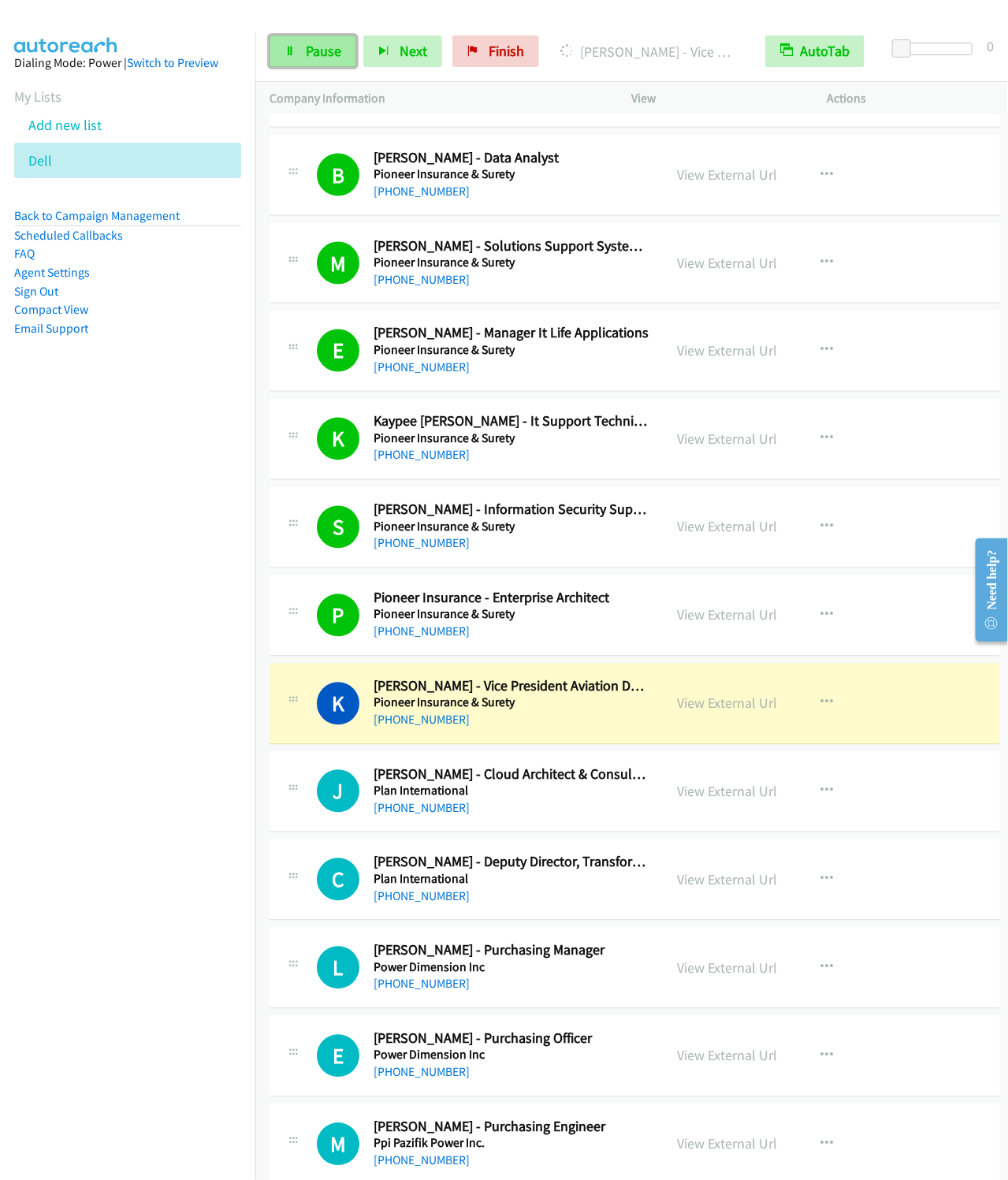
click at [329, 52] on span "Pause" at bounding box center [323, 51] width 36 height 18
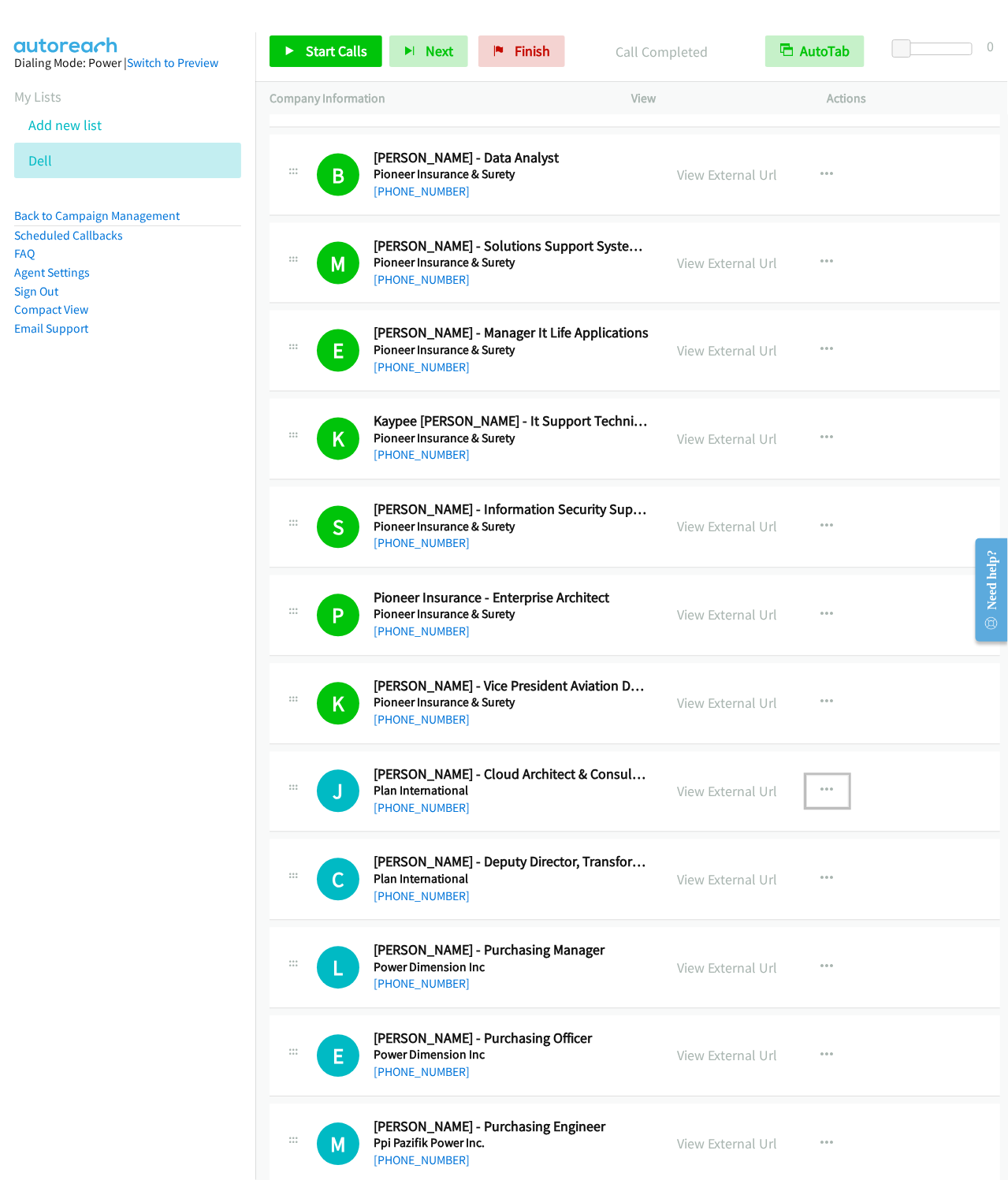
click at [834, 795] on button "button" at bounding box center [827, 792] width 43 height 32
click at [691, 899] on link "Start Calls Here" at bounding box center [742, 895] width 209 height 32
click at [328, 26] on div "Start Calls Pause Next Finish Call Completed AutoTab AutoTab 0" at bounding box center [631, 51] width 753 height 61
click at [324, 48] on span "Start Calls" at bounding box center [336, 51] width 62 height 18
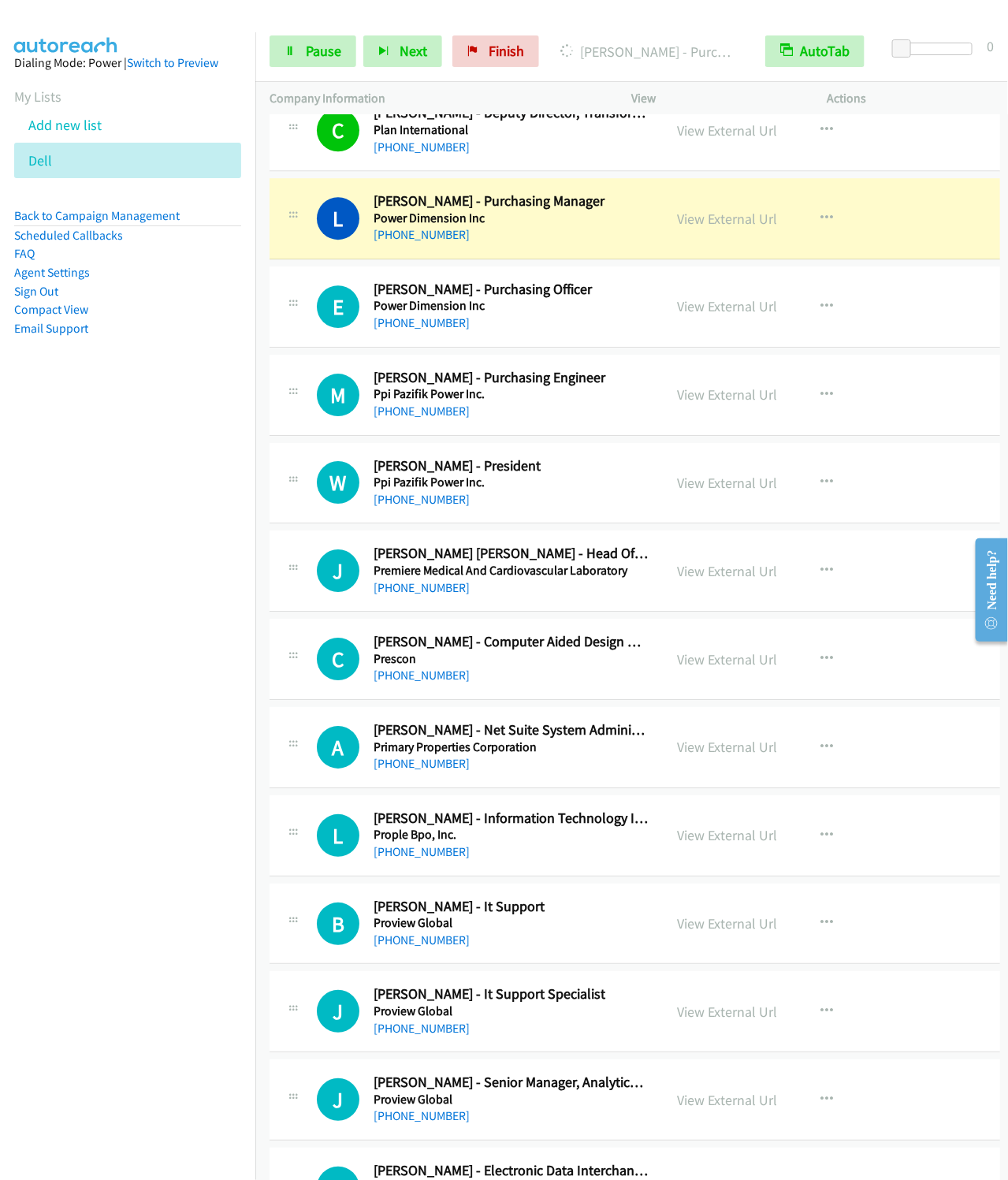
scroll to position [1537, 0]
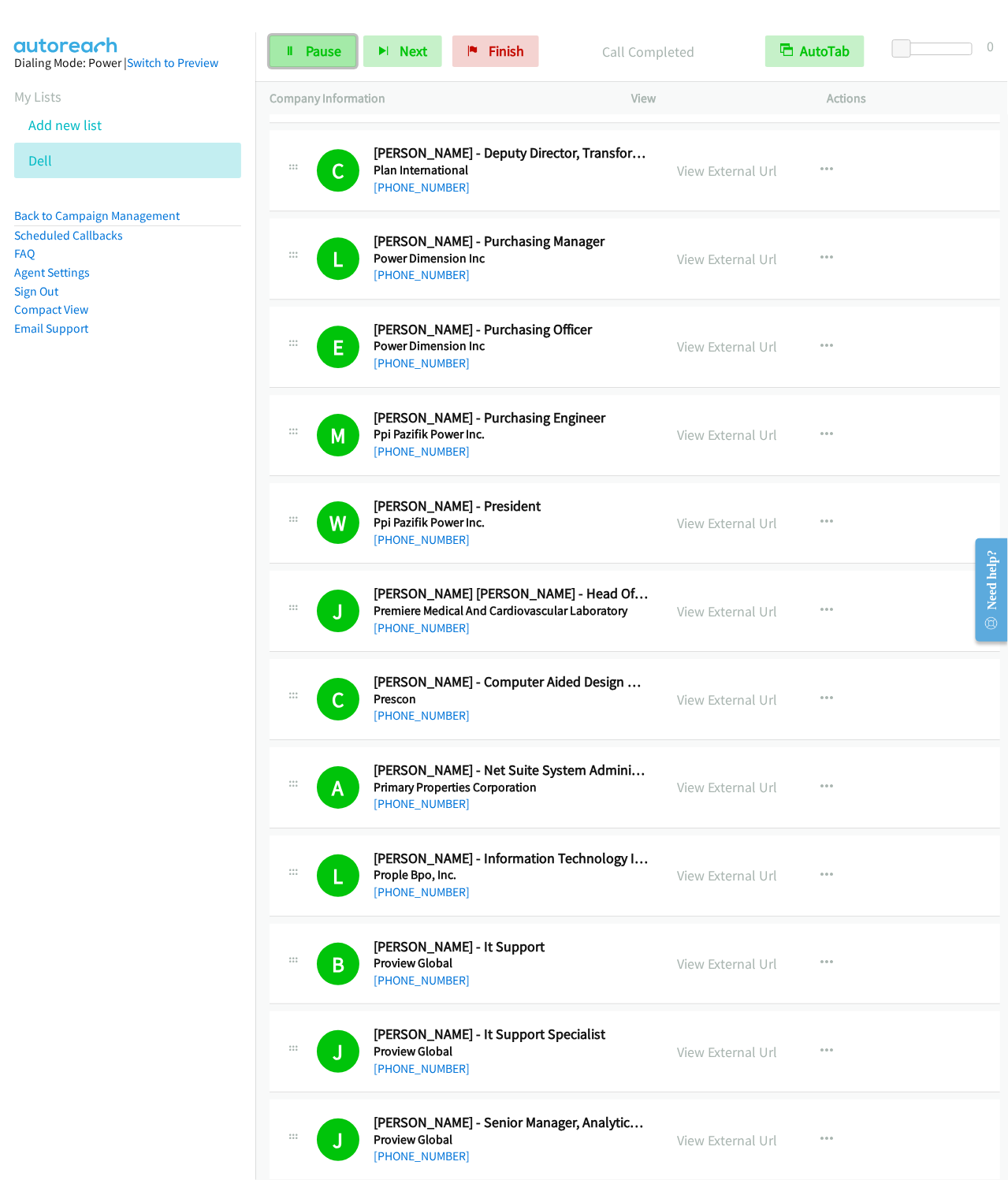
click at [310, 53] on span "Pause" at bounding box center [323, 51] width 36 height 18
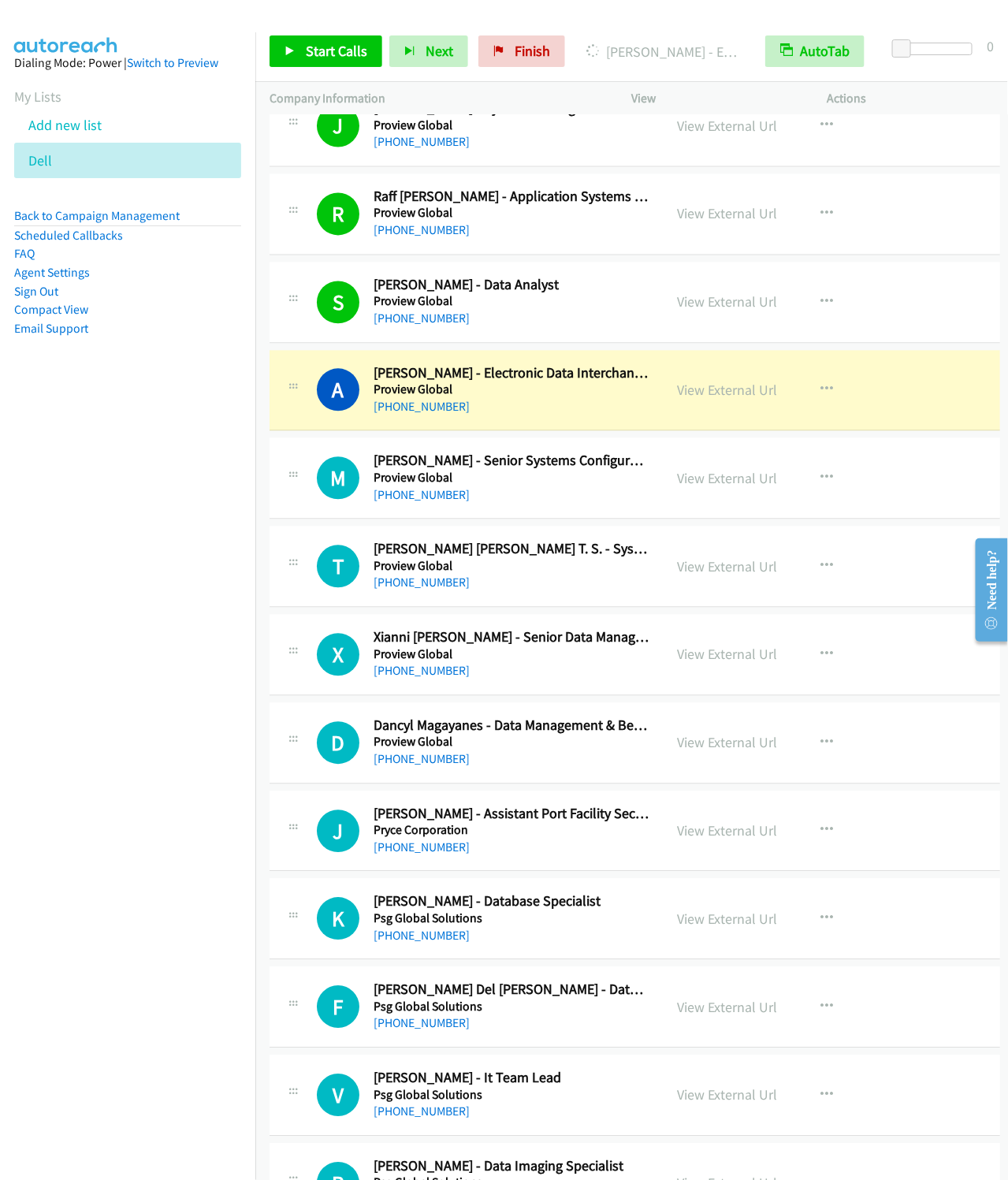
scroll to position [3193, 0]
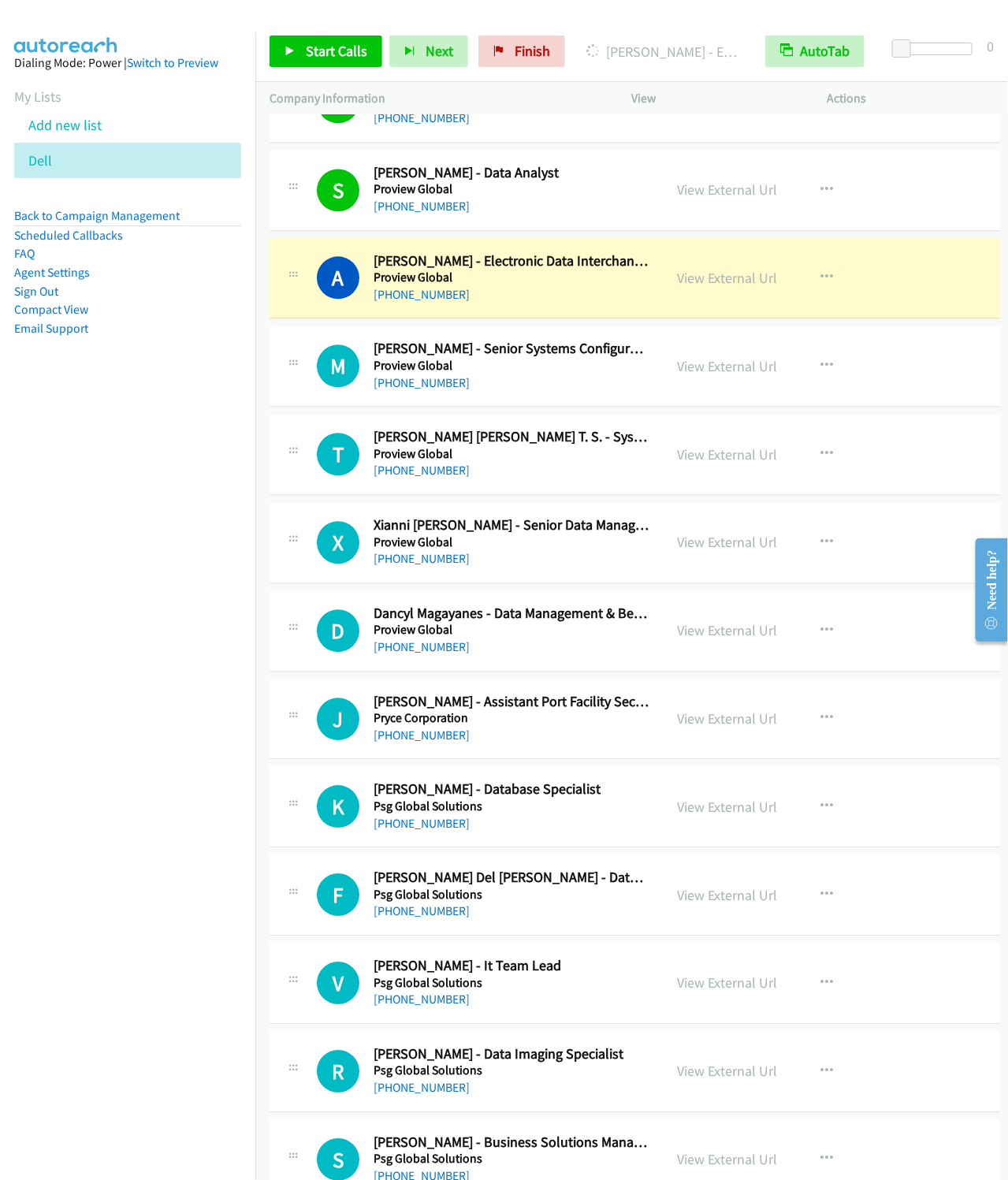
click at [210, 414] on nav "Dialing Mode: Power | Switch to Preview My Lists Add new list Dell Back to Camp…" at bounding box center [128, 622] width 256 height 1180
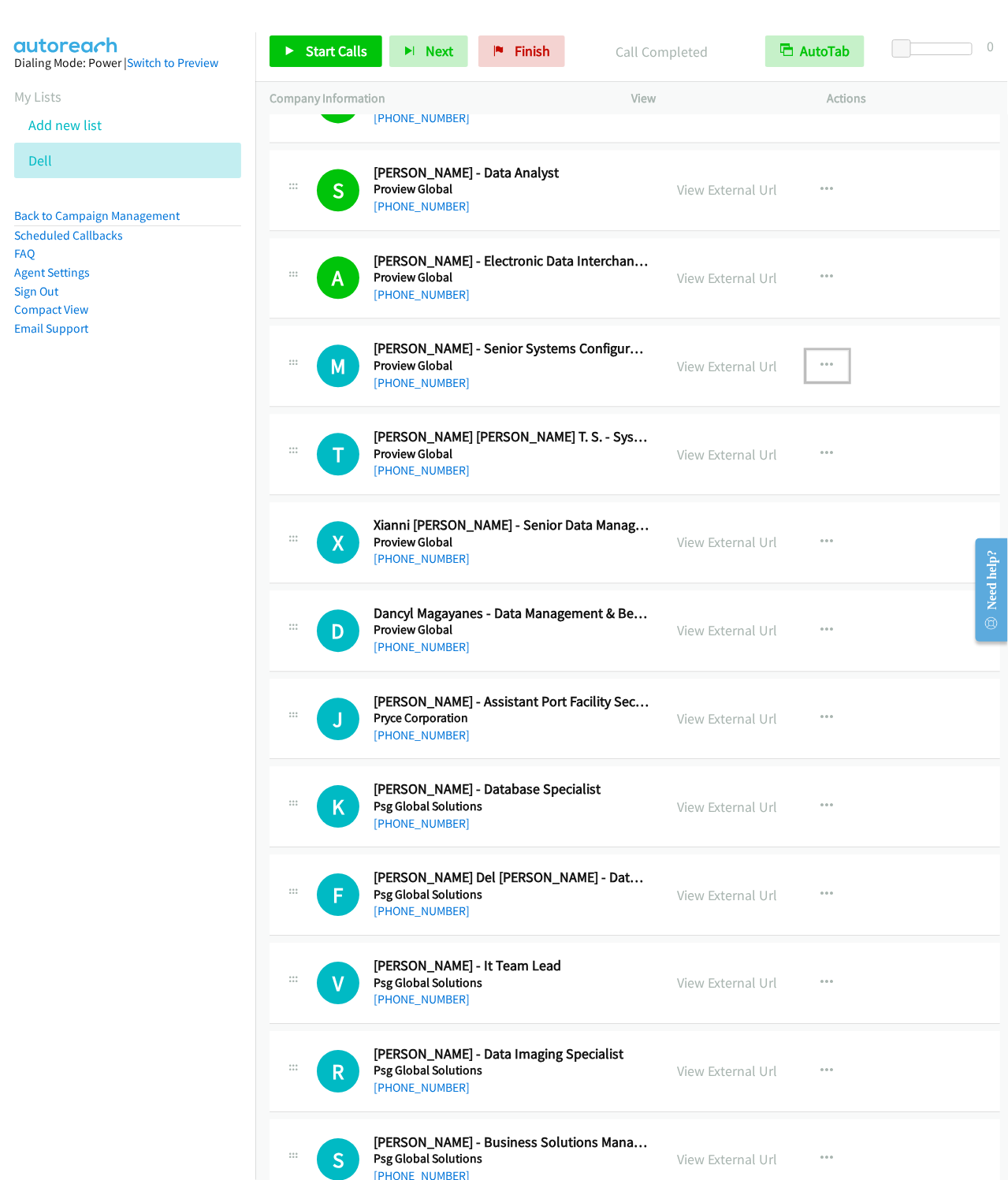
click at [829, 372] on icon "button" at bounding box center [827, 365] width 13 height 13
click at [719, 481] on link "Start Calls Here" at bounding box center [742, 469] width 209 height 32
click at [301, 53] on link "Start Calls" at bounding box center [326, 52] width 113 height 32
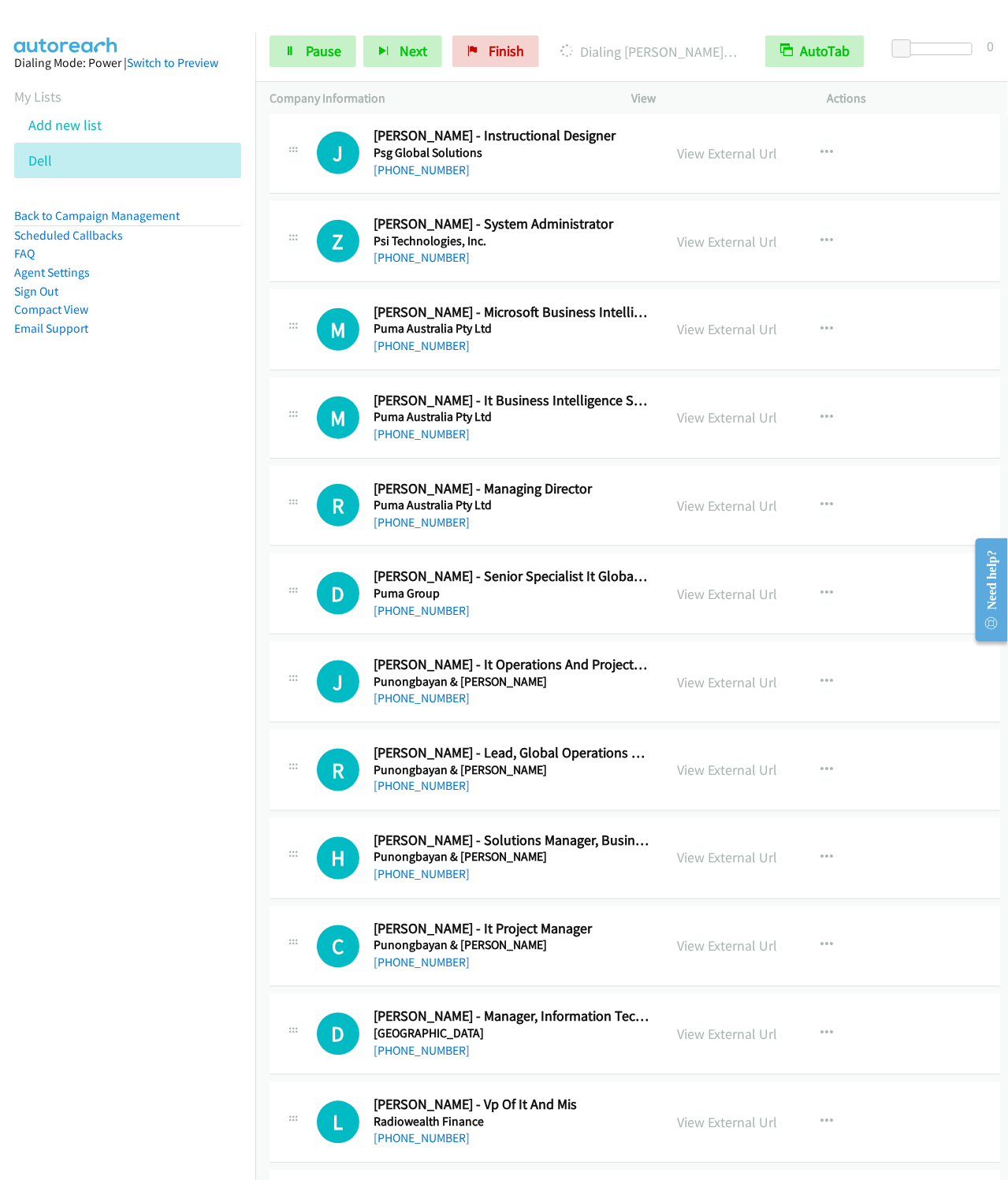
scroll to position [4257, 0]
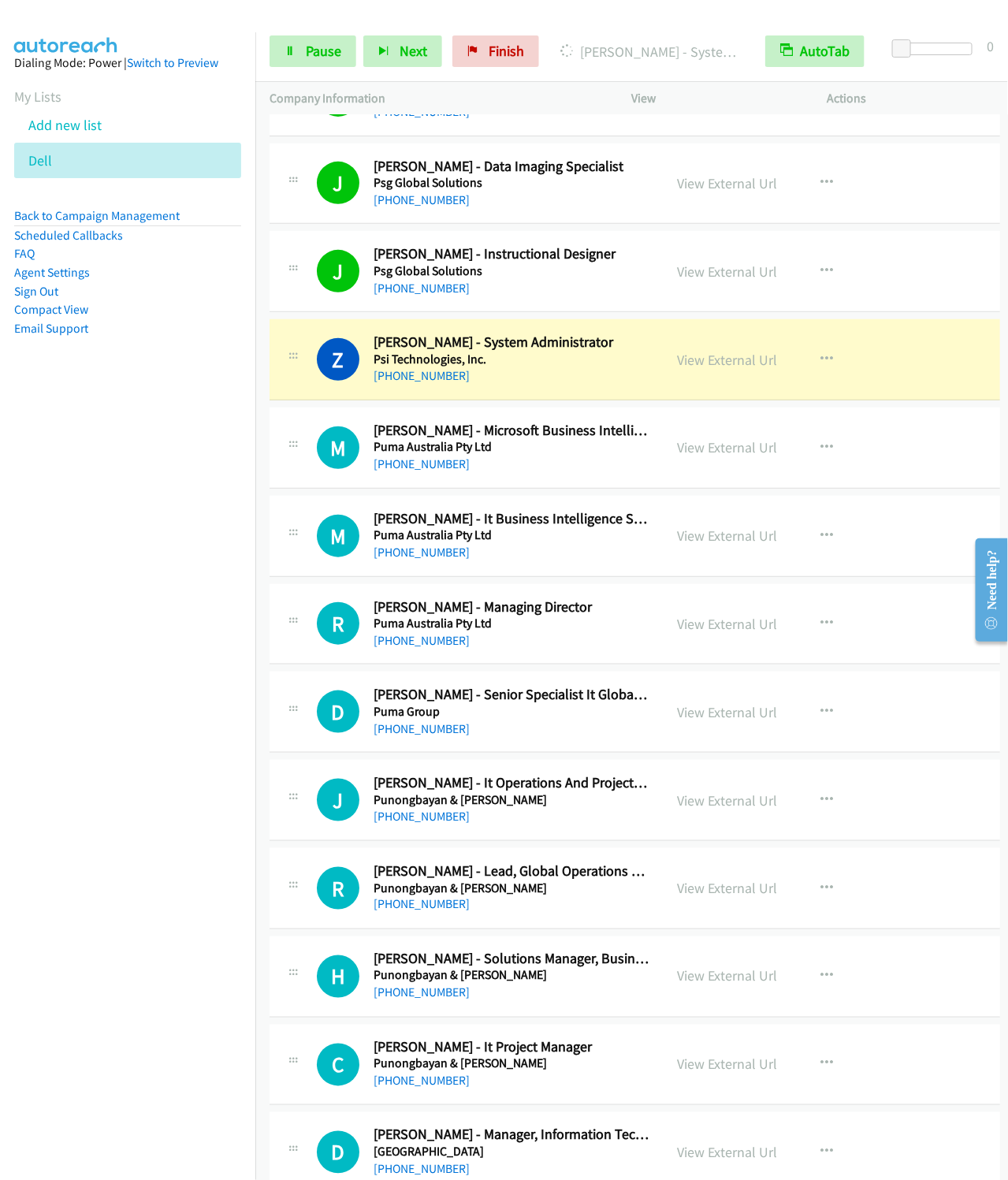
click at [308, 69] on div "Start Calls Pause Next Finish [PERSON_NAME] - System Administrator AutoTab Auto…" at bounding box center [631, 51] width 753 height 61
click at [308, 58] on span "Pause" at bounding box center [323, 51] width 36 height 18
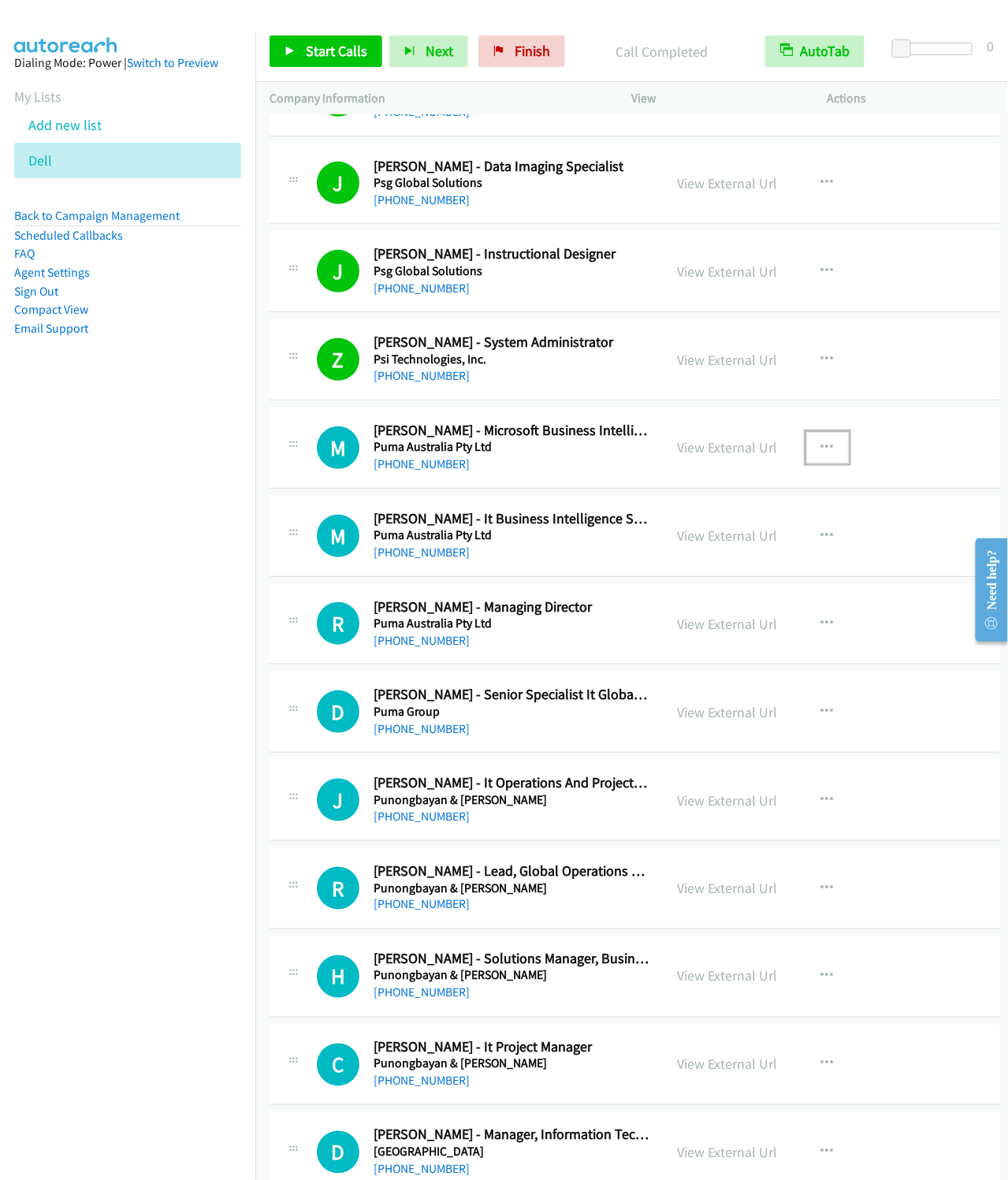
drag, startPoint x: 825, startPoint y: 459, endPoint x: 817, endPoint y: 461, distance: 8.2
click at [825, 455] on icon "button" at bounding box center [827, 448] width 13 height 13
click at [697, 566] on link "Start Calls Here" at bounding box center [742, 551] width 209 height 32
click at [297, 48] on link "Start Calls" at bounding box center [326, 52] width 113 height 32
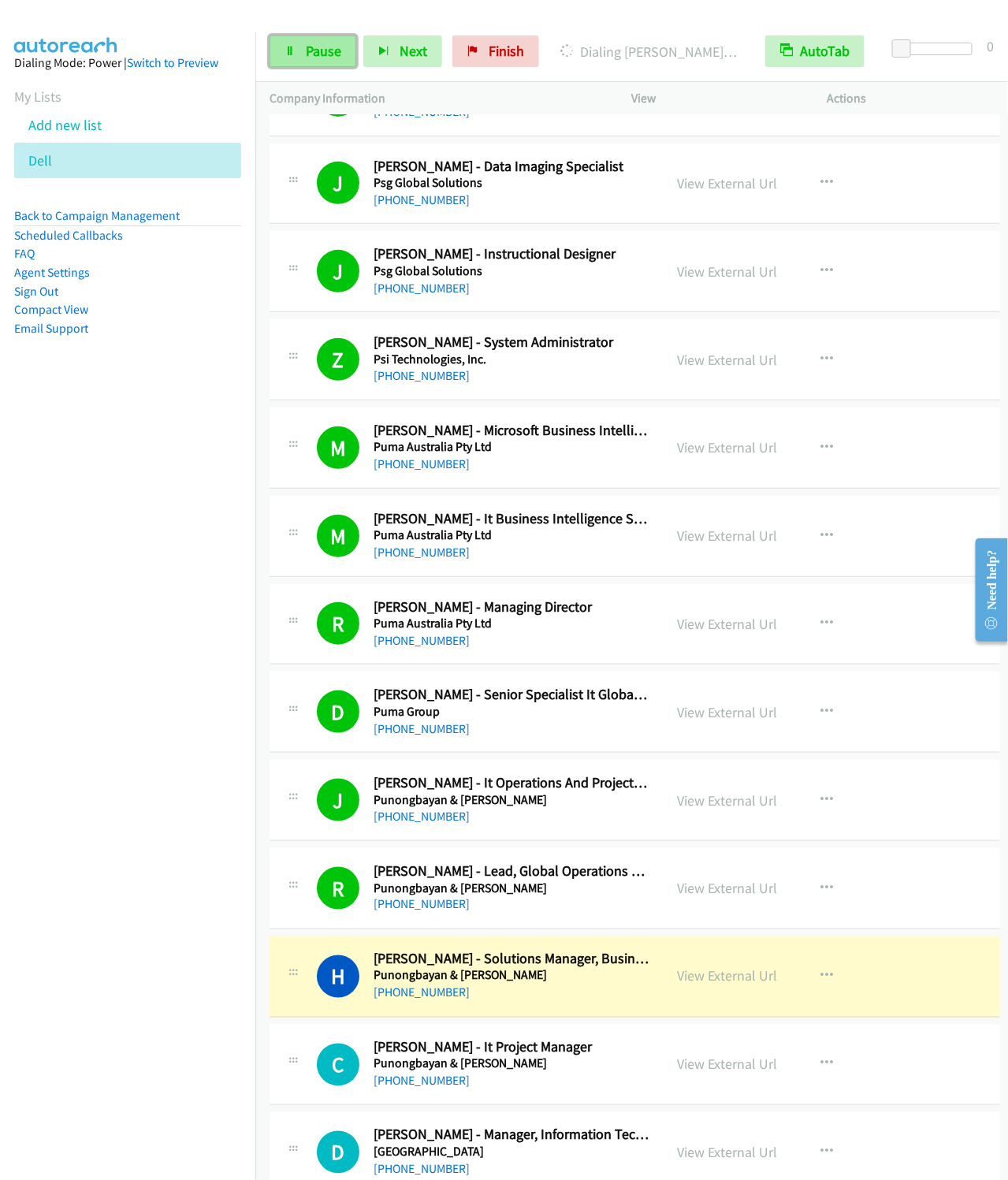
click at [306, 57] on span "Pause" at bounding box center [323, 51] width 36 height 18
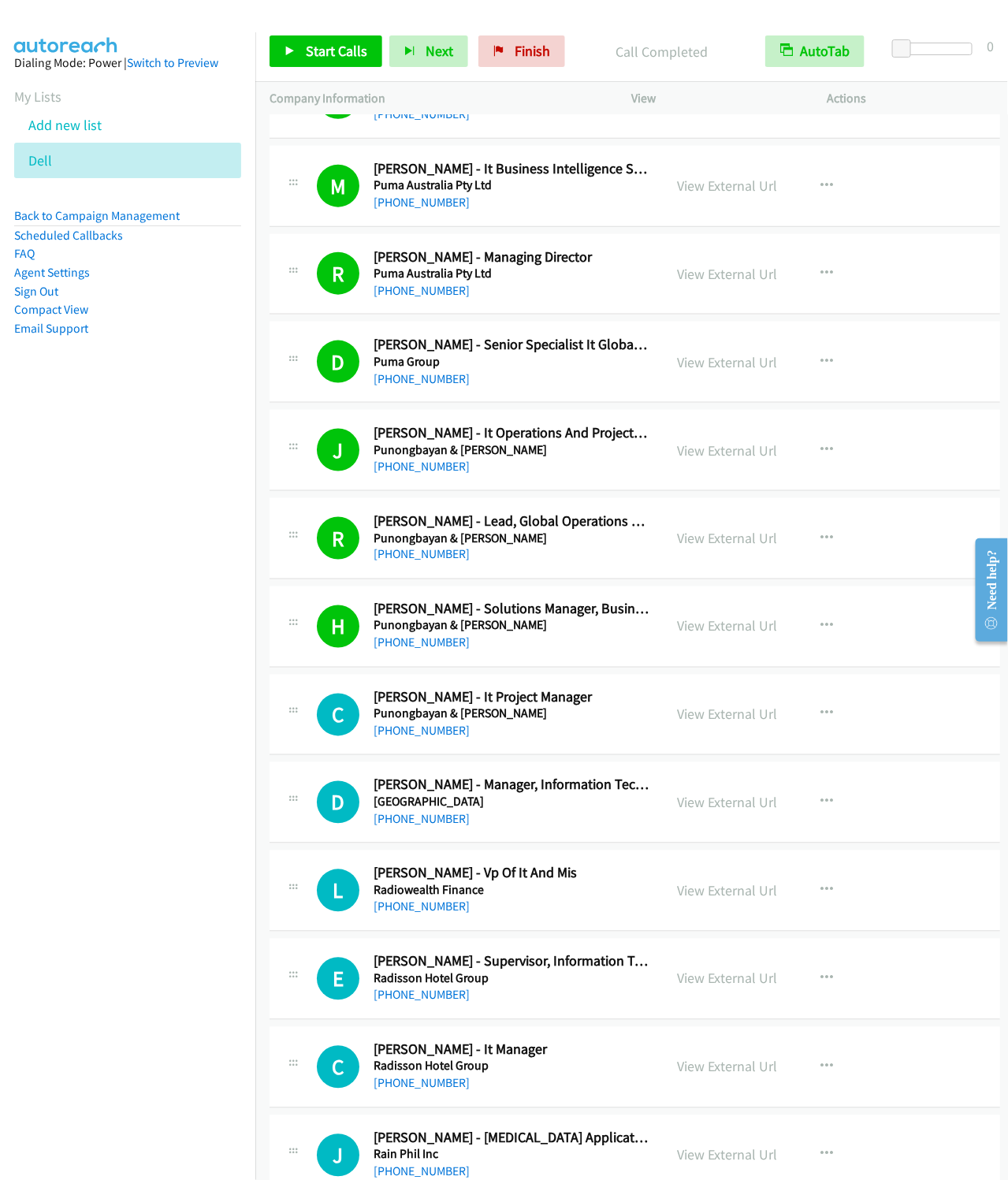
scroll to position [4730, 0]
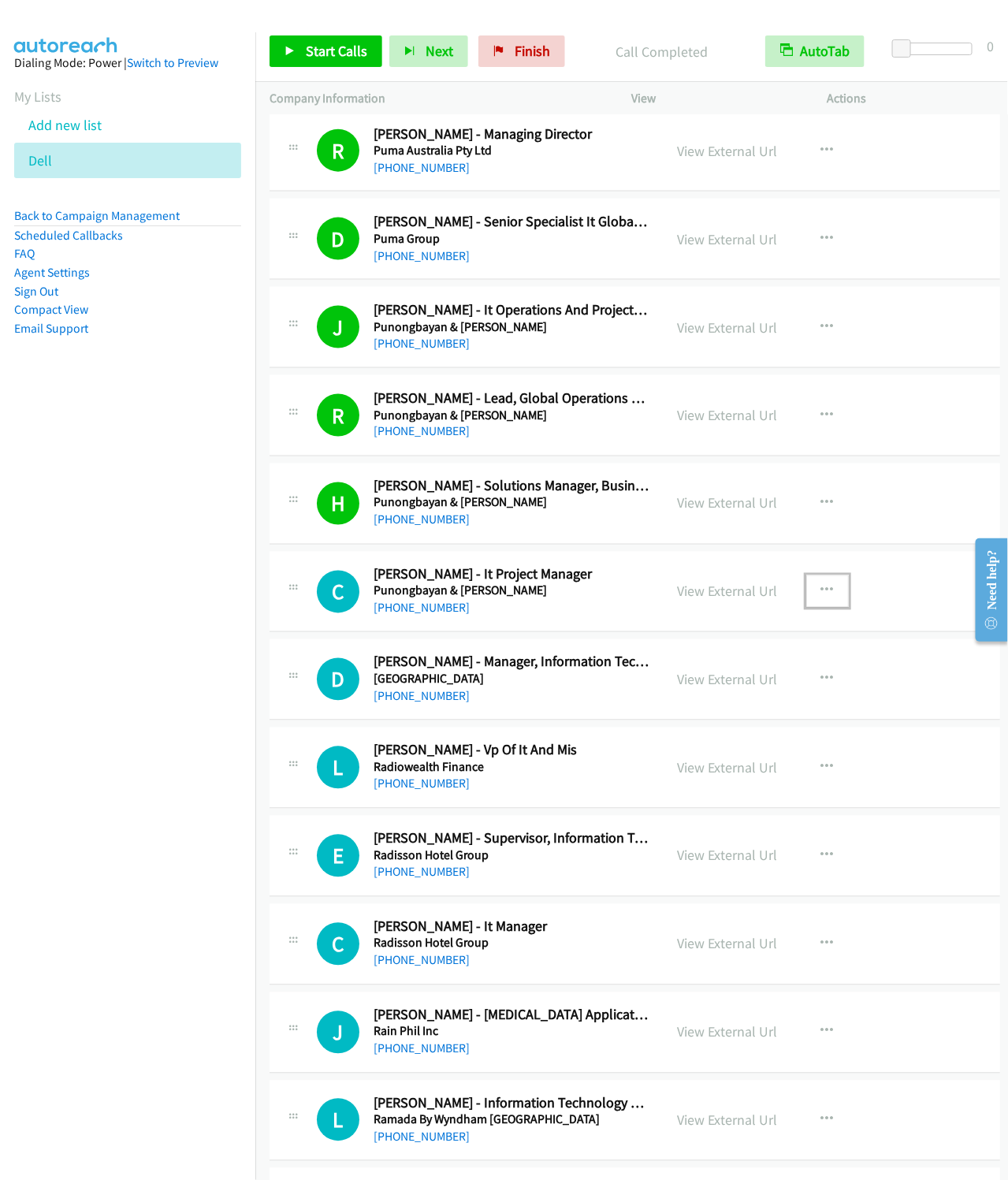
click at [827, 605] on button "button" at bounding box center [827, 591] width 43 height 32
click at [723, 711] on link "Start Calls Here" at bounding box center [742, 695] width 209 height 32
click at [341, 64] on link "Start Calls" at bounding box center [326, 52] width 113 height 32
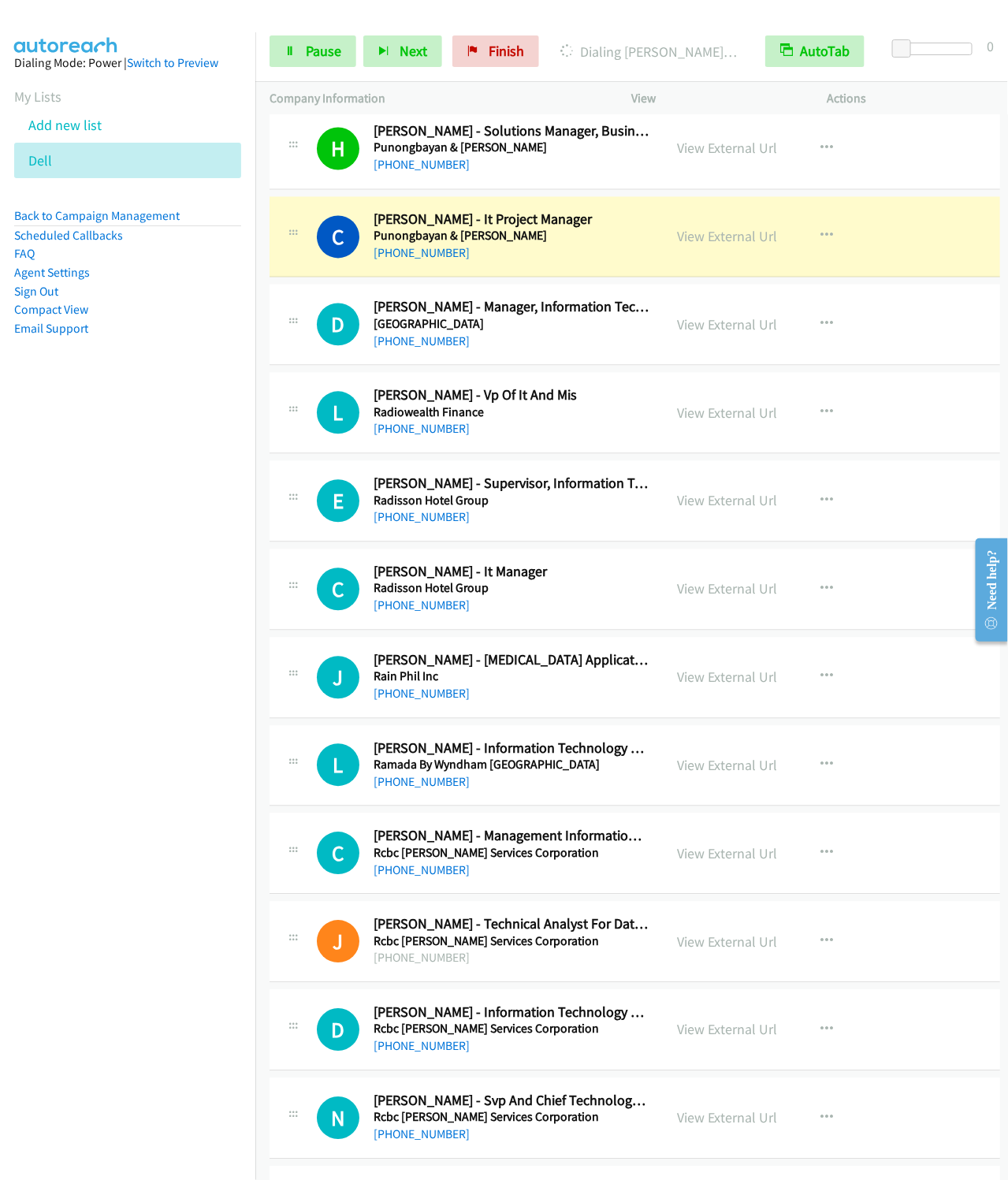
scroll to position [5202, 0]
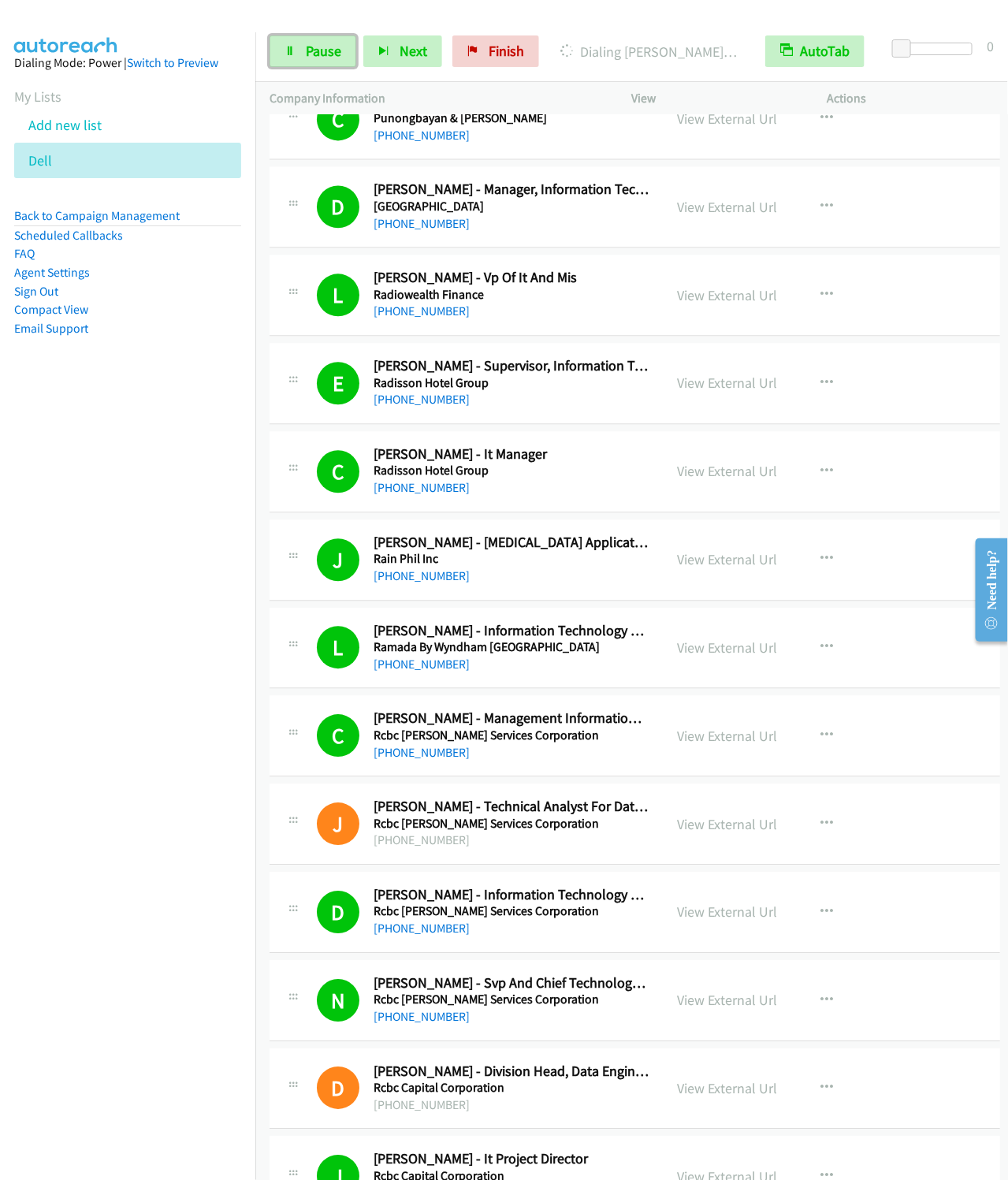
drag, startPoint x: 308, startPoint y: 44, endPoint x: 354, endPoint y: 8, distance: 58.4
click at [308, 44] on span "Pause" at bounding box center [323, 51] width 36 height 18
